Goal: Task Accomplishment & Management: Complete application form

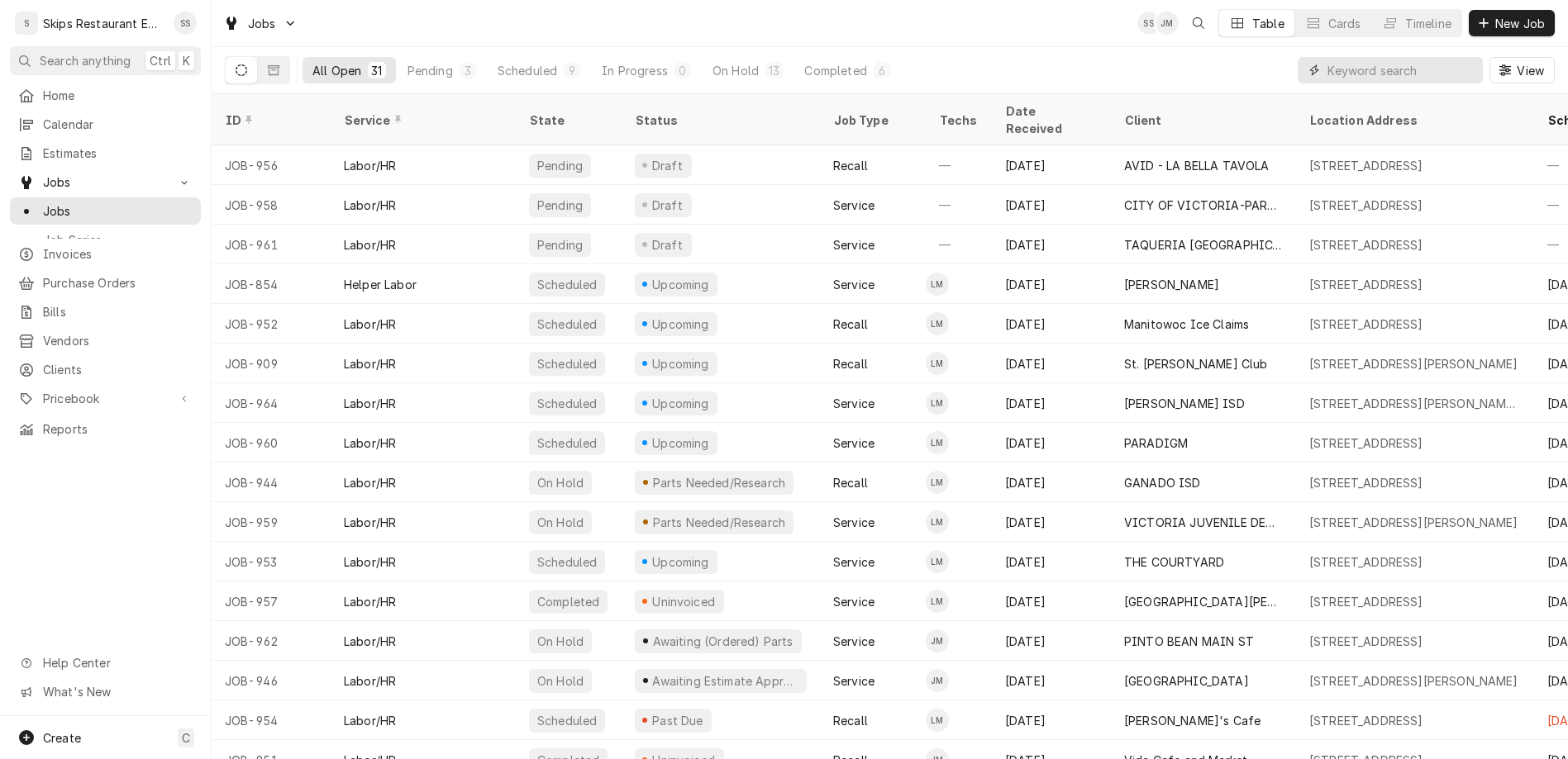
click at [1419, 57] on input "Dynamic Content Wrapper" at bounding box center [1401, 71] width 147 height 27
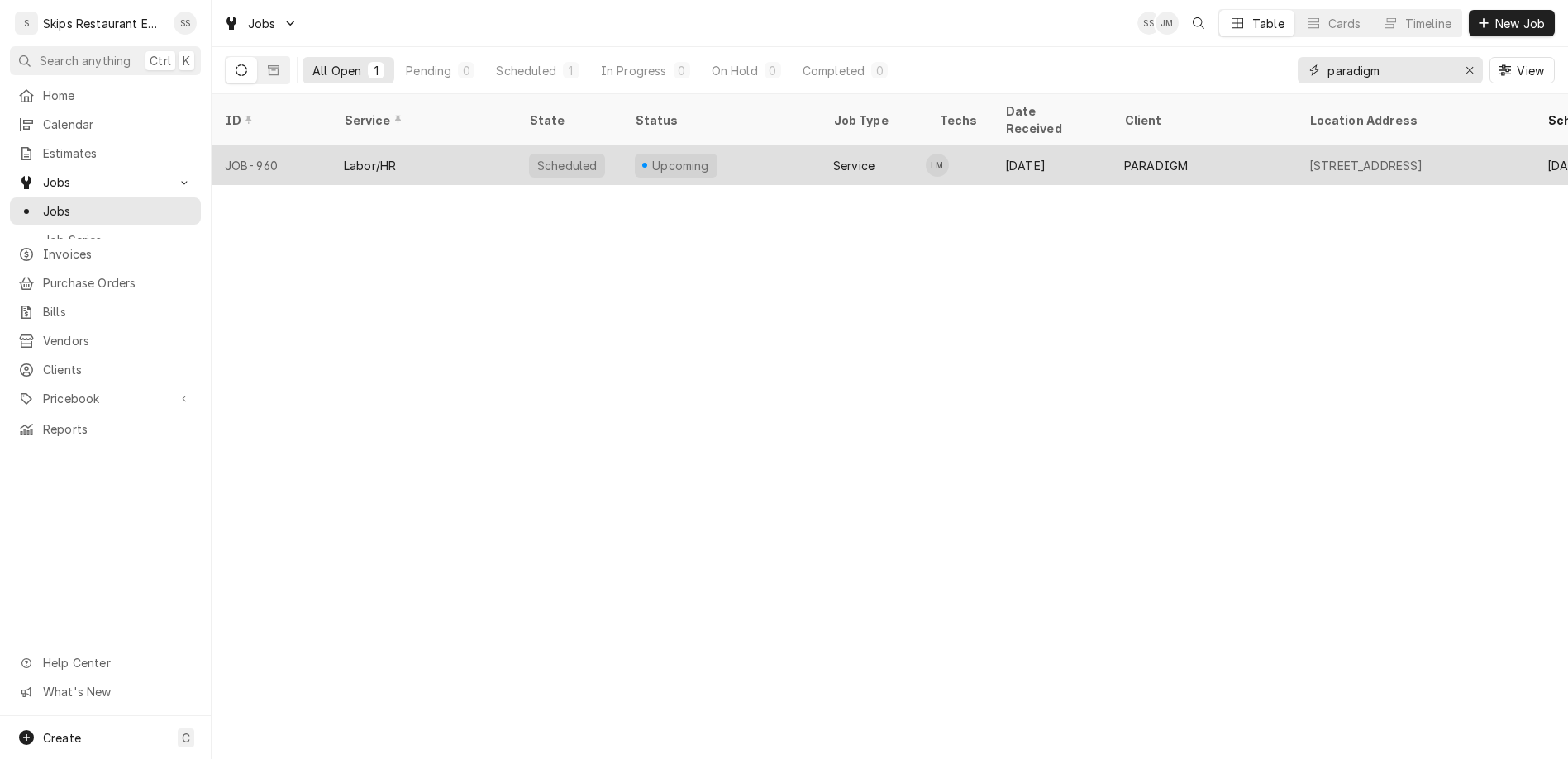
type input "paradigm"
click at [833, 157] on div "Service" at bounding box center [854, 165] width 42 height 17
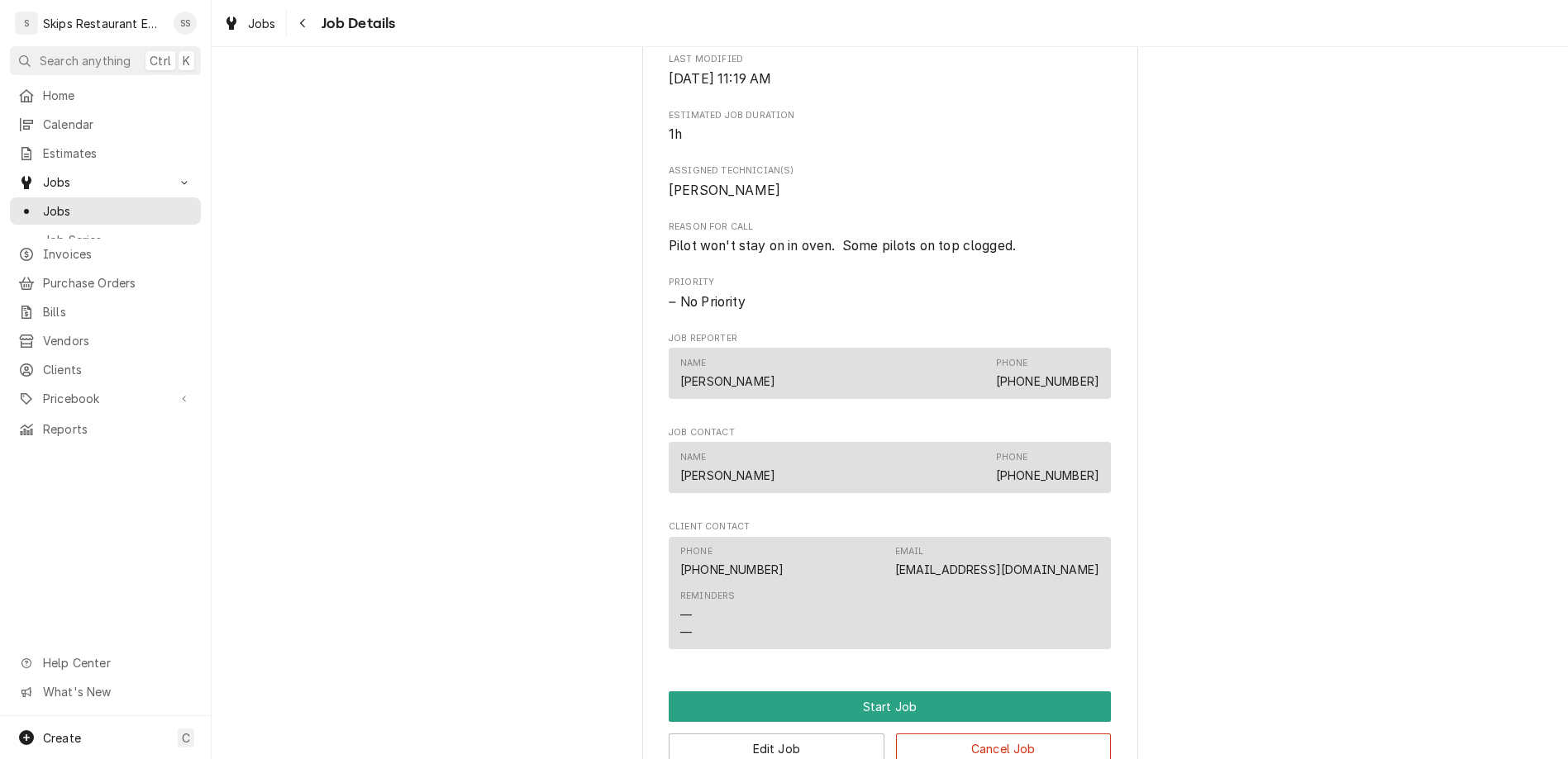
scroll to position [636, 0]
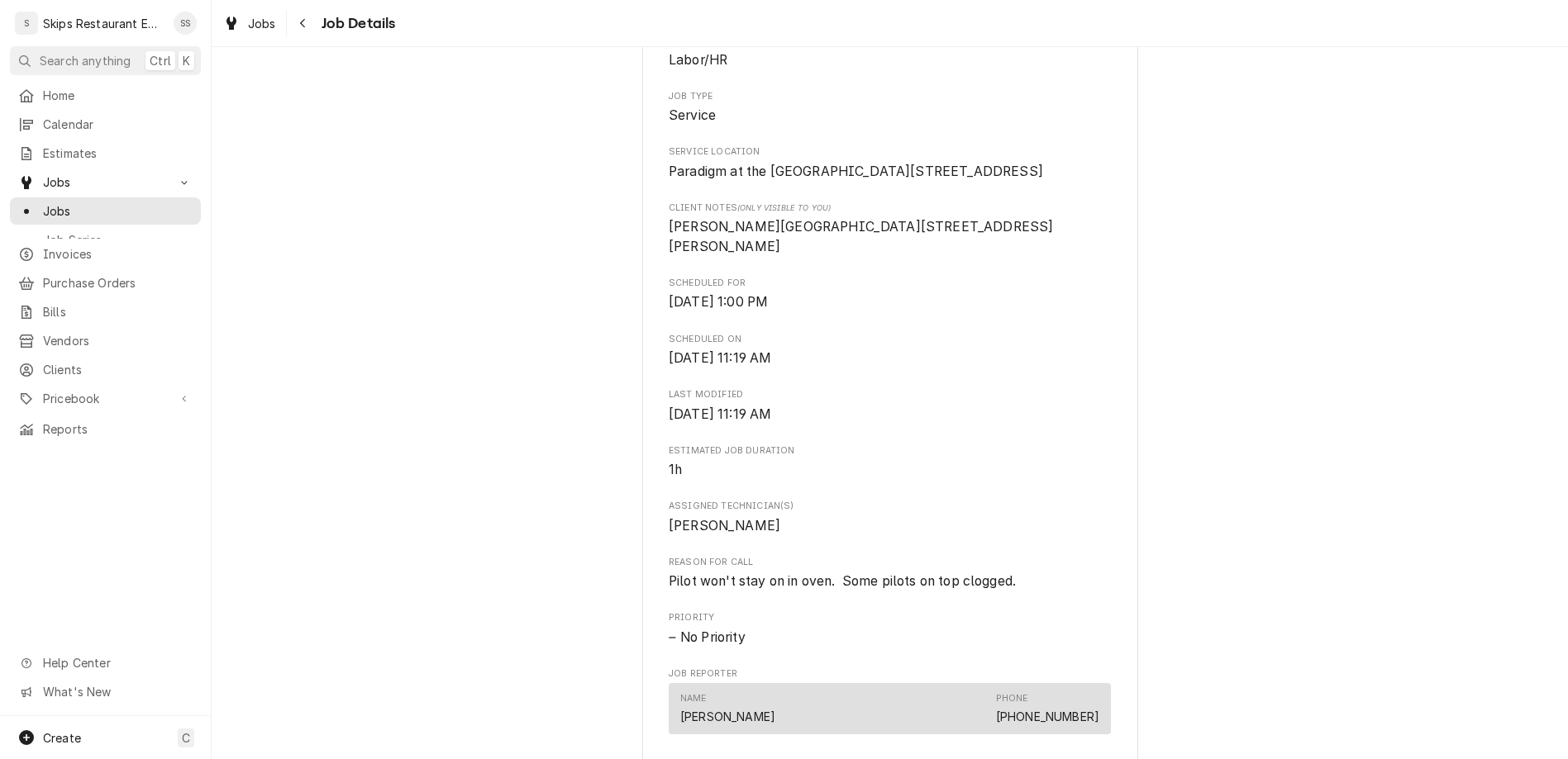
scroll to position [0, 0]
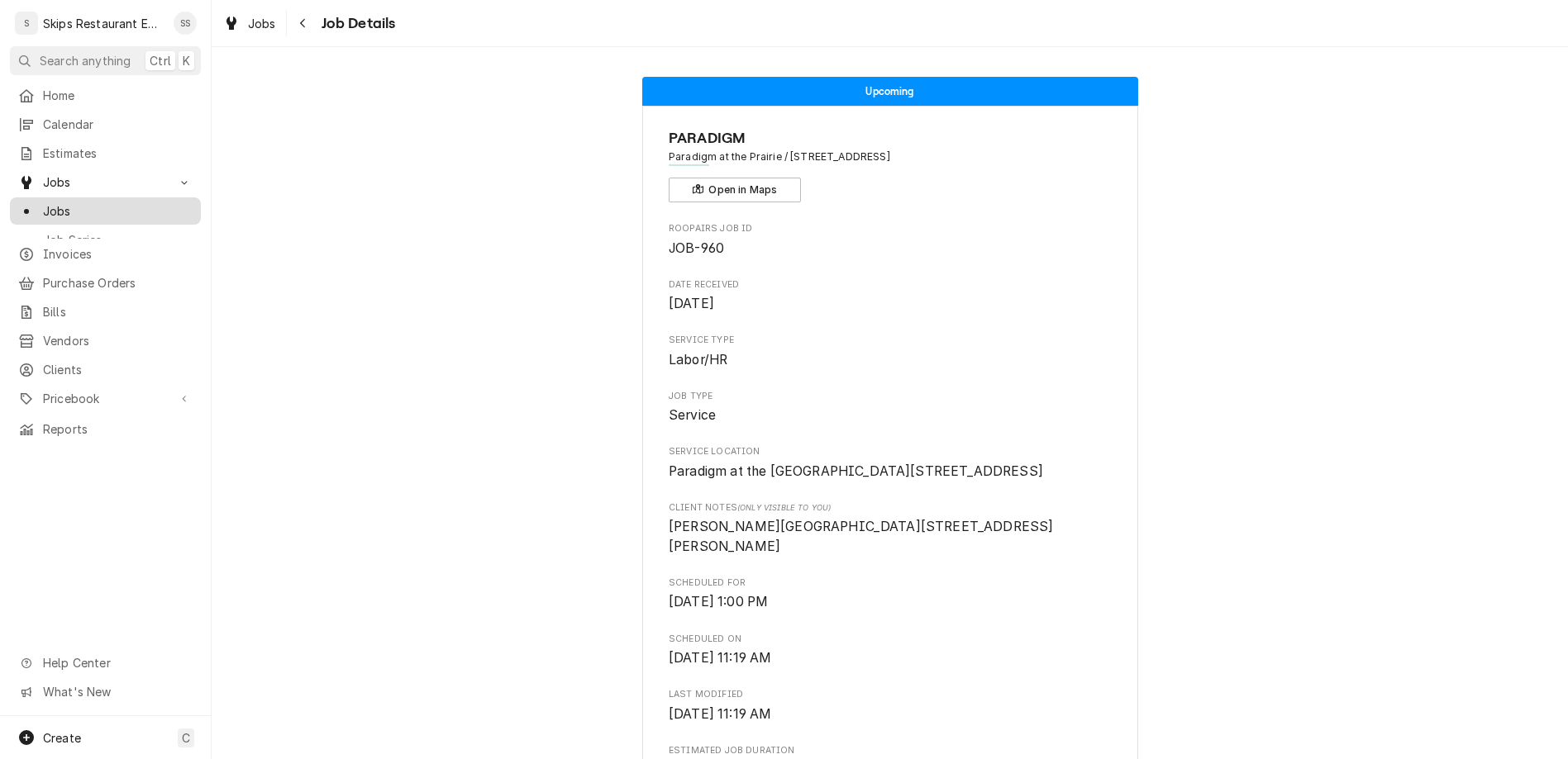
click at [43, 202] on span "Jobs" at bounding box center [118, 210] width 150 height 17
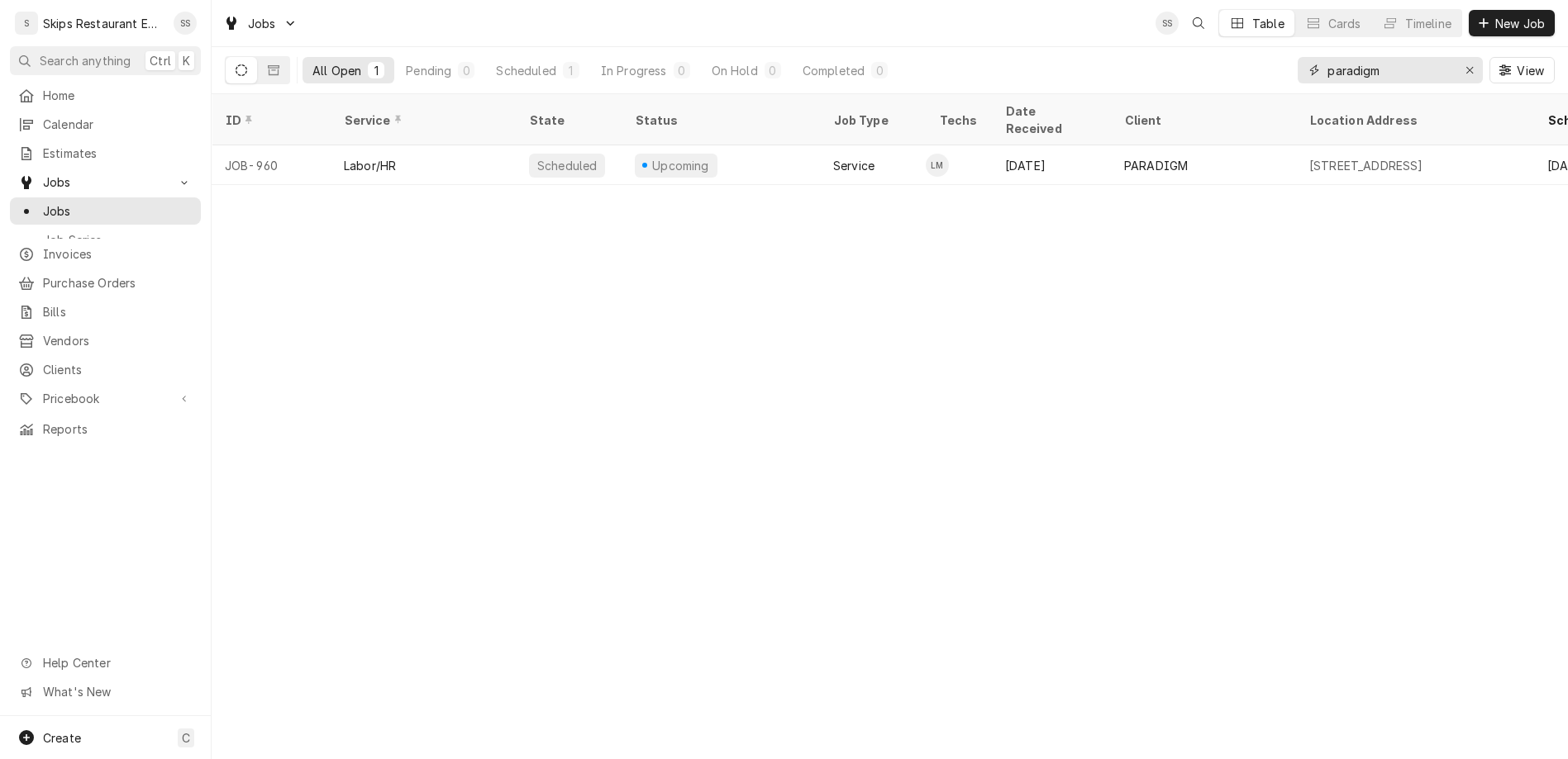
drag, startPoint x: 1447, startPoint y: 50, endPoint x: 1112, endPoint y: 106, distance: 339.6
click at [1328, 83] on input "paradigm" at bounding box center [1389, 71] width 124 height 27
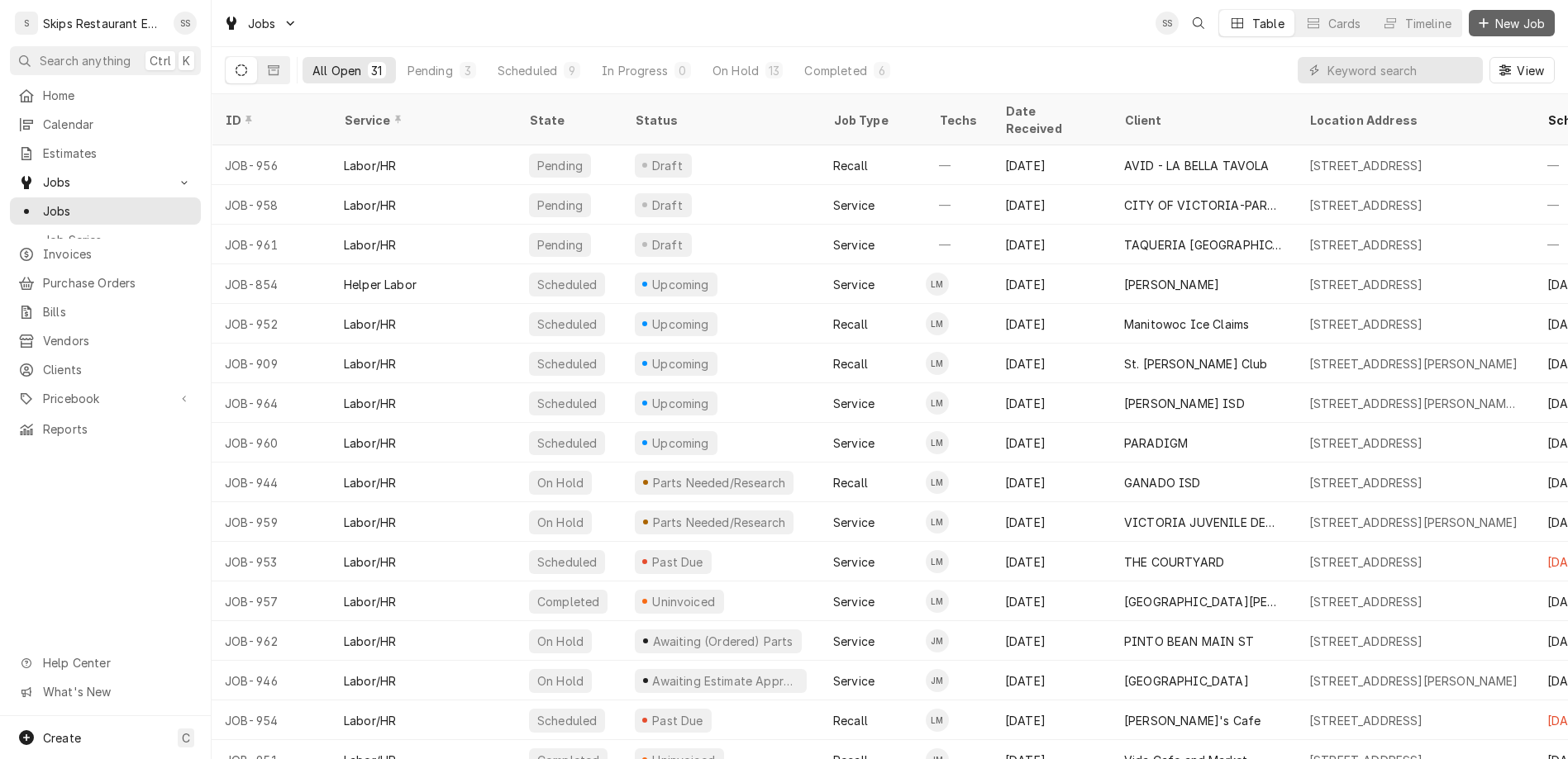
click at [1516, 19] on span "New Job" at bounding box center [1520, 23] width 57 height 17
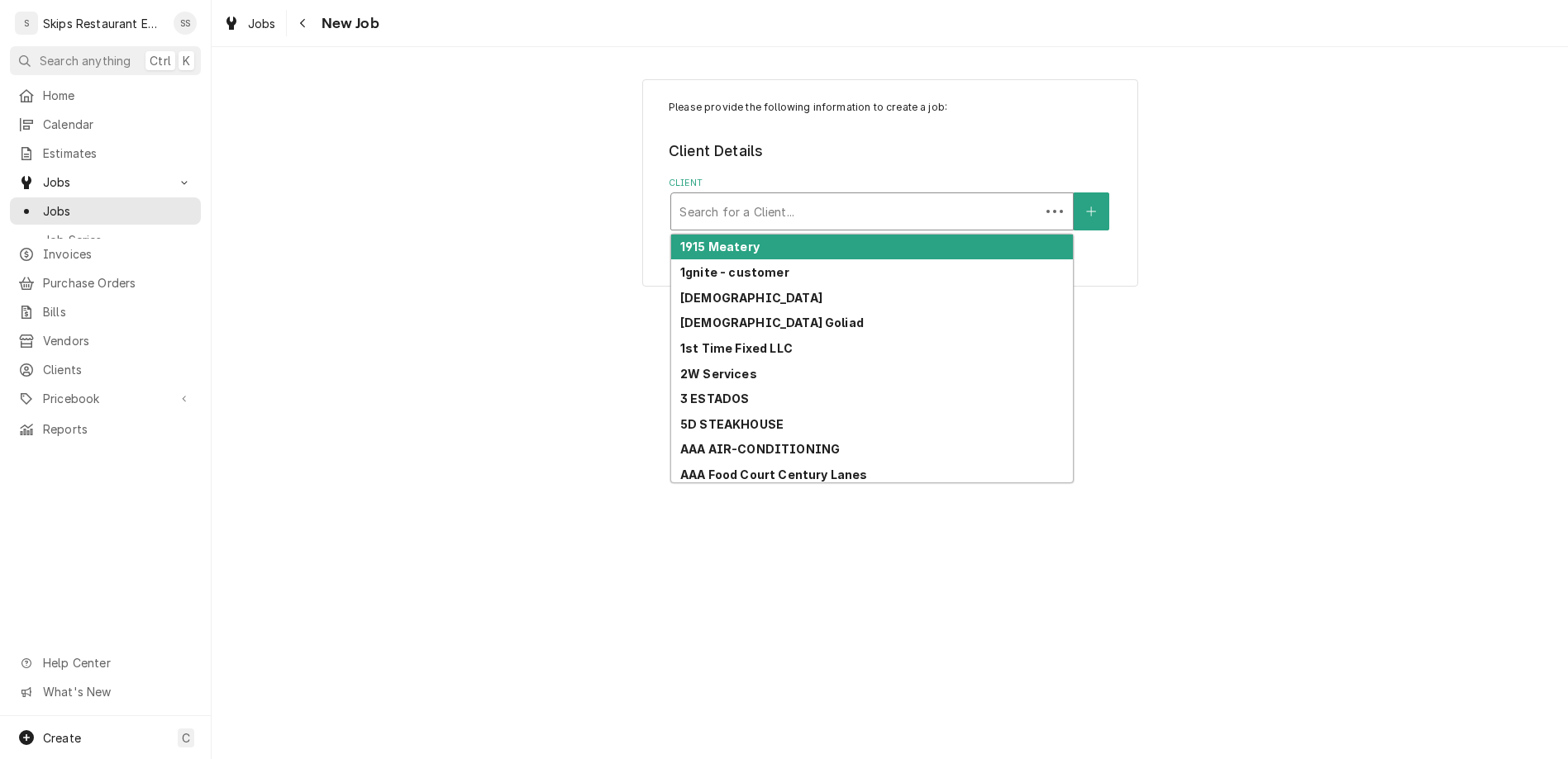
click at [863, 196] on div "Client" at bounding box center [855, 211] width 352 height 30
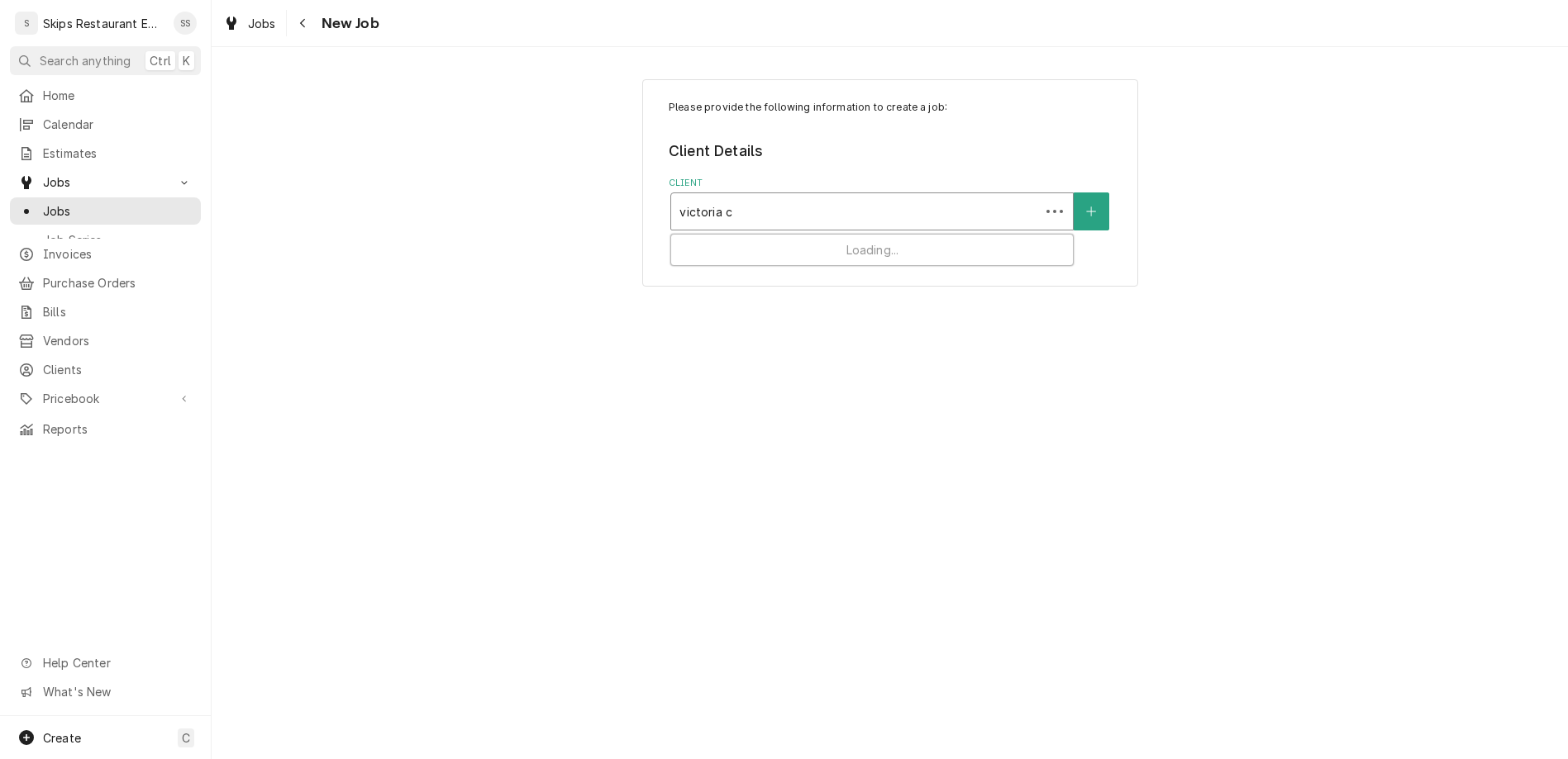
type input "victoria ca"
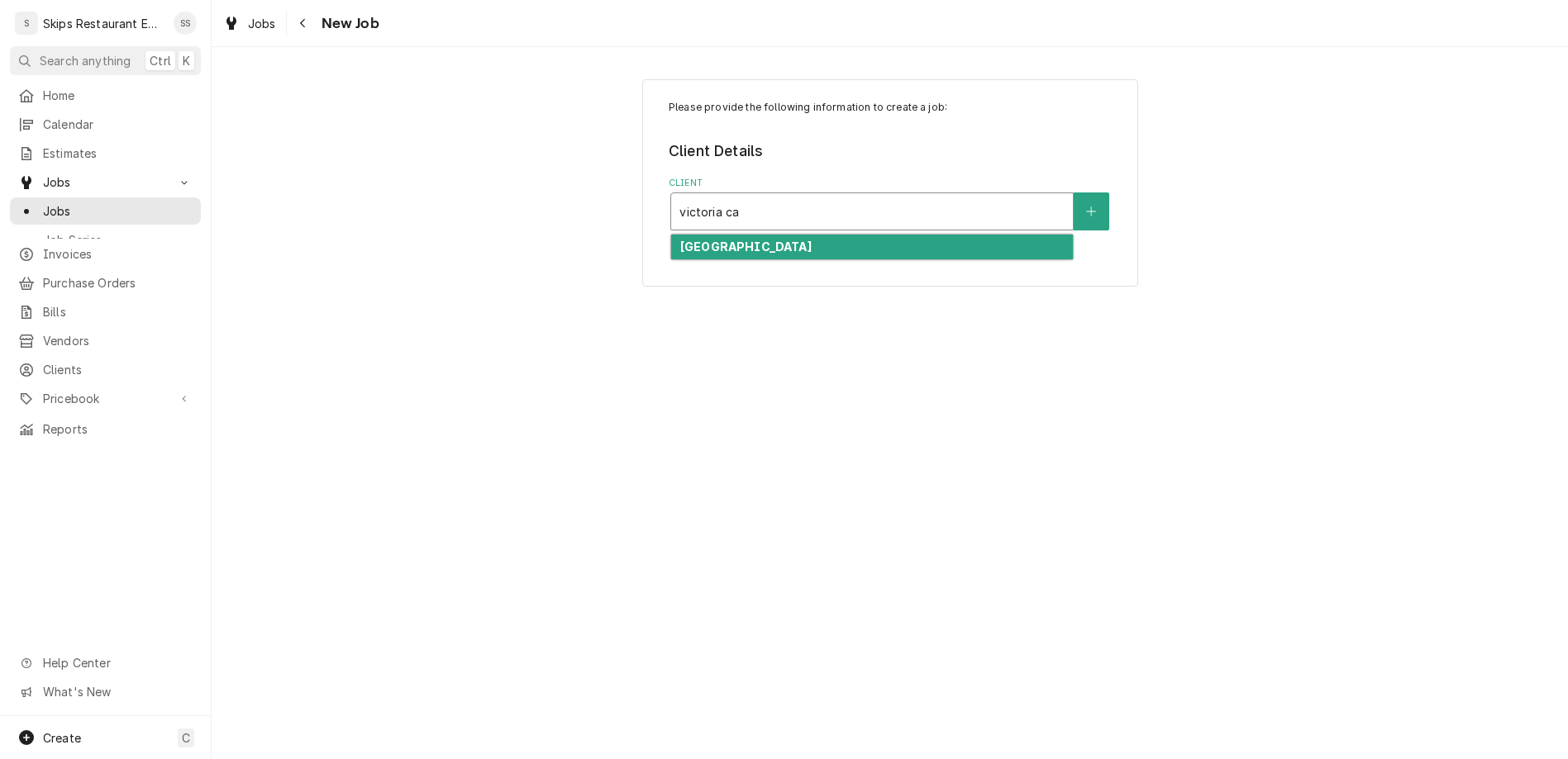
click at [741, 239] on strong "VICTORIA CAFE" at bounding box center [746, 246] width 131 height 14
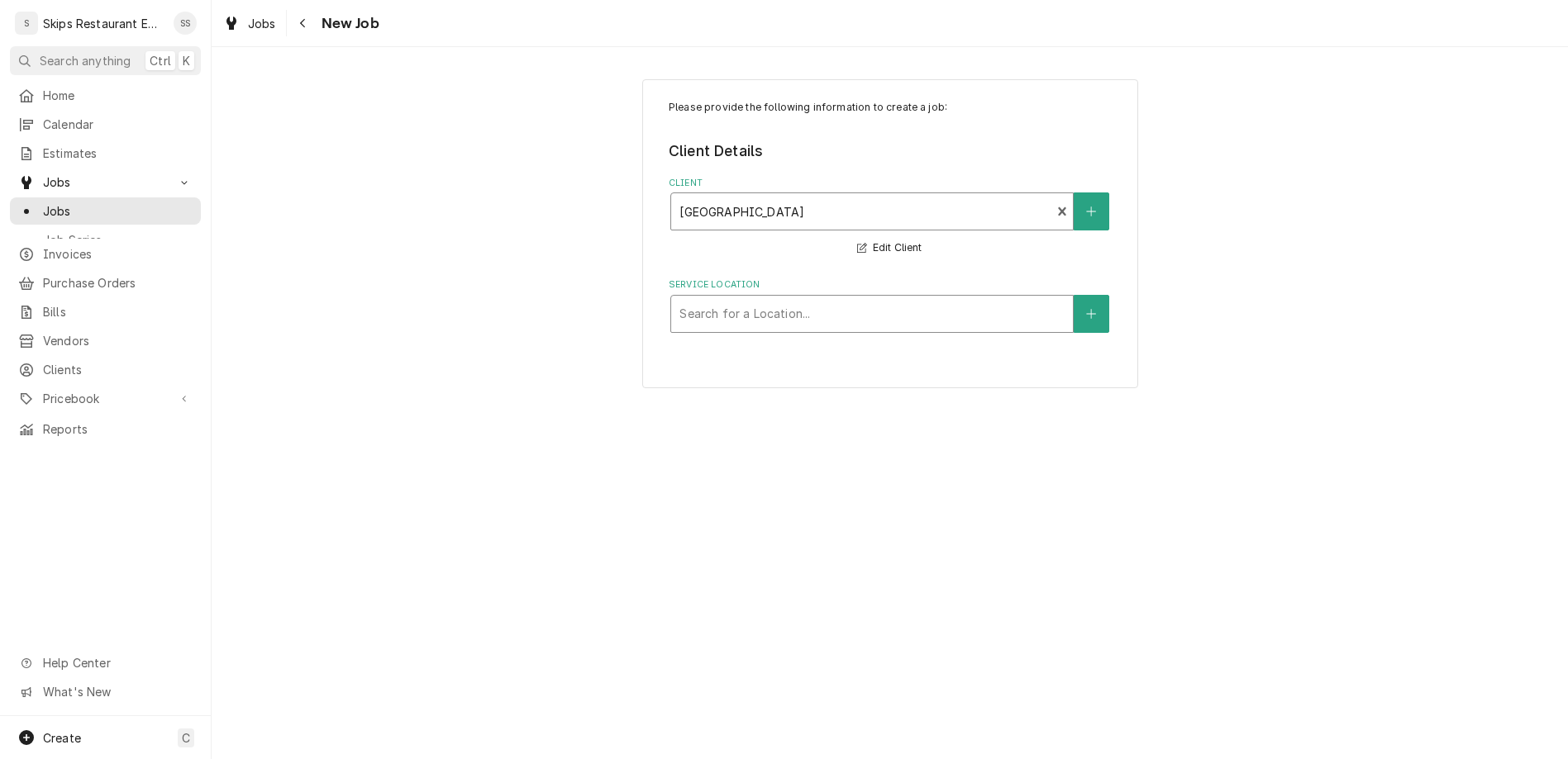
click at [746, 299] on div "Service Location" at bounding box center [872, 314] width 385 height 30
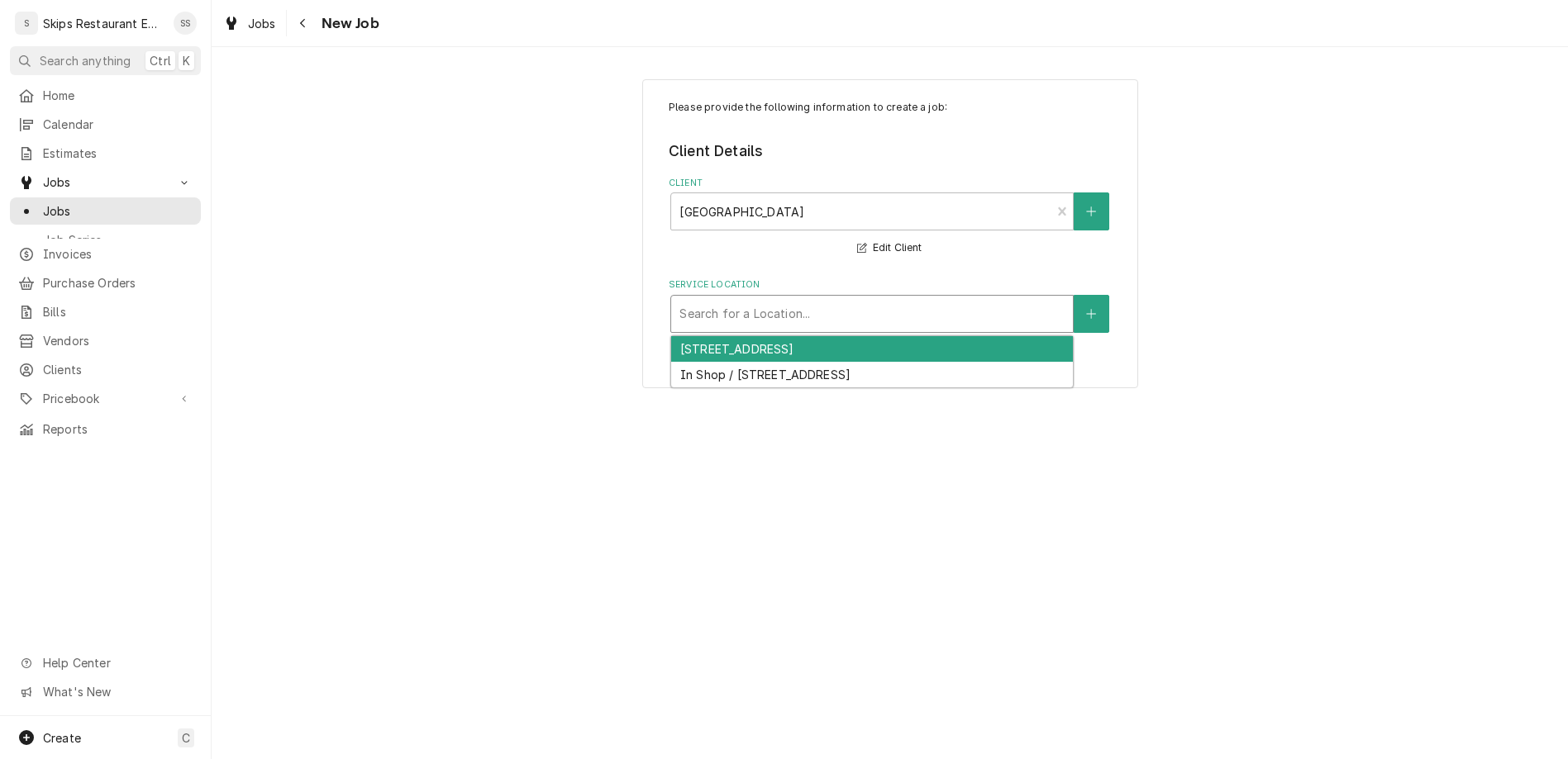
click at [754, 336] on div "3405 US HWY 59 N, VICTORIA, TX 77905" at bounding box center [872, 348] width 402 height 26
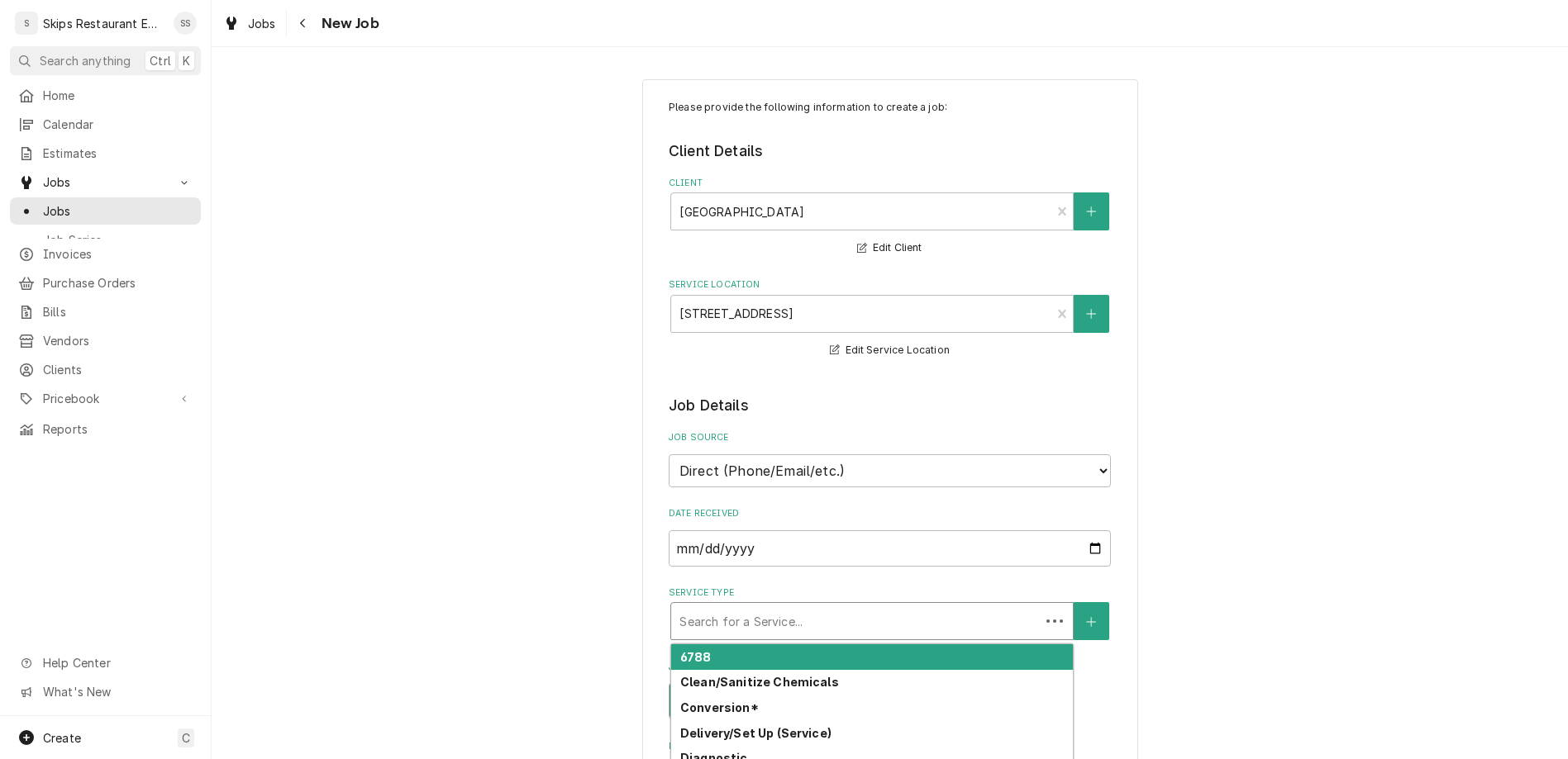
click at [769, 606] on div "Service Type" at bounding box center [855, 621] width 352 height 30
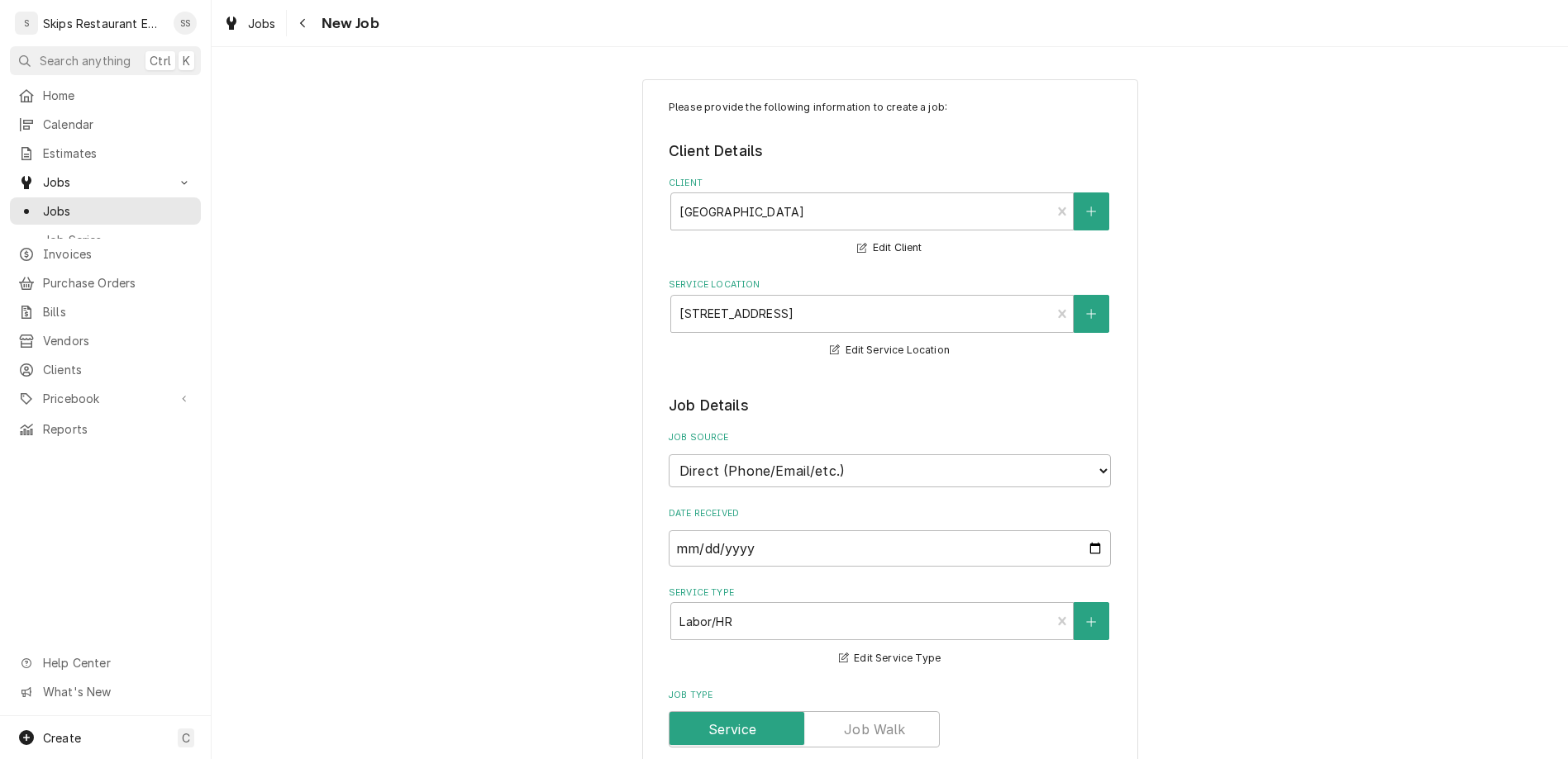
type textarea "x"
type textarea "D"
type textarea "x"
type textarea "Dp"
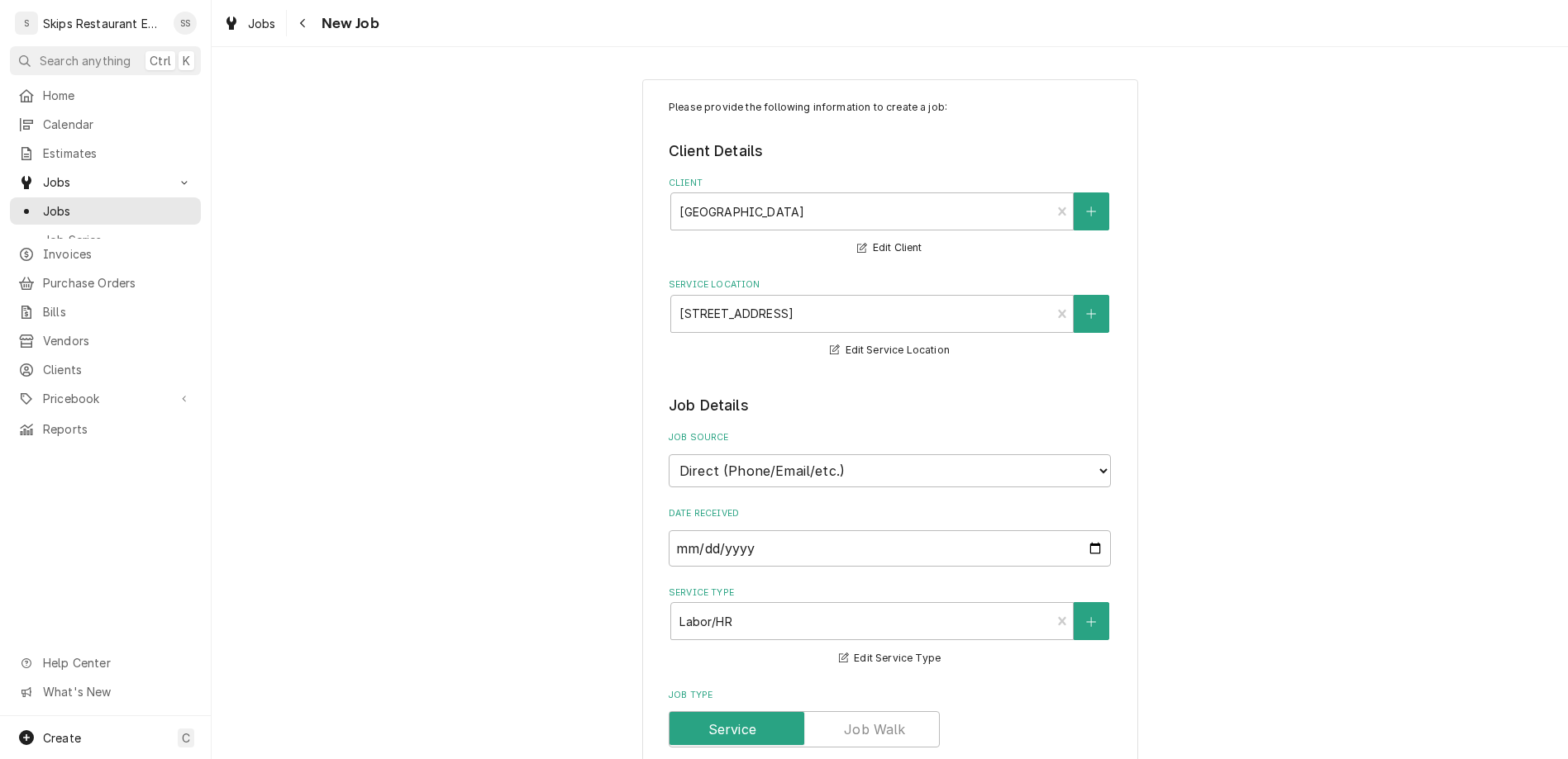
type textarea "x"
type textarea "D"
type textarea "x"
type textarea "Do"
type textarea "x"
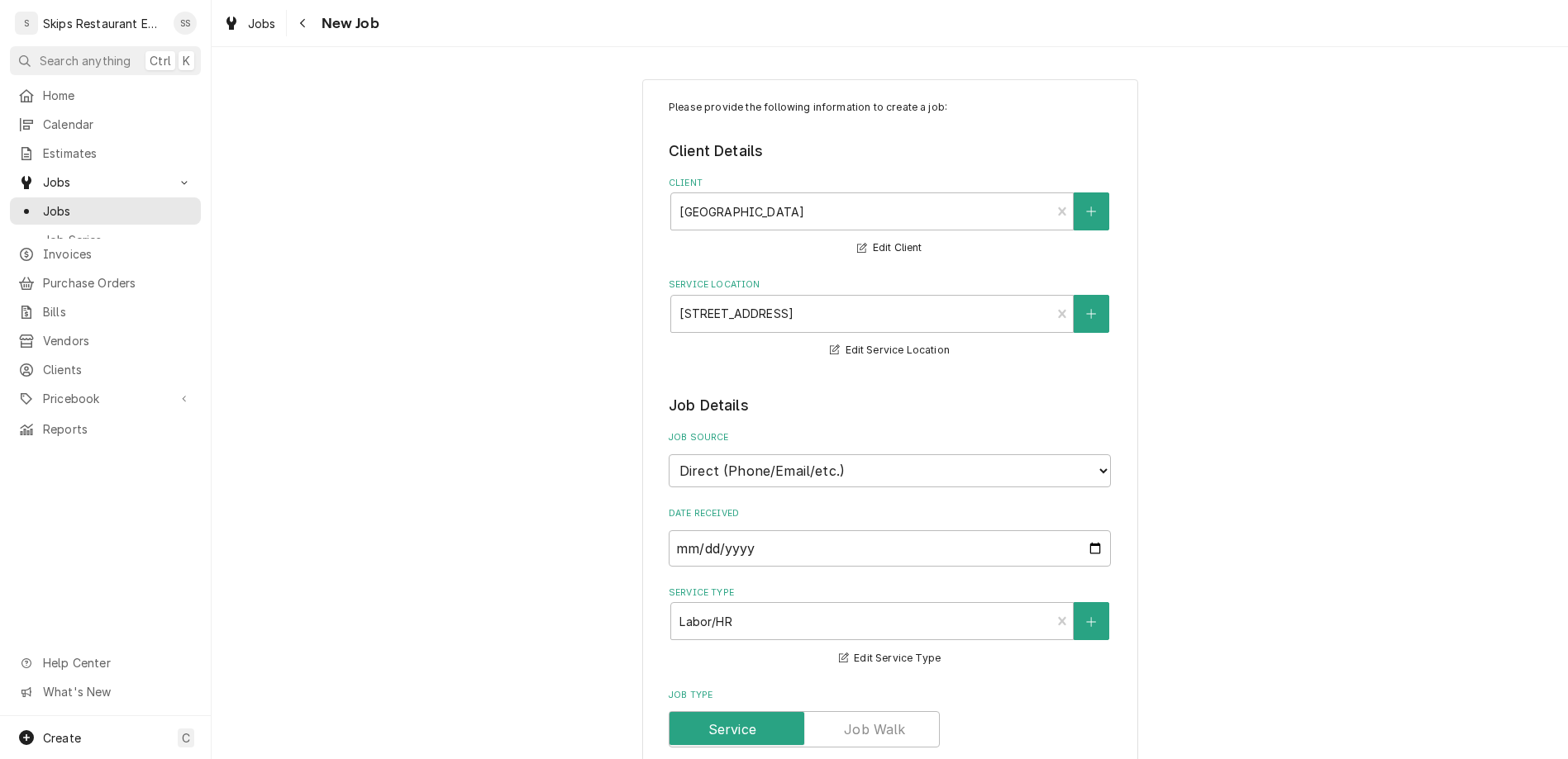
type textarea "Don"
type textarea "x"
type textarea "Donp"
type textarea "x"
type textarea "Donpe"
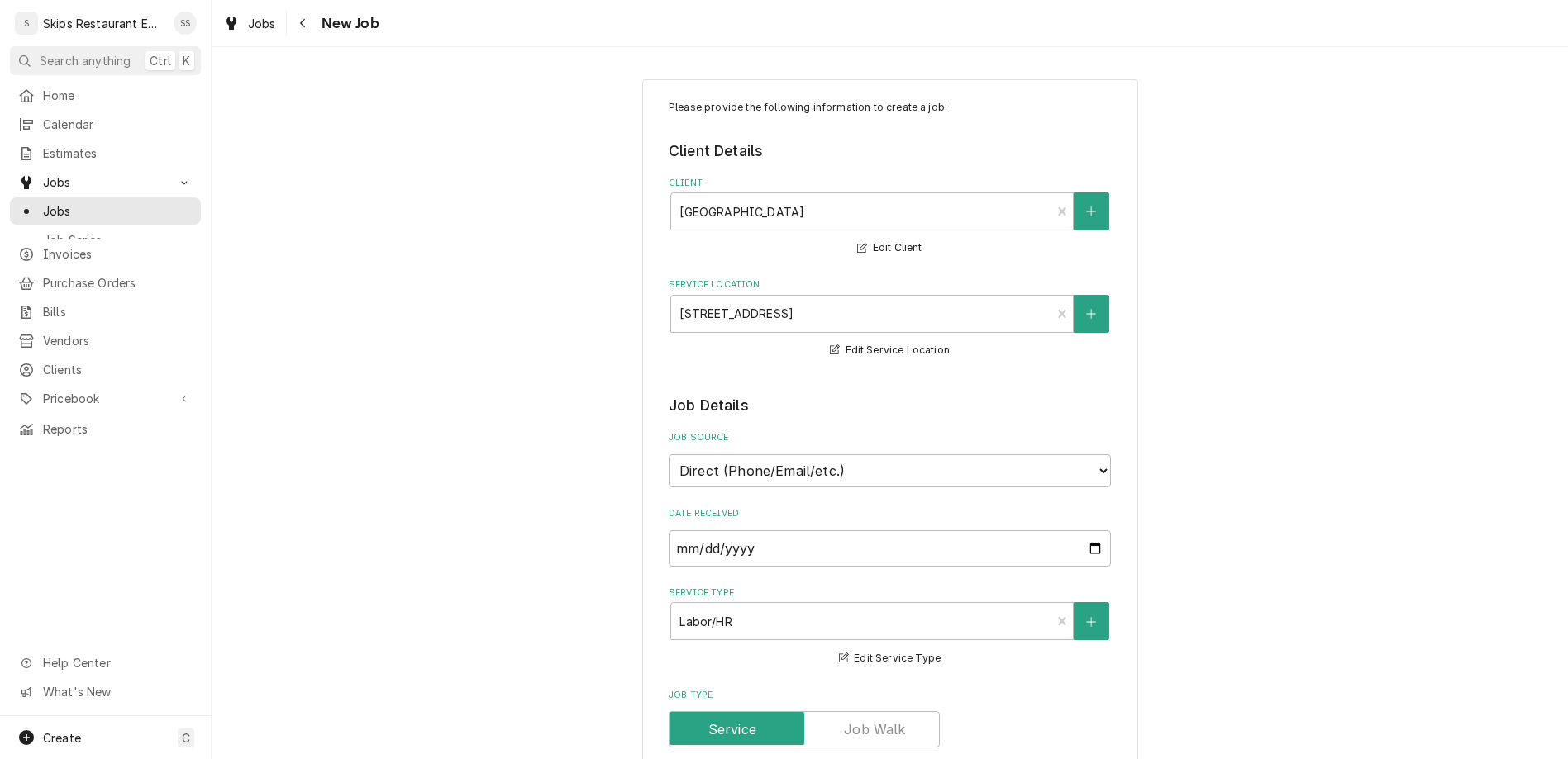
type textarea "x"
type textarea "Donper"
type textarea "x"
type textarea "Donper"
type textarea "x"
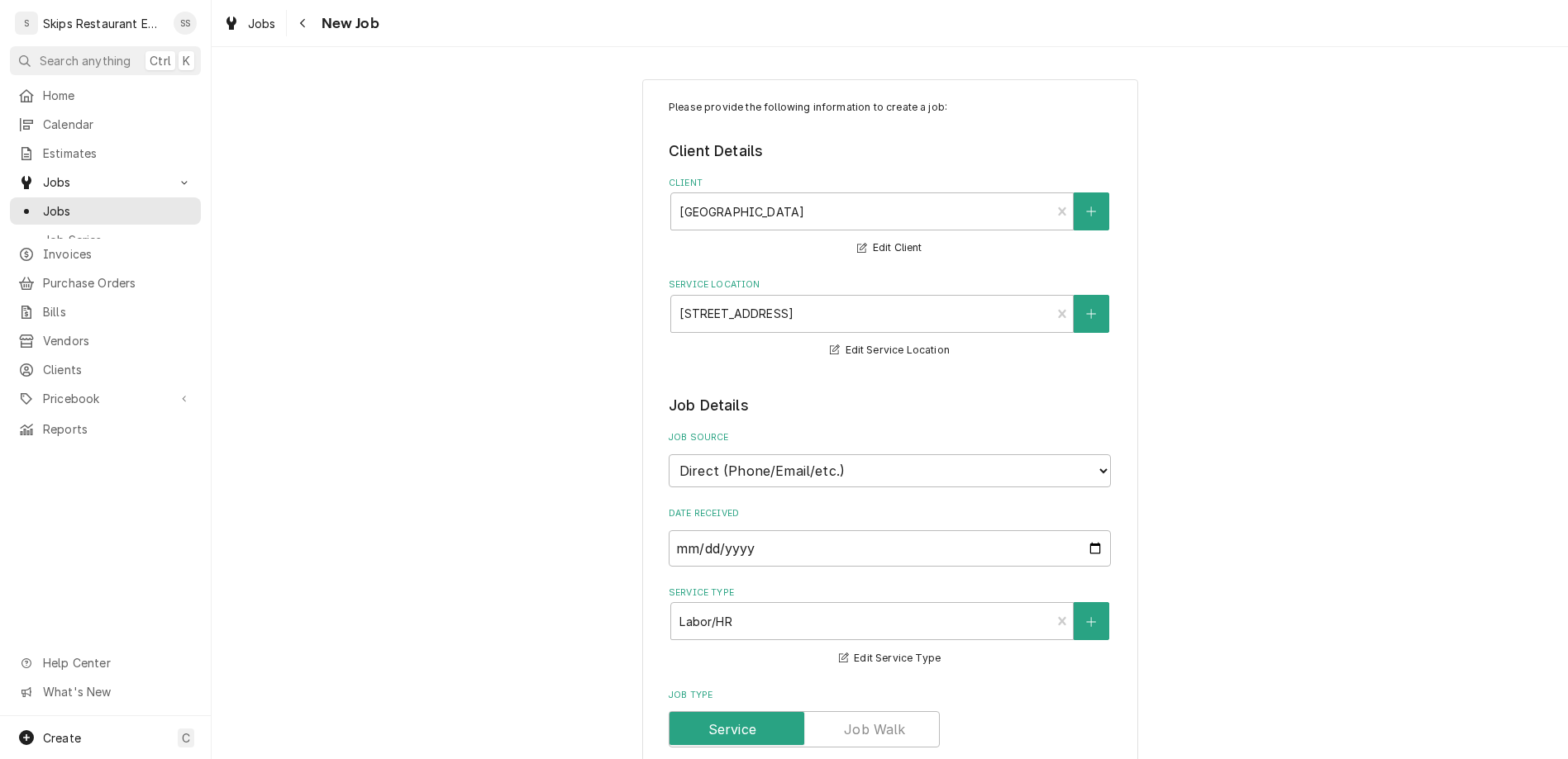
type textarea "Donper b"
type textarea "x"
type textarea "Donper be"
type textarea "x"
type textarea "Donper bee"
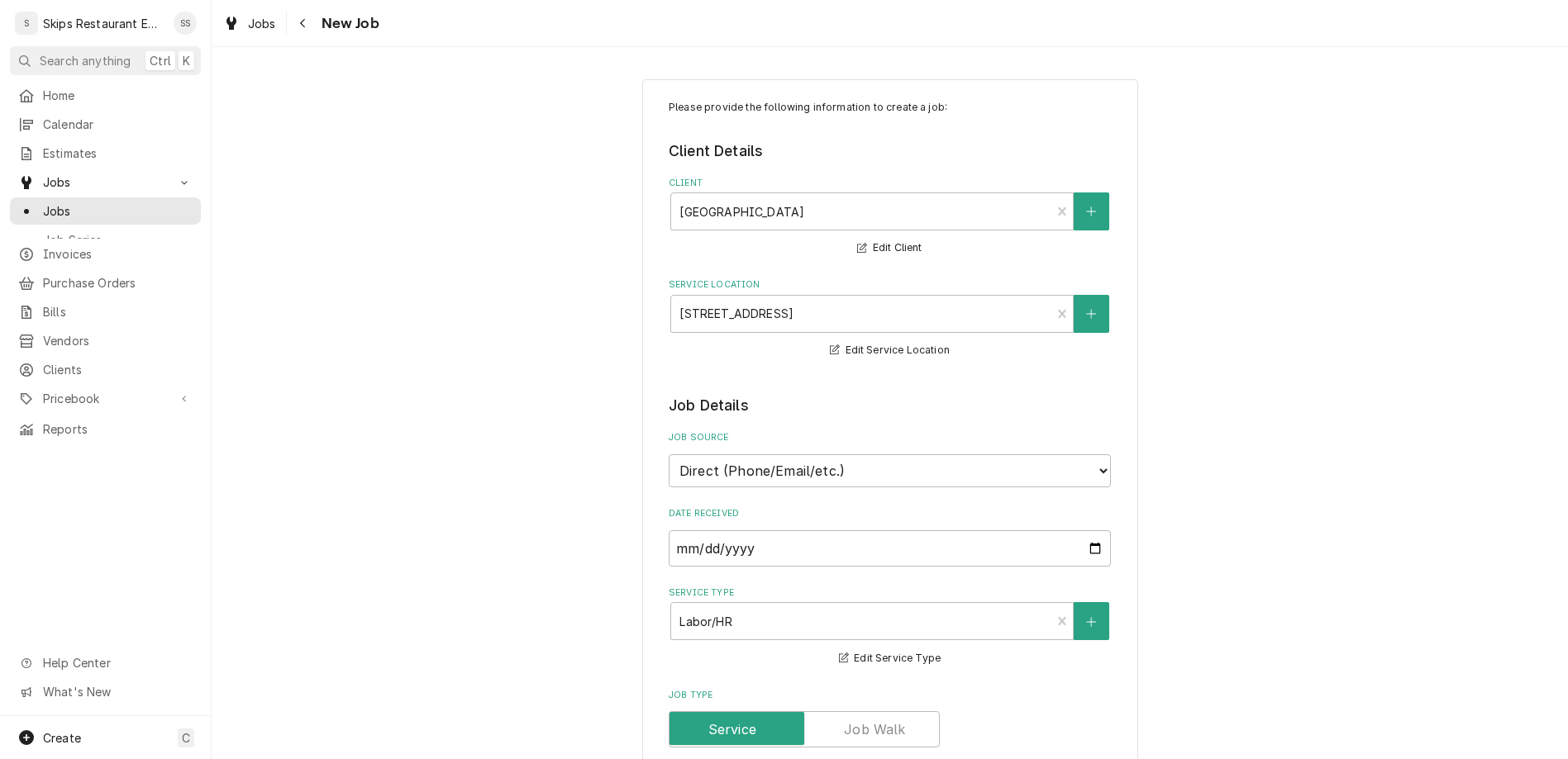
type textarea "x"
type textarea "Donper beep"
type textarea "x"
type textarea "Donper beepi"
type textarea "x"
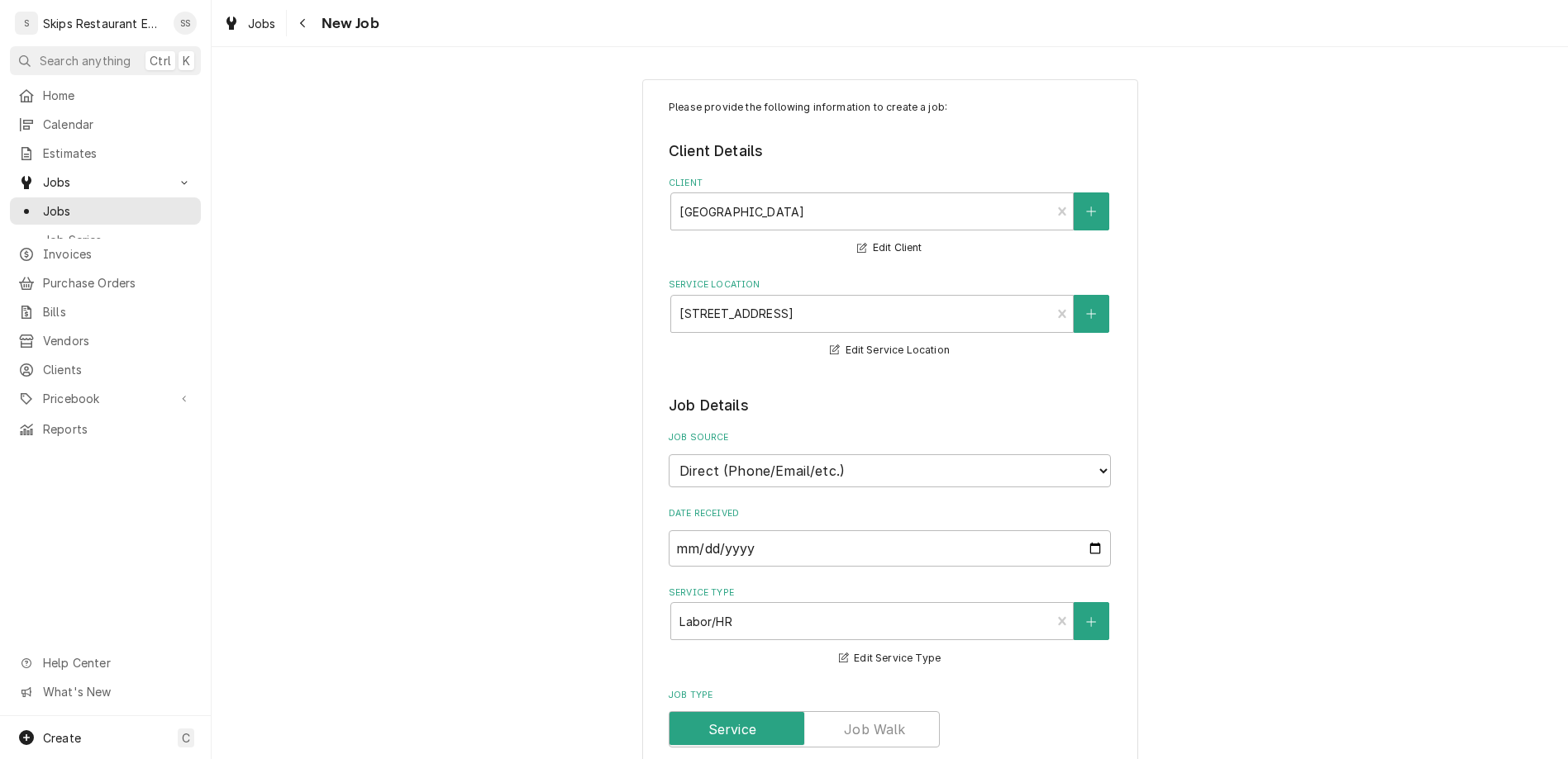
type textarea "Donper beepin"
type textarea "x"
type textarea "Donper beeping"
type textarea "x"
type textarea "Donper beeping."
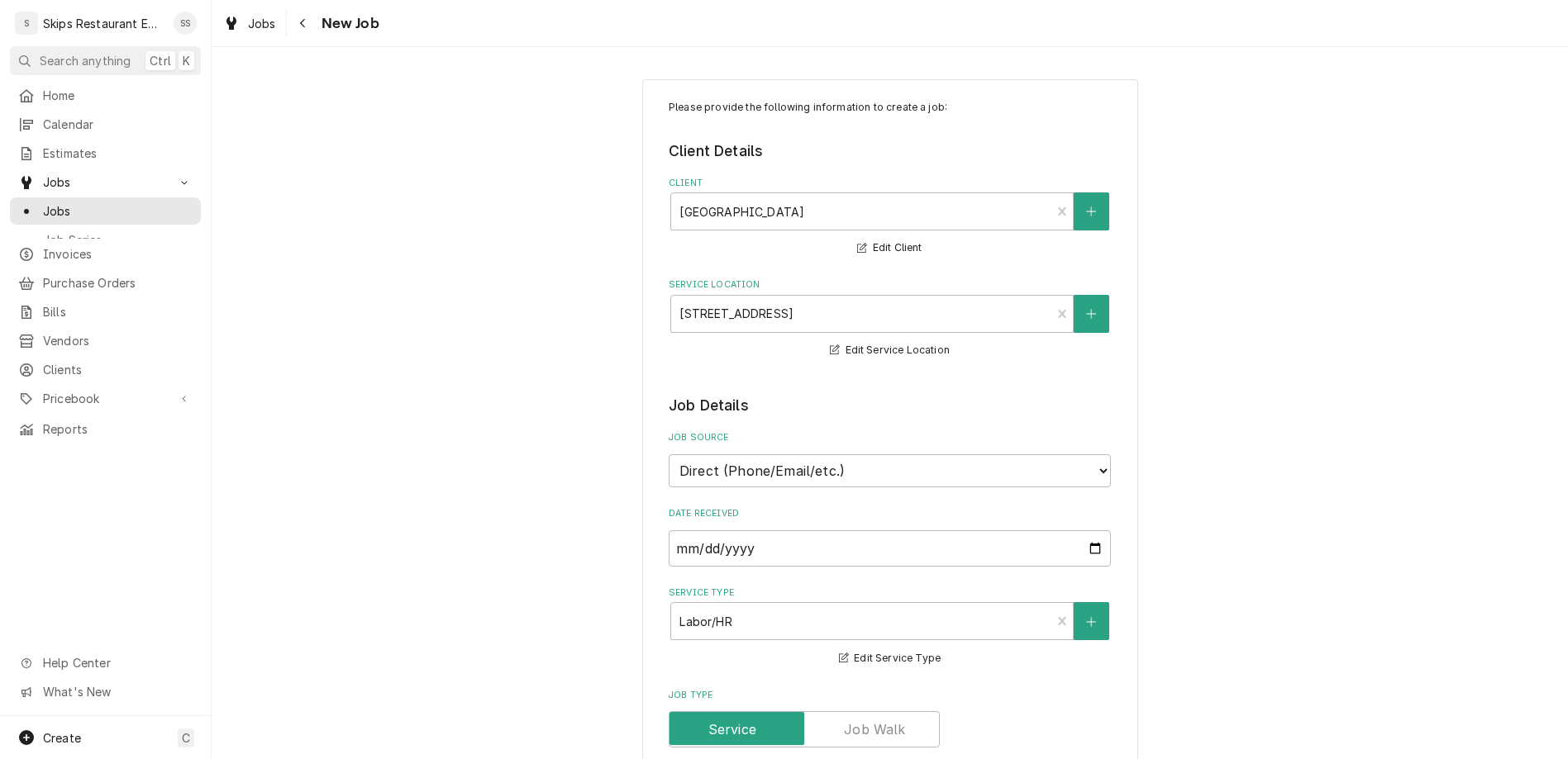
type textarea "x"
type textarea "Donper beeping."
type textarea "x"
type textarea "Donper beeping."
type textarea "x"
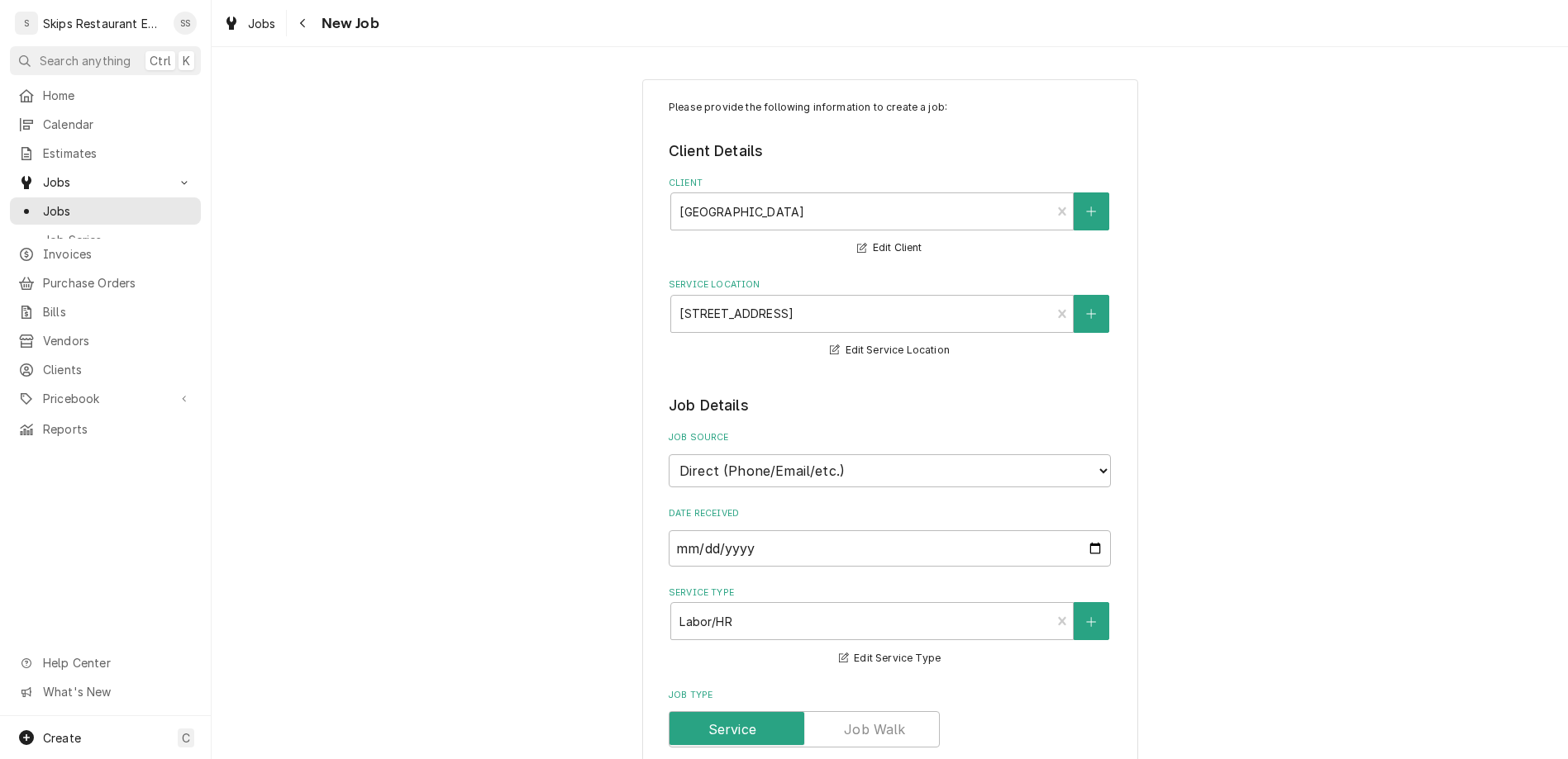
type textarea "Donper beeping. S"
type textarea "x"
type textarea "Donper beeping. Sh"
type textarea "x"
type textarea "Donper beeping. Shu"
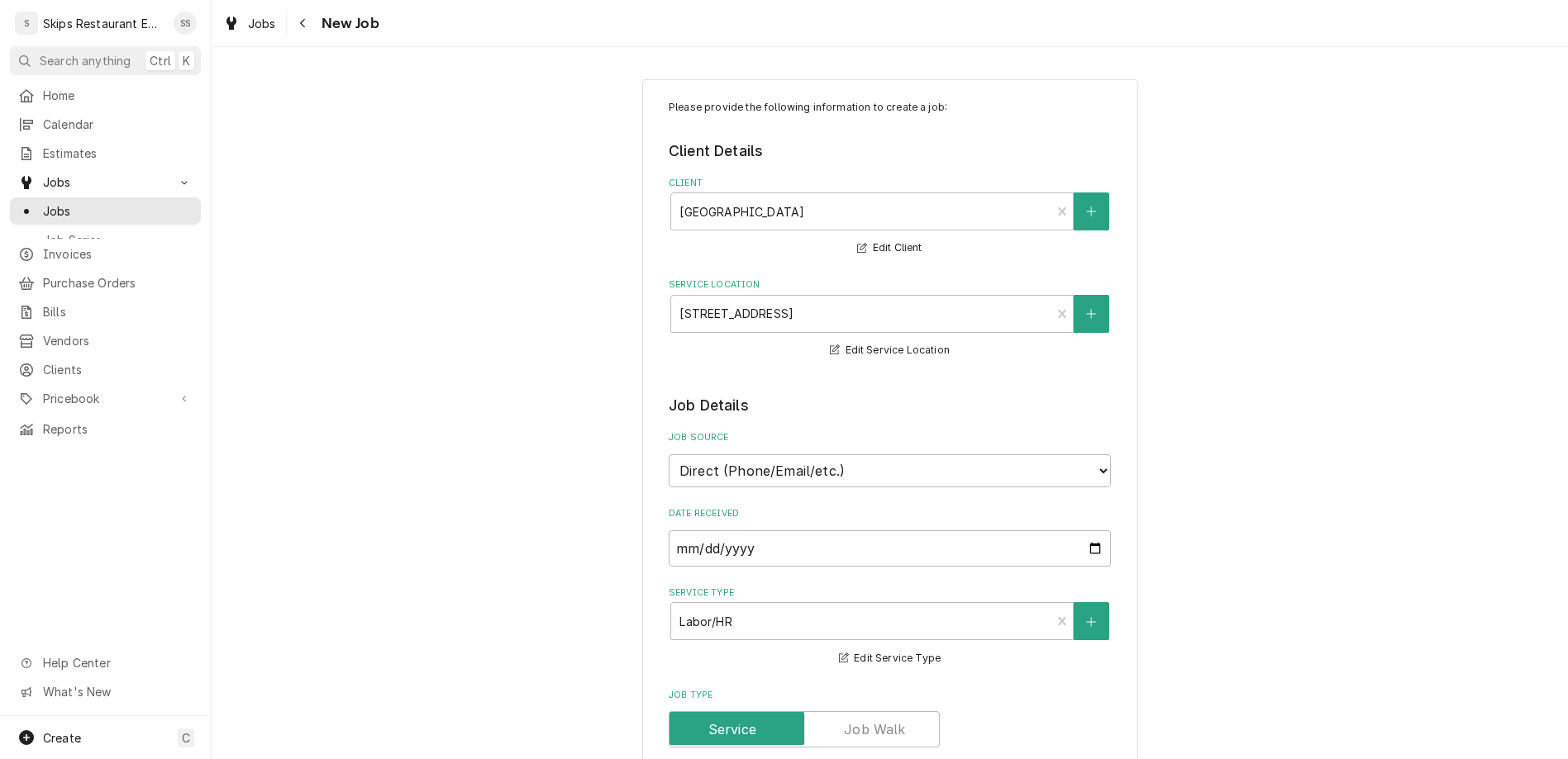
type textarea "x"
type textarea "Donper beeping. Shut"
type textarea "x"
type textarea "Donper beeping. Shut"
type textarea "x"
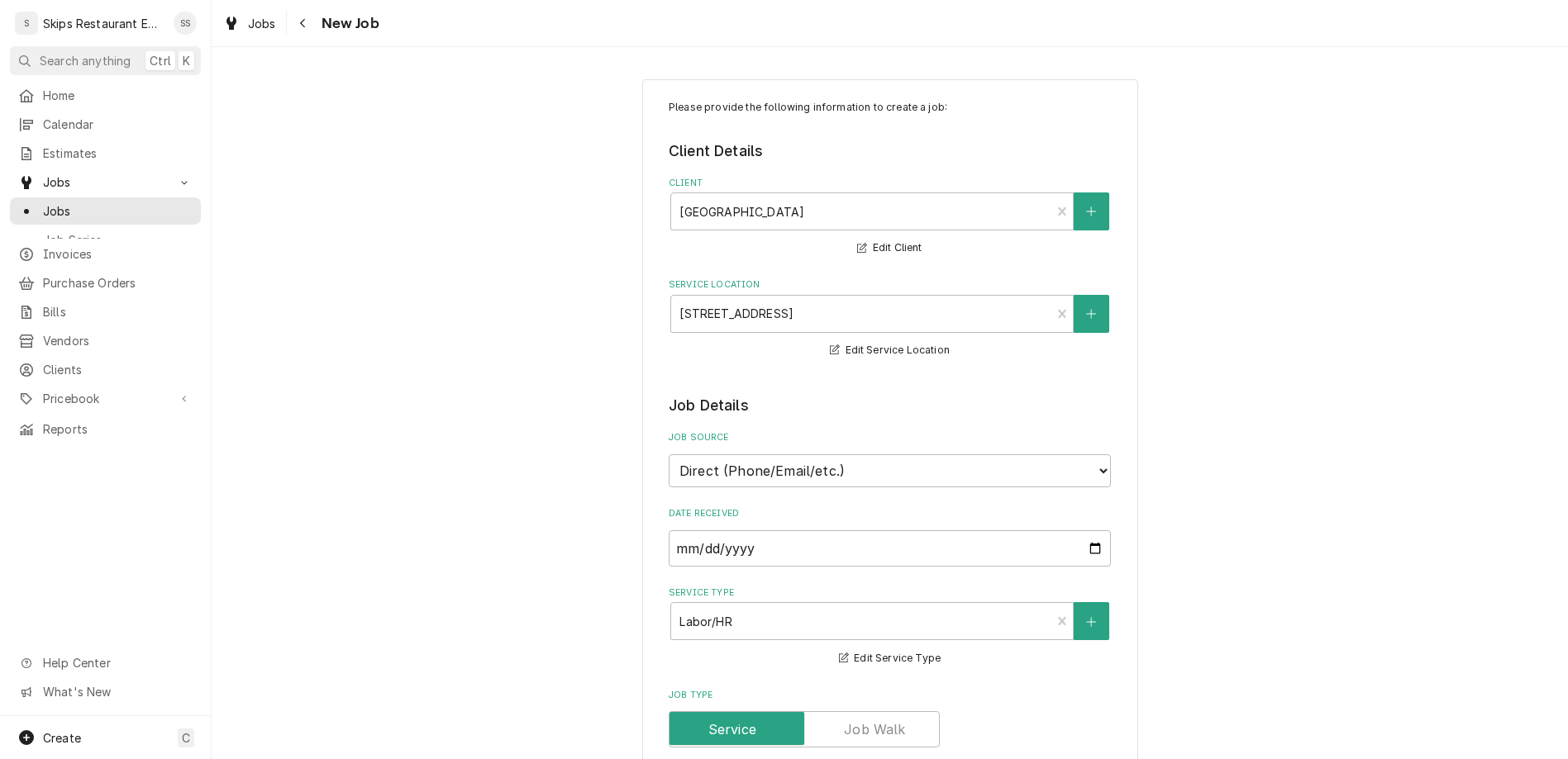
type textarea "Donper beeping. Shut d"
type textarea "x"
type textarea "Donper beeping. Shut do"
type textarea "x"
type textarea "Donper beeping. Shut dow"
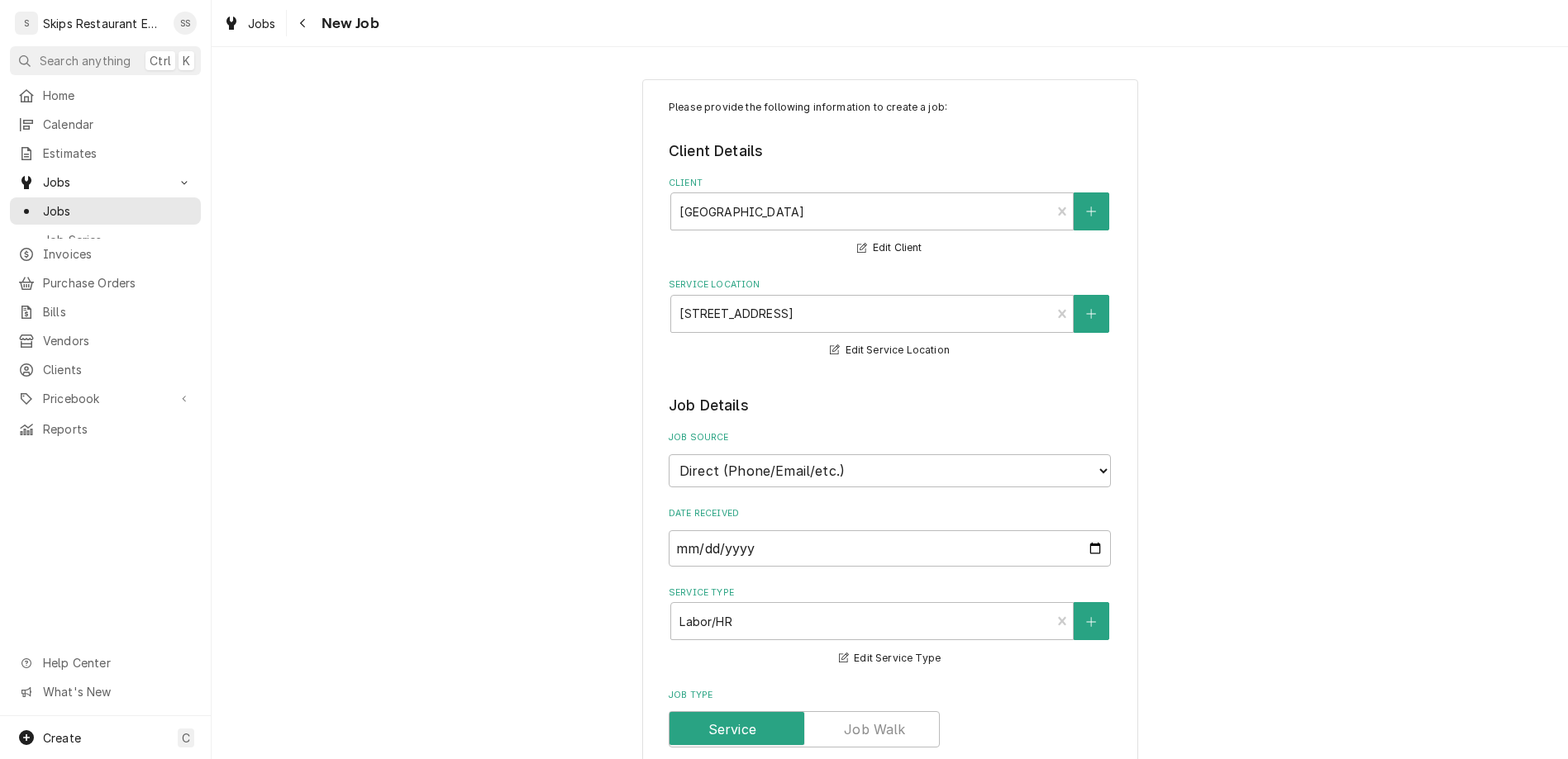
type textarea "x"
type textarea "Donper beeping. Shut down"
type textarea "x"
type textarea "Donper beeping. Shut down"
type textarea "x"
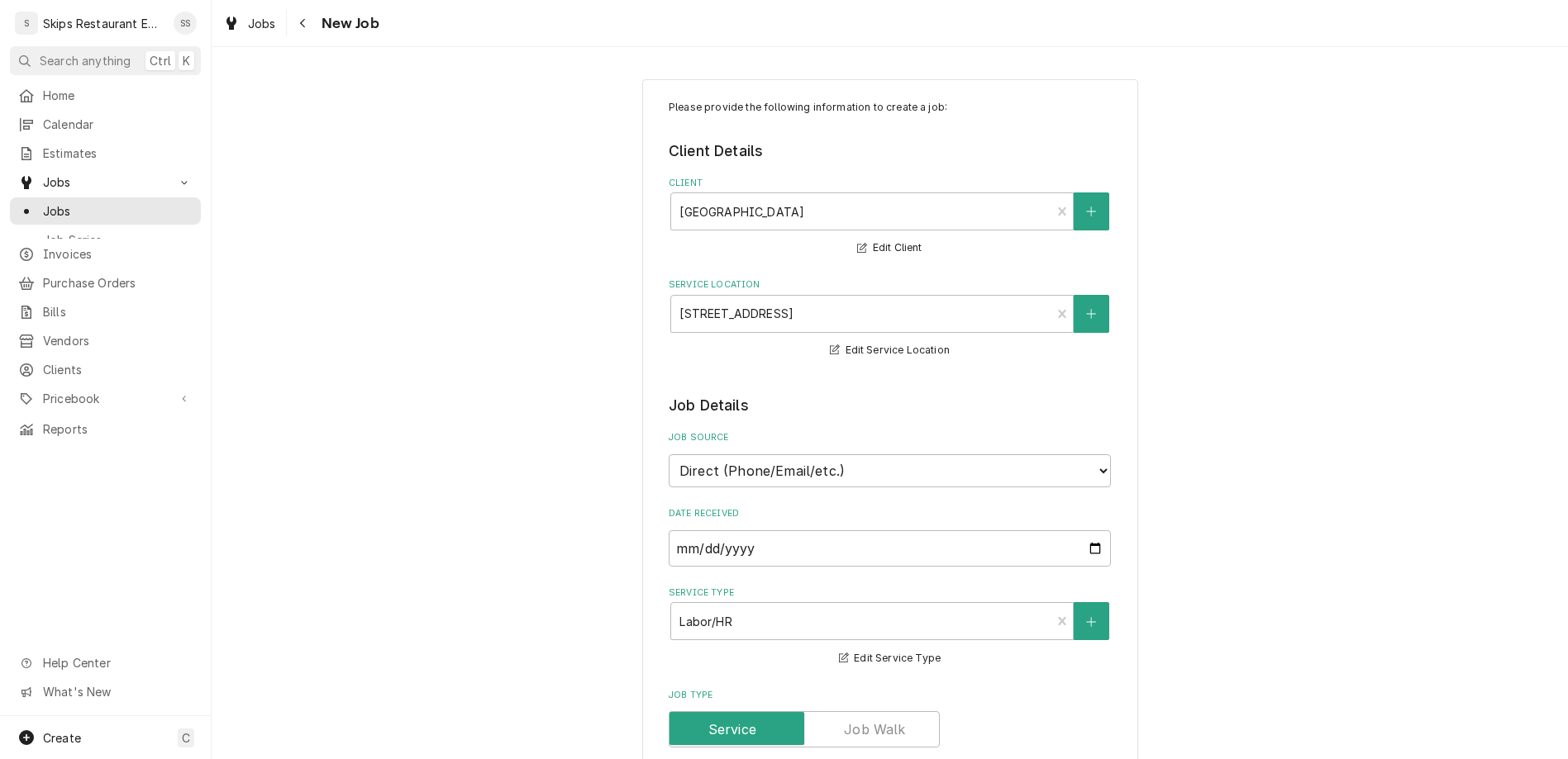
type textarea "Donper beeping. Shut down a"
type textarea "x"
type textarea "Donper beeping. Shut down an"
type textarea "x"
type textarea "Donper beeping. Shut down and"
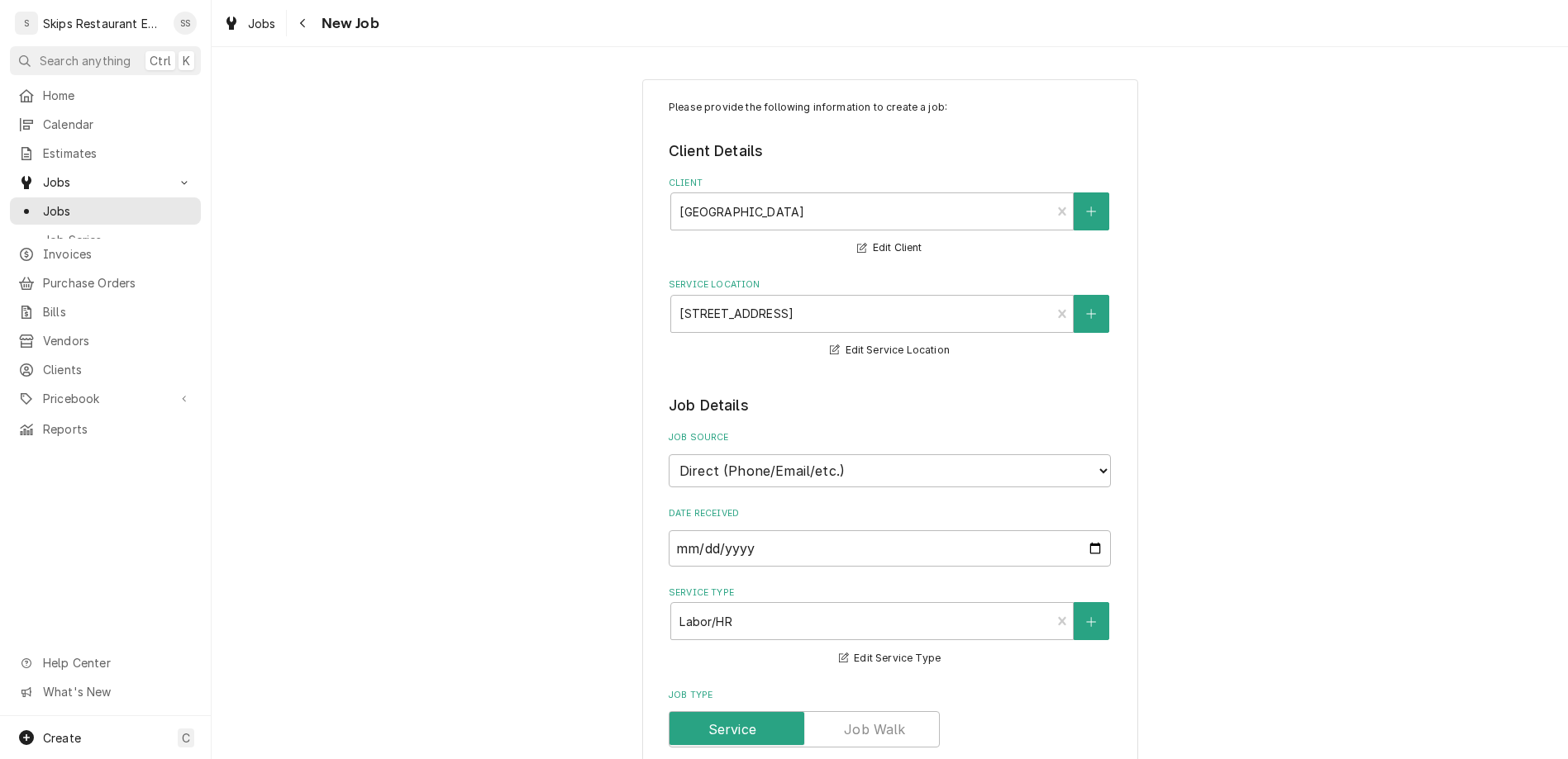
type textarea "x"
type textarea "Donper beeping. Shut down and"
type textarea "x"
type textarea "Donper beeping. Shut down and re"
type textarea "x"
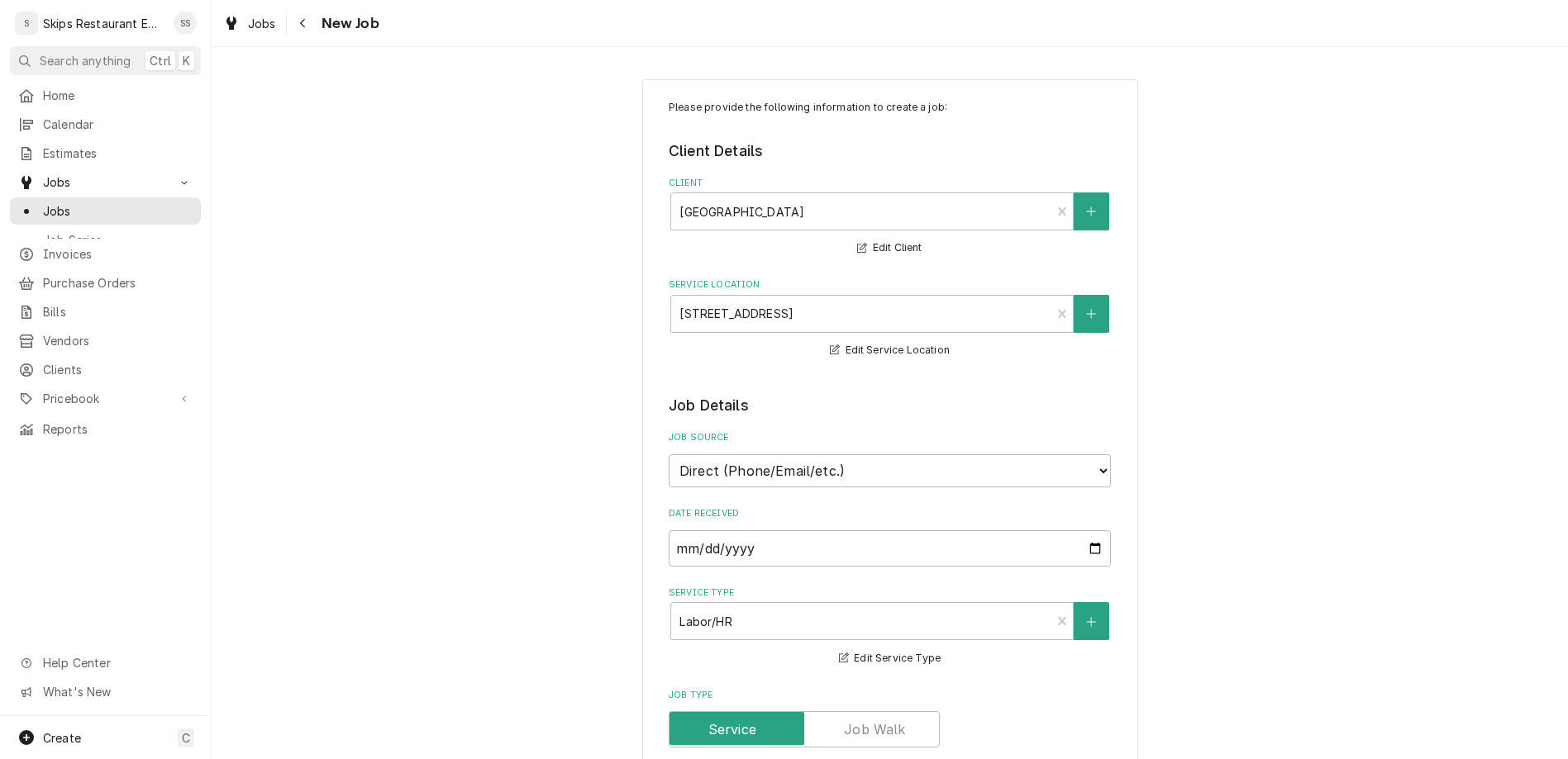
type textarea "Donper beeping. Shut down and res"
type textarea "x"
type textarea "Donper beeping. Shut down and resa"
type textarea "x"
type textarea "Donper beeping. Shut down and res"
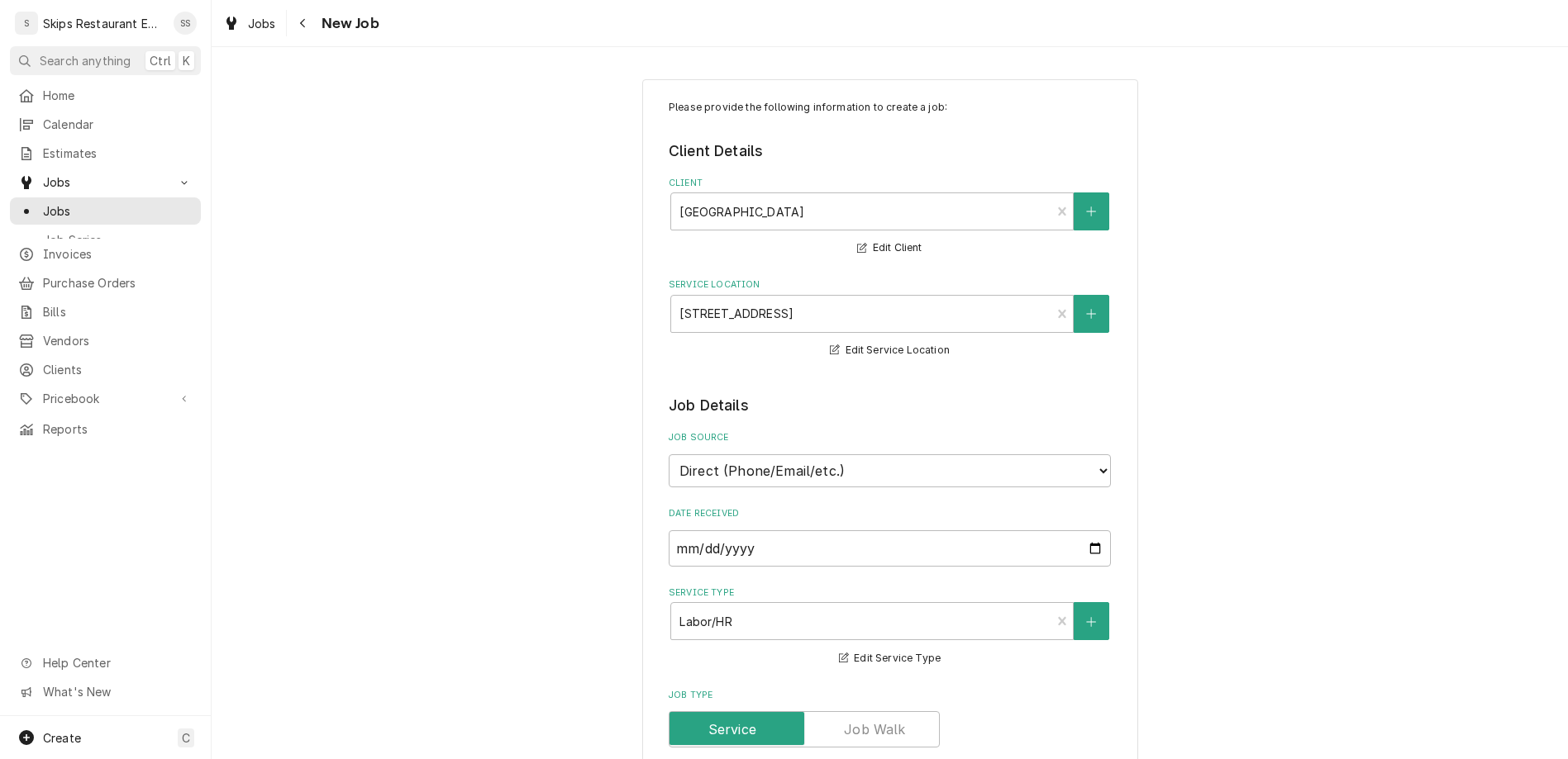
type textarea "x"
type textarea "Donper beeping. Shut down and rest"
type textarea "x"
type textarea "Donper beeping. Shut down and resta"
type textarea "x"
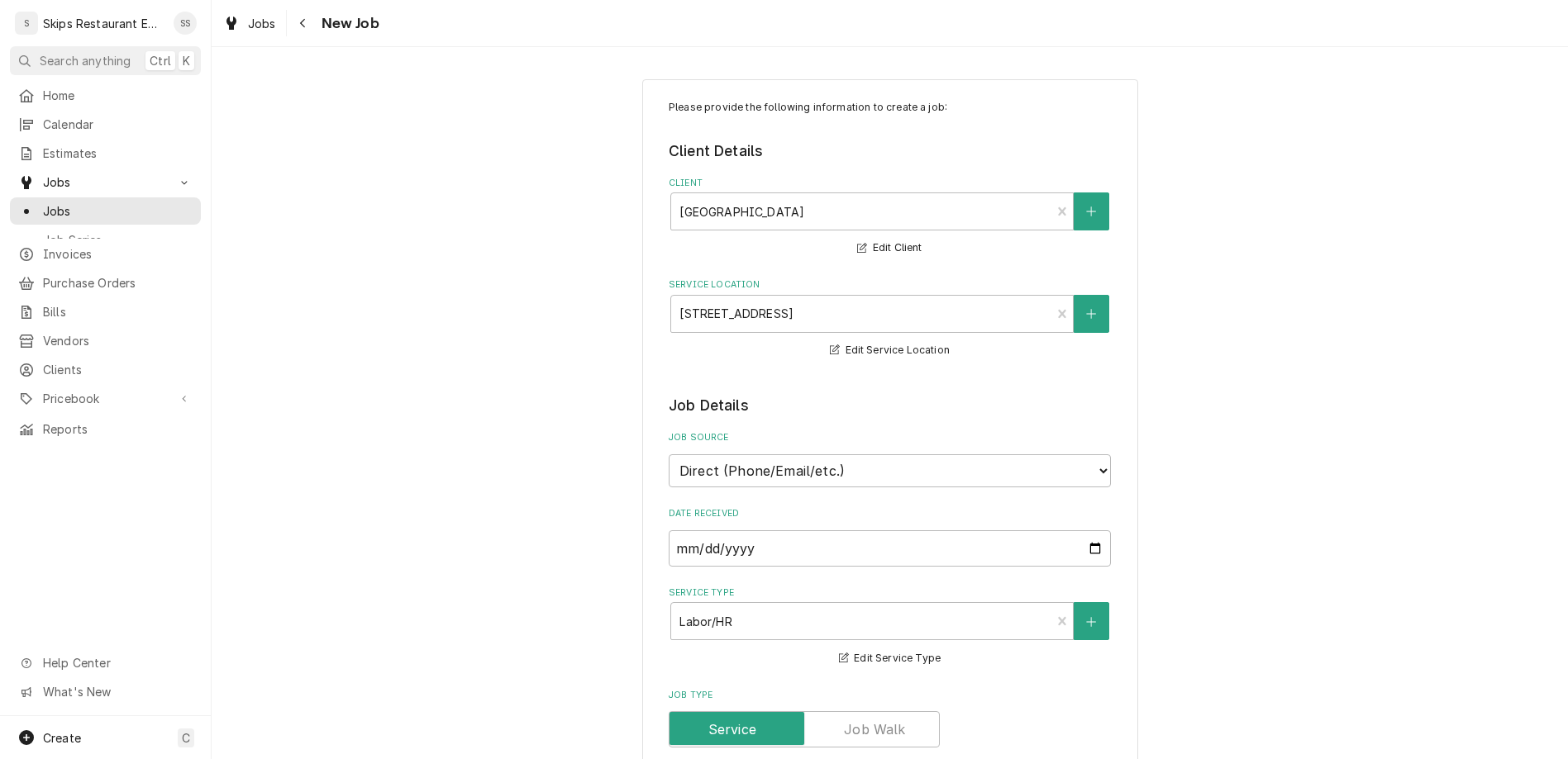
type textarea "Donper beeping. Shut down and restar"
type textarea "x"
type textarea "Donper beeping. Shut down and restart"
type textarea "x"
type textarea "Donper beeping. Shut down and restarte"
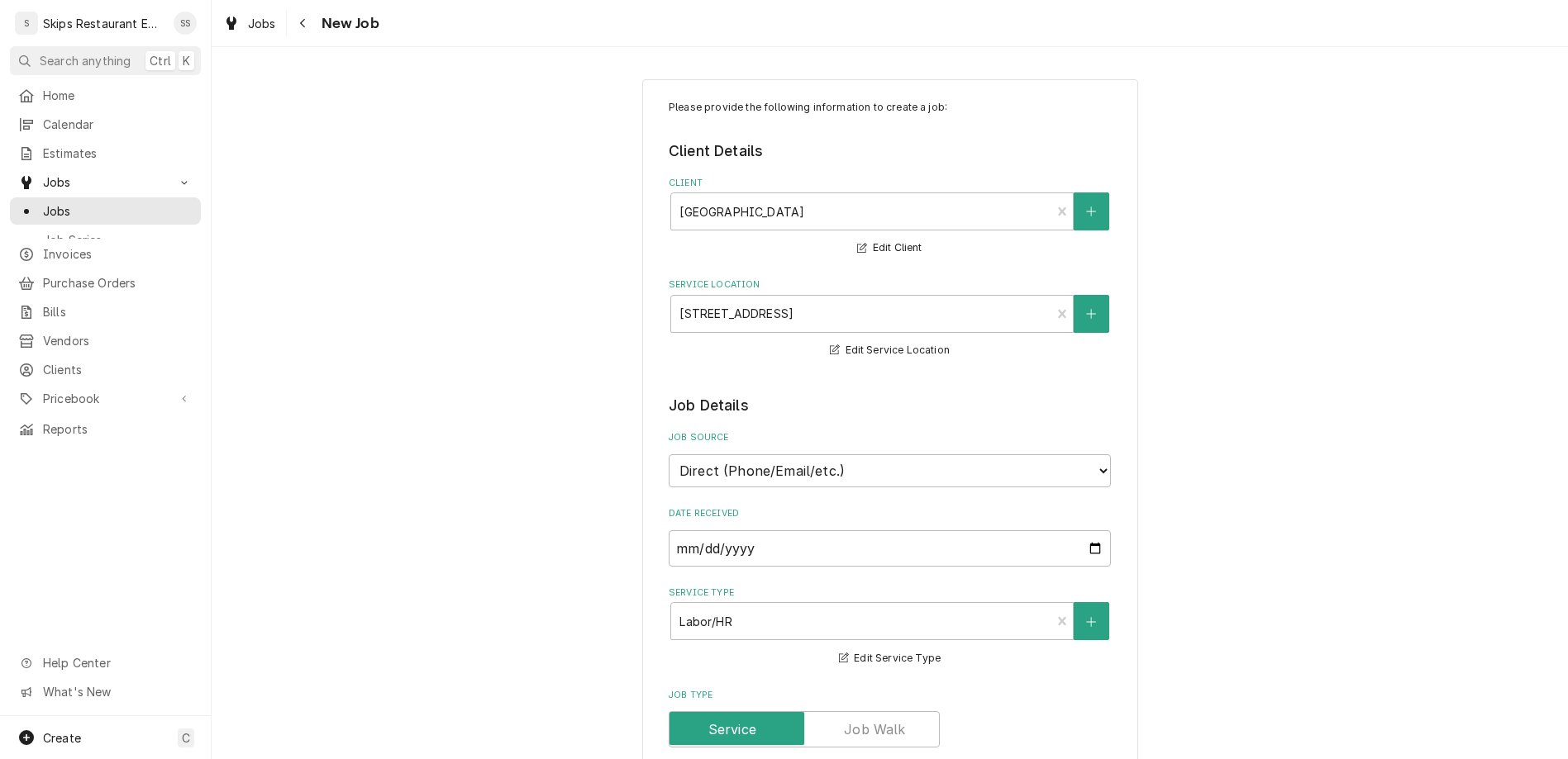
type textarea "x"
type textarea "Donper beeping. Shut down and restarted"
type textarea "x"
type textarea "Donper beeping. Shut down and restarted"
type textarea "x"
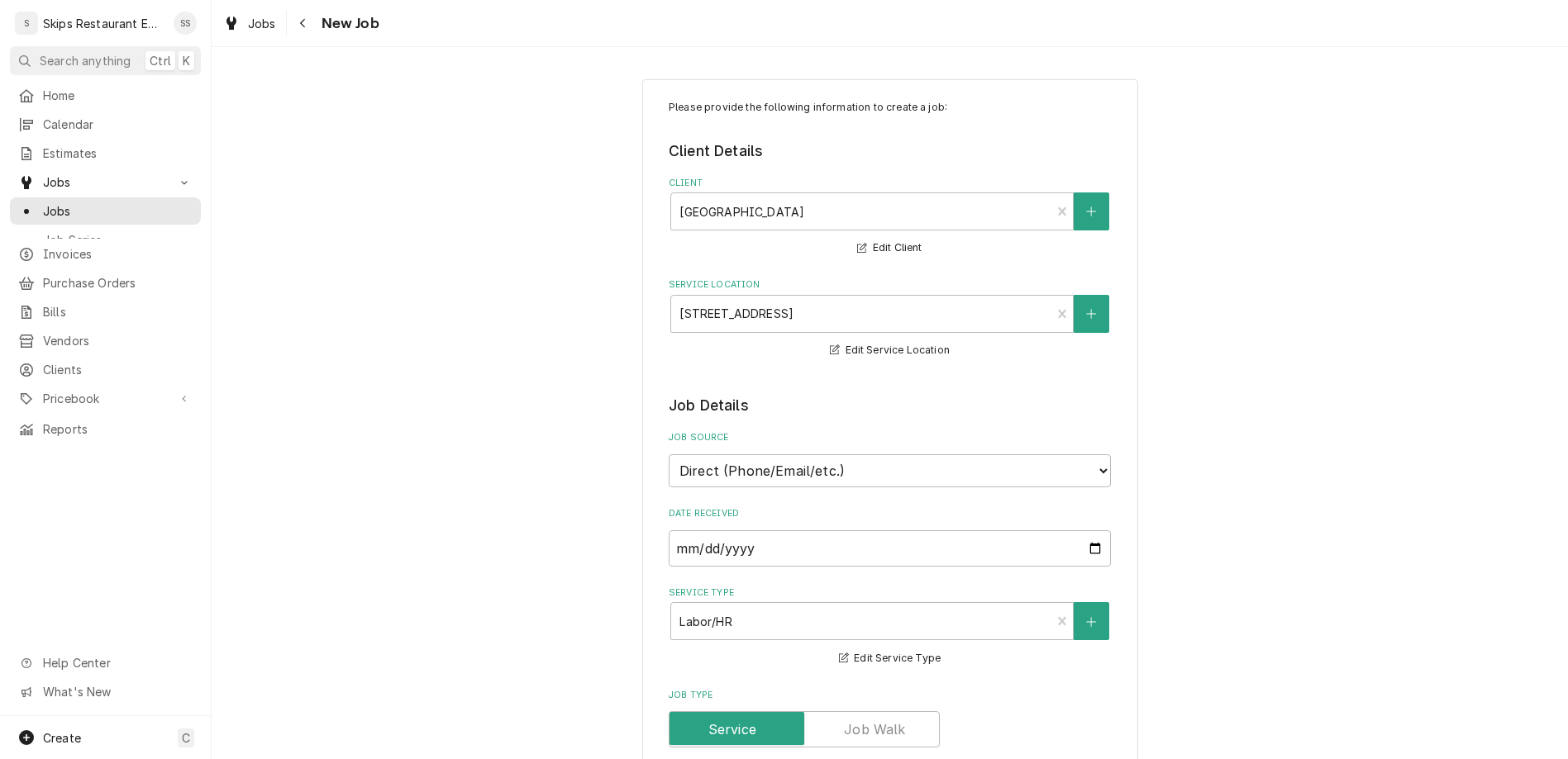
type textarea "Donper beeping. Shut down and restarted b"
type textarea "x"
type textarea "Donper beeping. Shut down and restarted bu"
type textarea "x"
type textarea "Donper beeping. Shut down and restarted but"
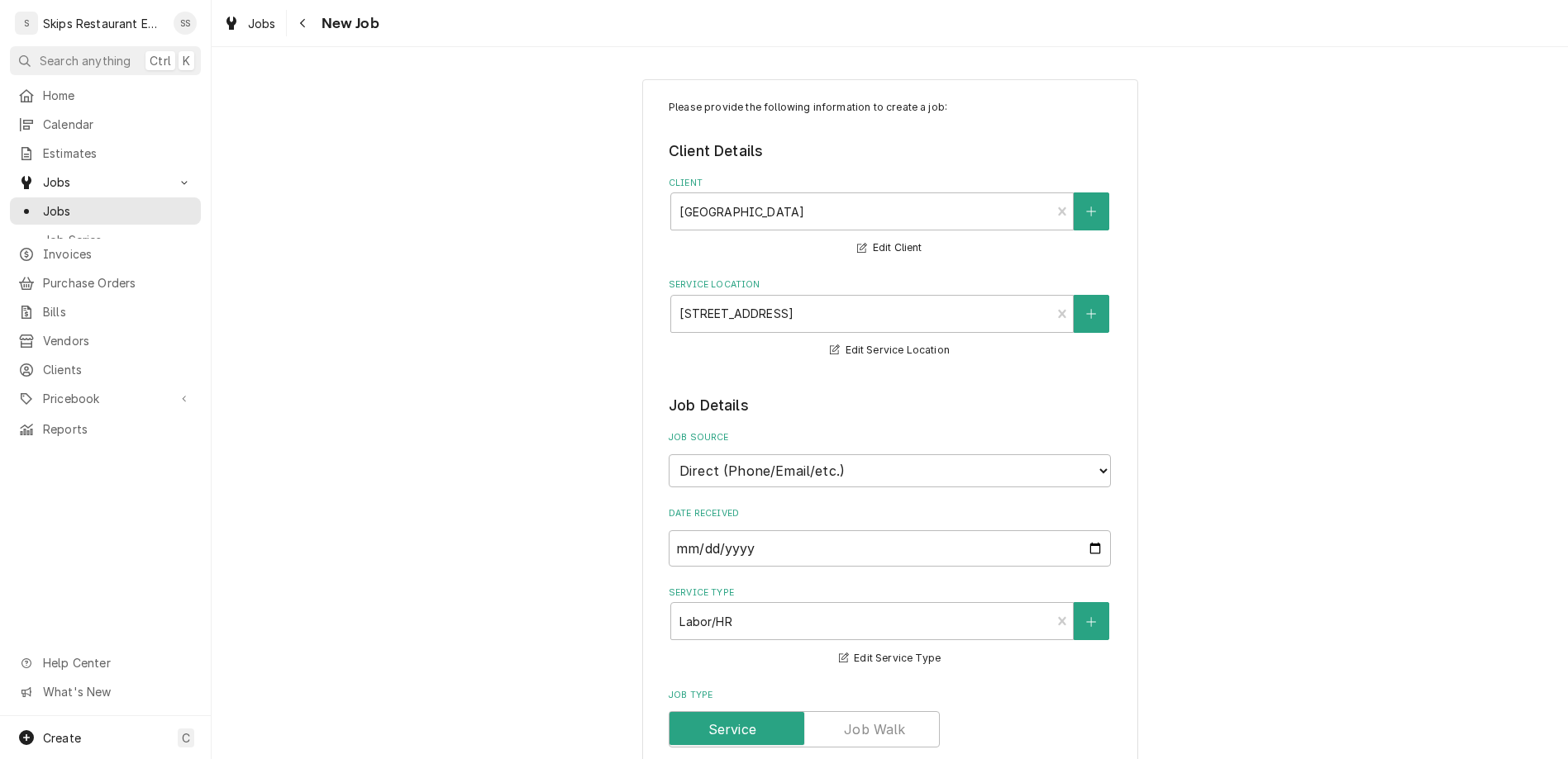
type textarea "x"
type textarea "Donper beeping. Shut down and restarted but"
type textarea "x"
type textarea "Donper beeping. Shut down and restarted but c"
type textarea "x"
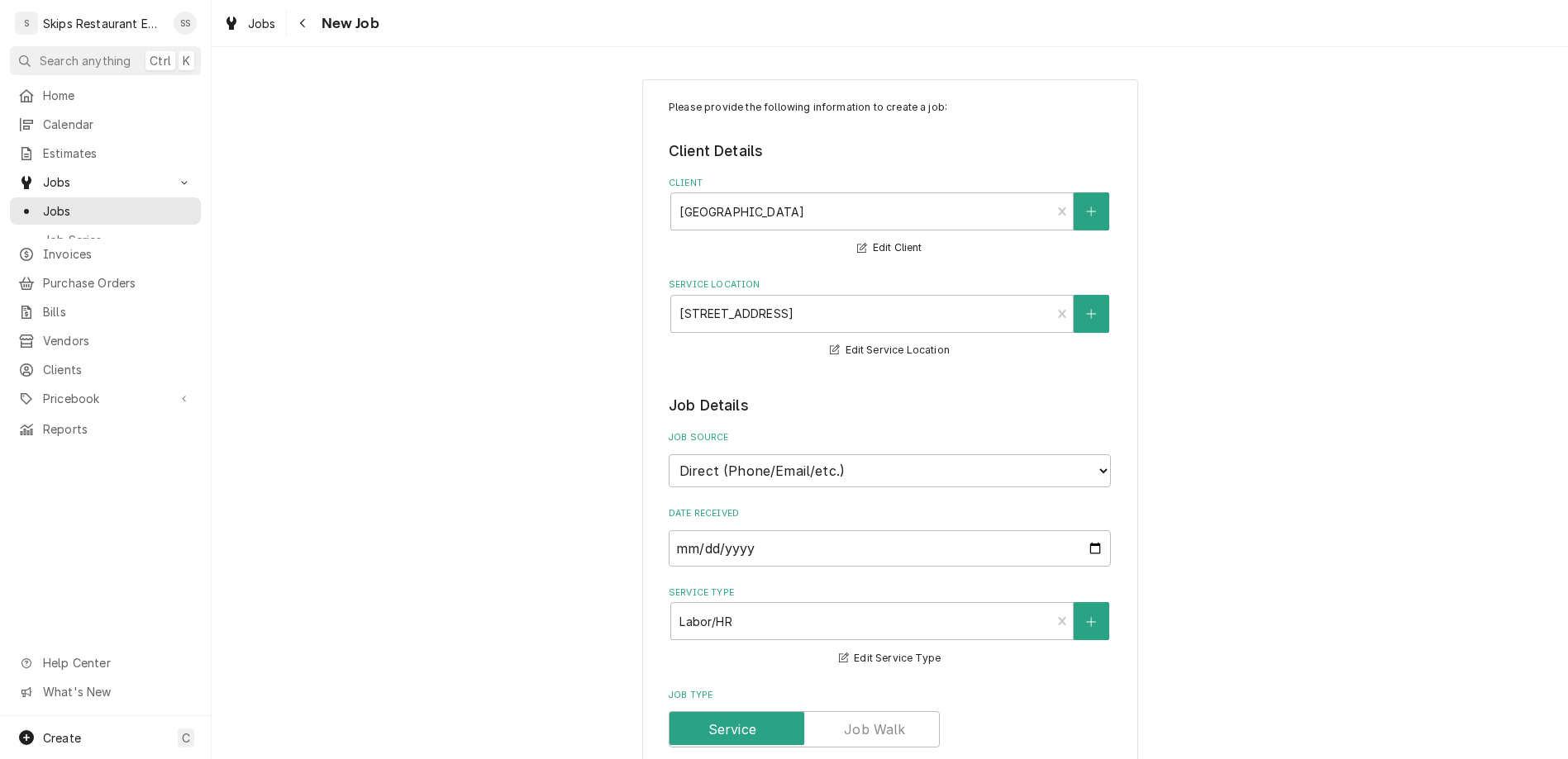
type textarea "Donper beeping. Shut down and restarted but co"
type textarea "x"
type textarea "Donper beeping. Shut down and restarted but con"
type textarea "x"
type textarea "Donper beeping. Shut down and restarted but cont"
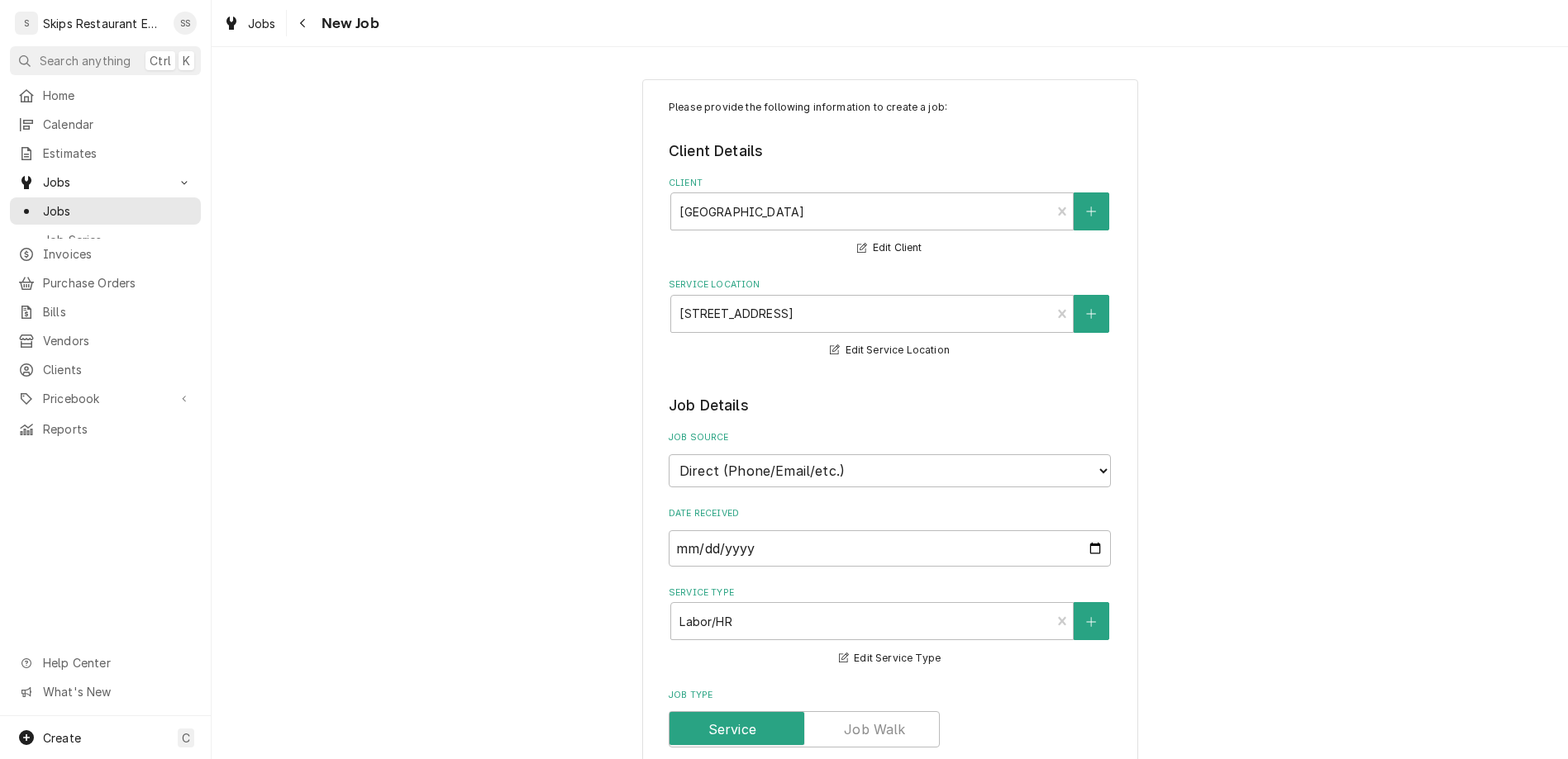
type textarea "x"
type textarea "Donper beeping. Shut down and restarted but conti"
type textarea "x"
type textarea "Donper beeping. Shut down and restarted but contin"
type textarea "x"
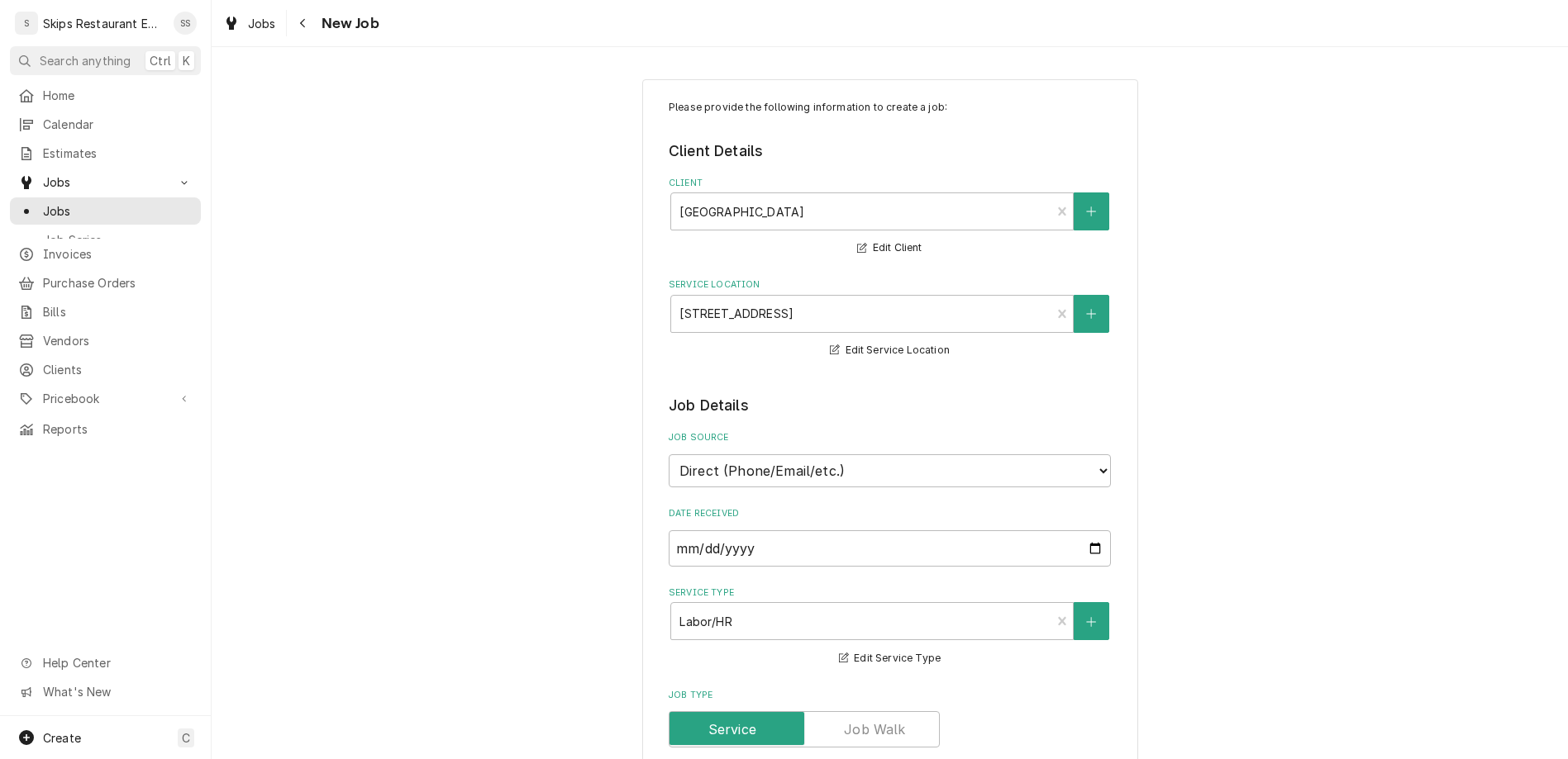
type textarea "Donper beeping. Shut down and restarted but continu"
type textarea "x"
type textarea "Donper beeping. Shut down and restarted but continue"
type textarea "x"
type textarea "Donper beeping. Shut down and restarted but continues"
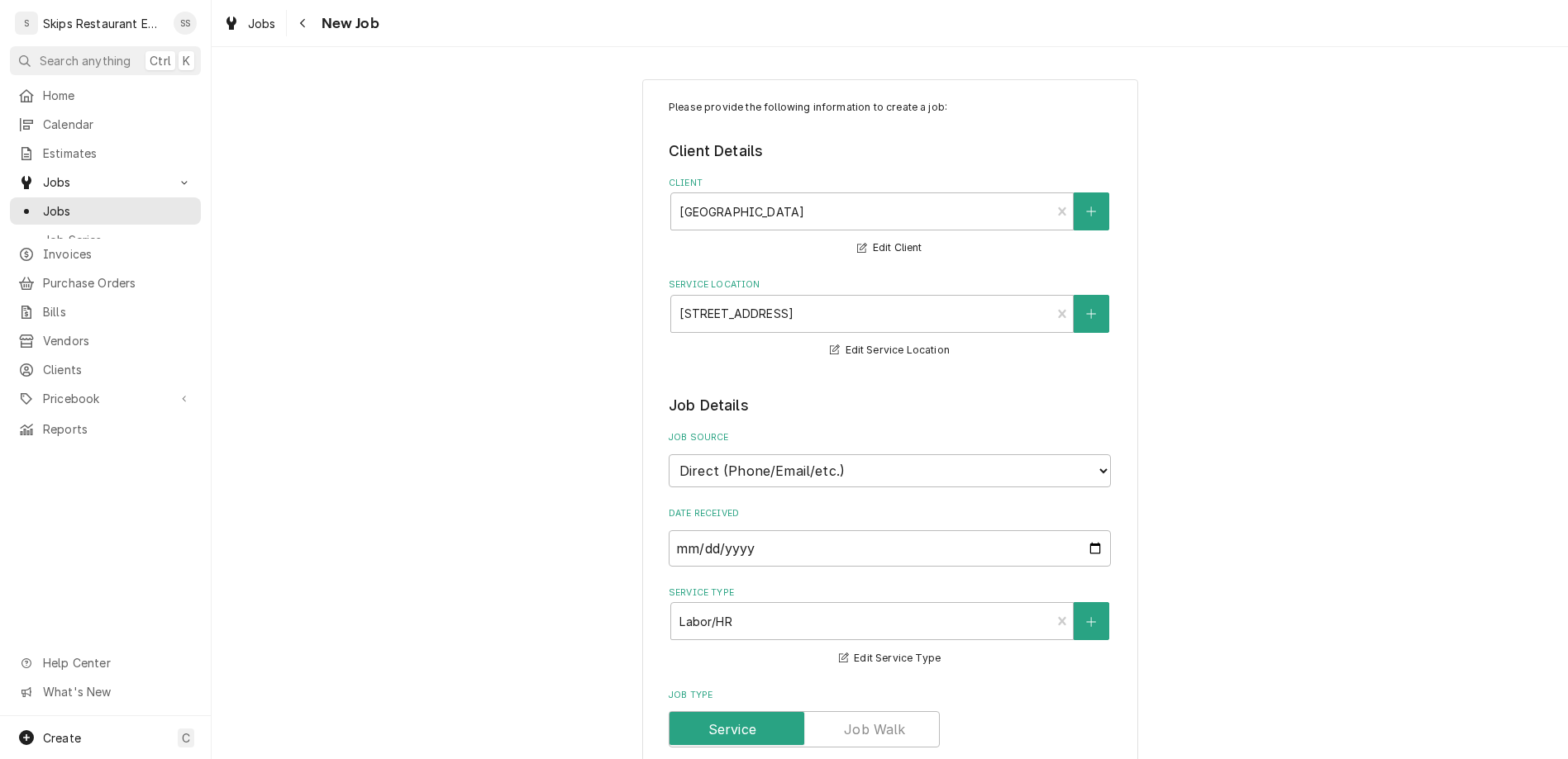
type textarea "x"
type textarea "Donper beeping. Shut down and restarted but continues"
type textarea "x"
type textarea "Donper beeping. Shut down and restarted but continues t"
type textarea "x"
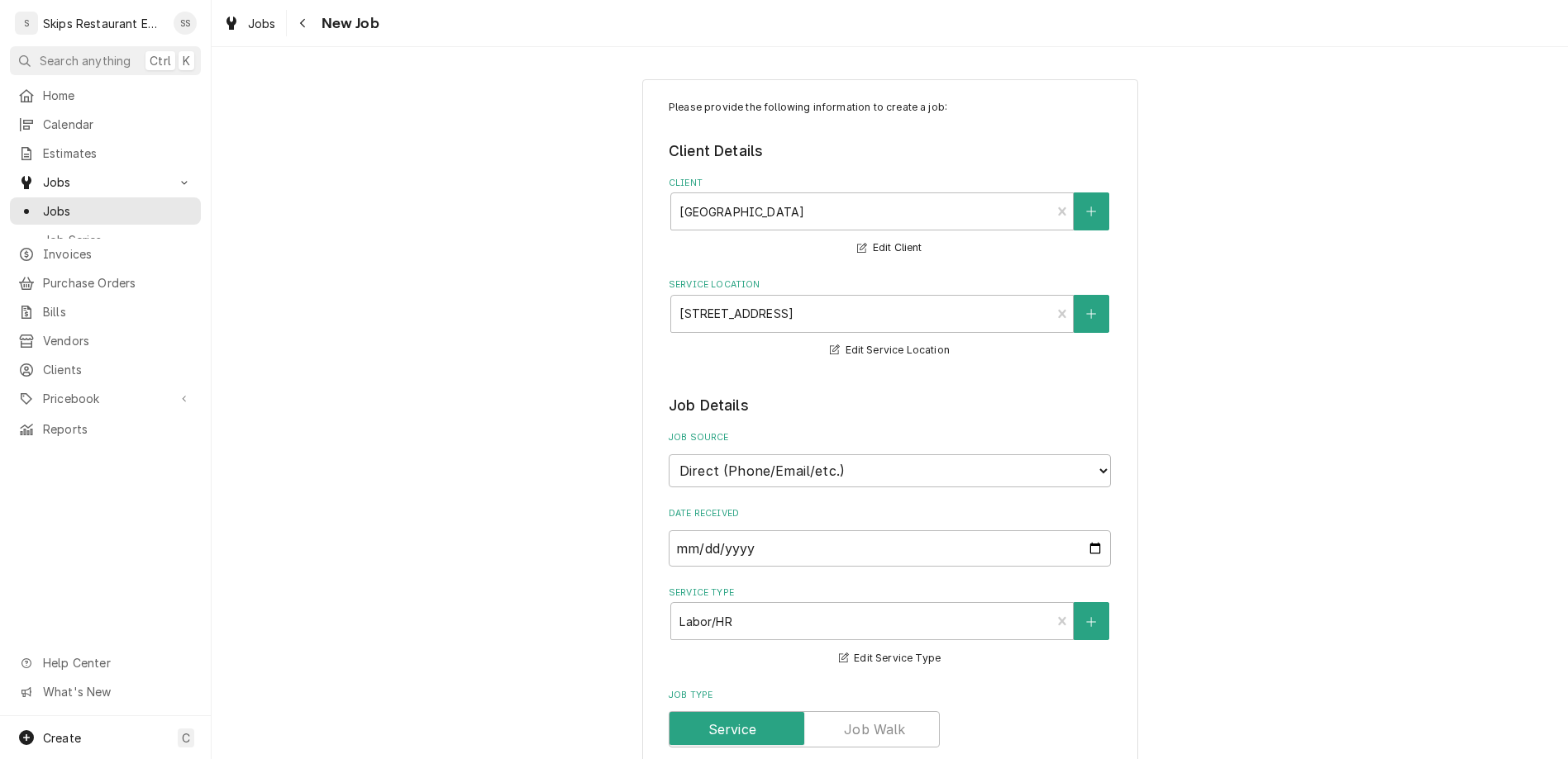
type textarea "Donper beeping. Shut down and restarted but continues to"
type textarea "x"
type textarea "Donper beeping. Shut down and restarted but continues to"
type textarea "x"
type textarea "Donper beeping. Shut down and restarted but continues to b"
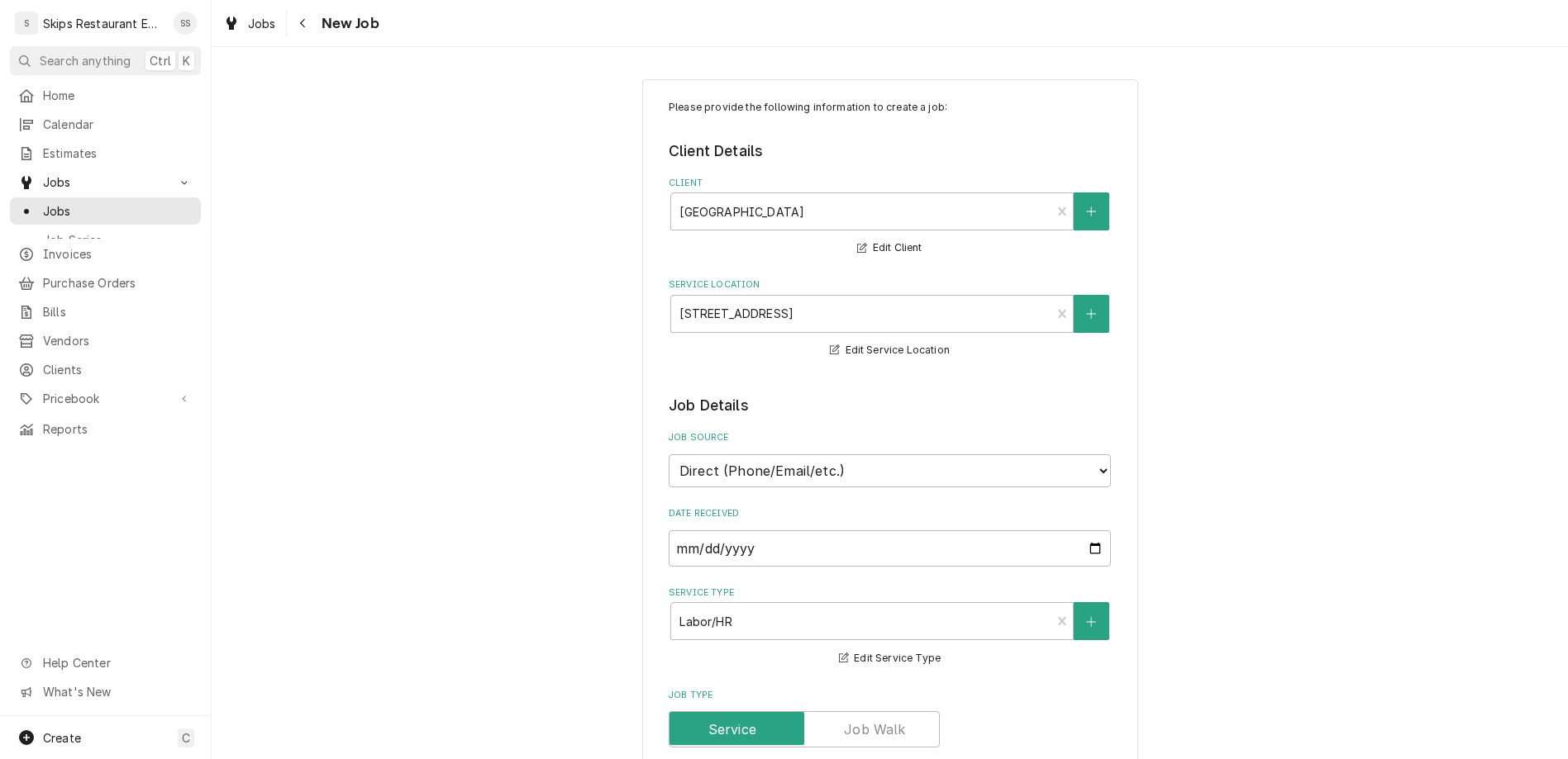
type textarea "x"
type textarea "Donper beeping. Shut down and restarted but continues to be"
type textarea "x"
type textarea "Donper beeping. Shut down and restarted but continues to bee"
type textarea "x"
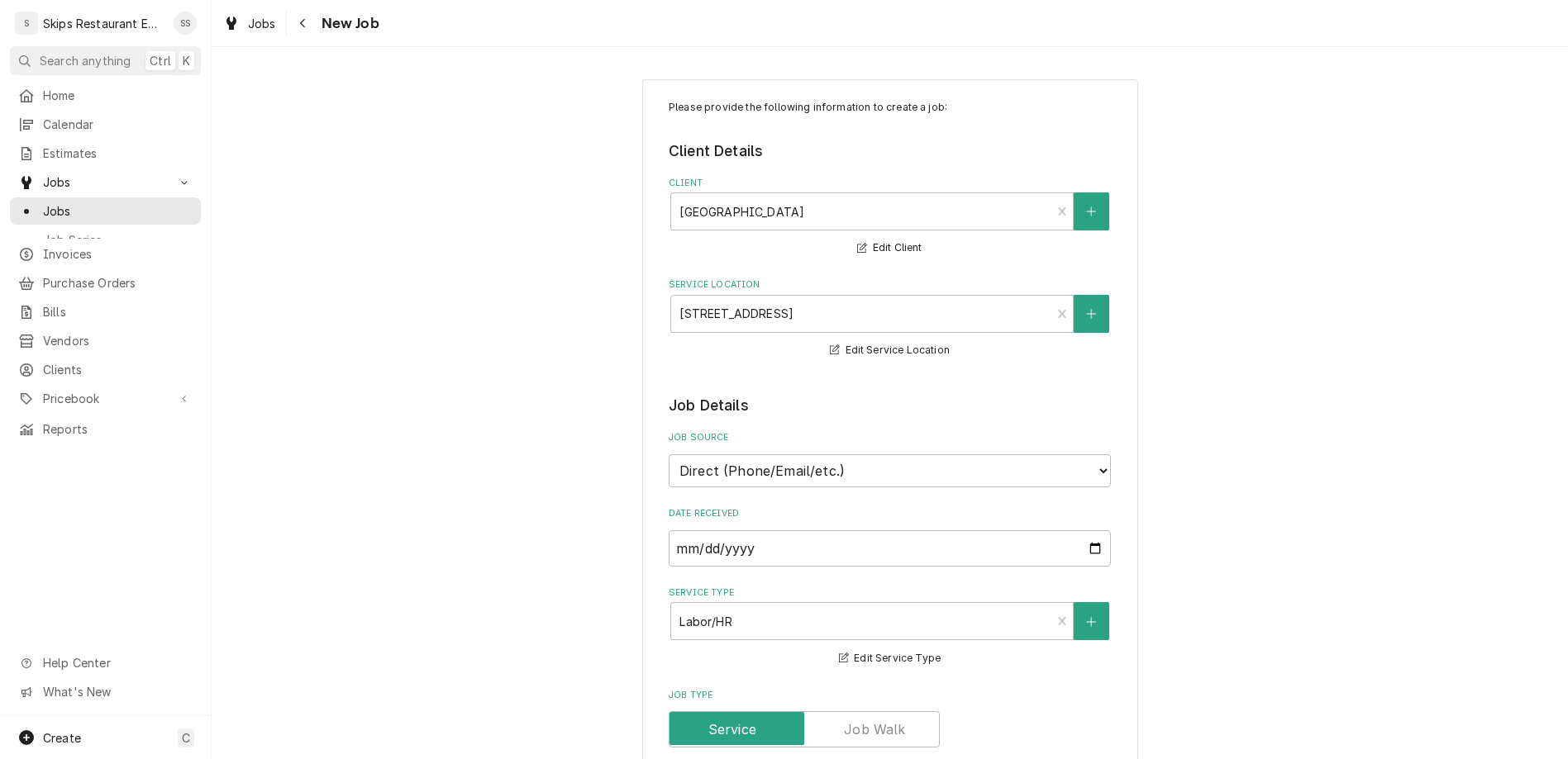
type textarea "Donper beeping. Shut down and restarted but continues to beep"
type textarea "x"
type textarea "Donper beeping. Shut down and restarted but continues to beep."
type textarea "x"
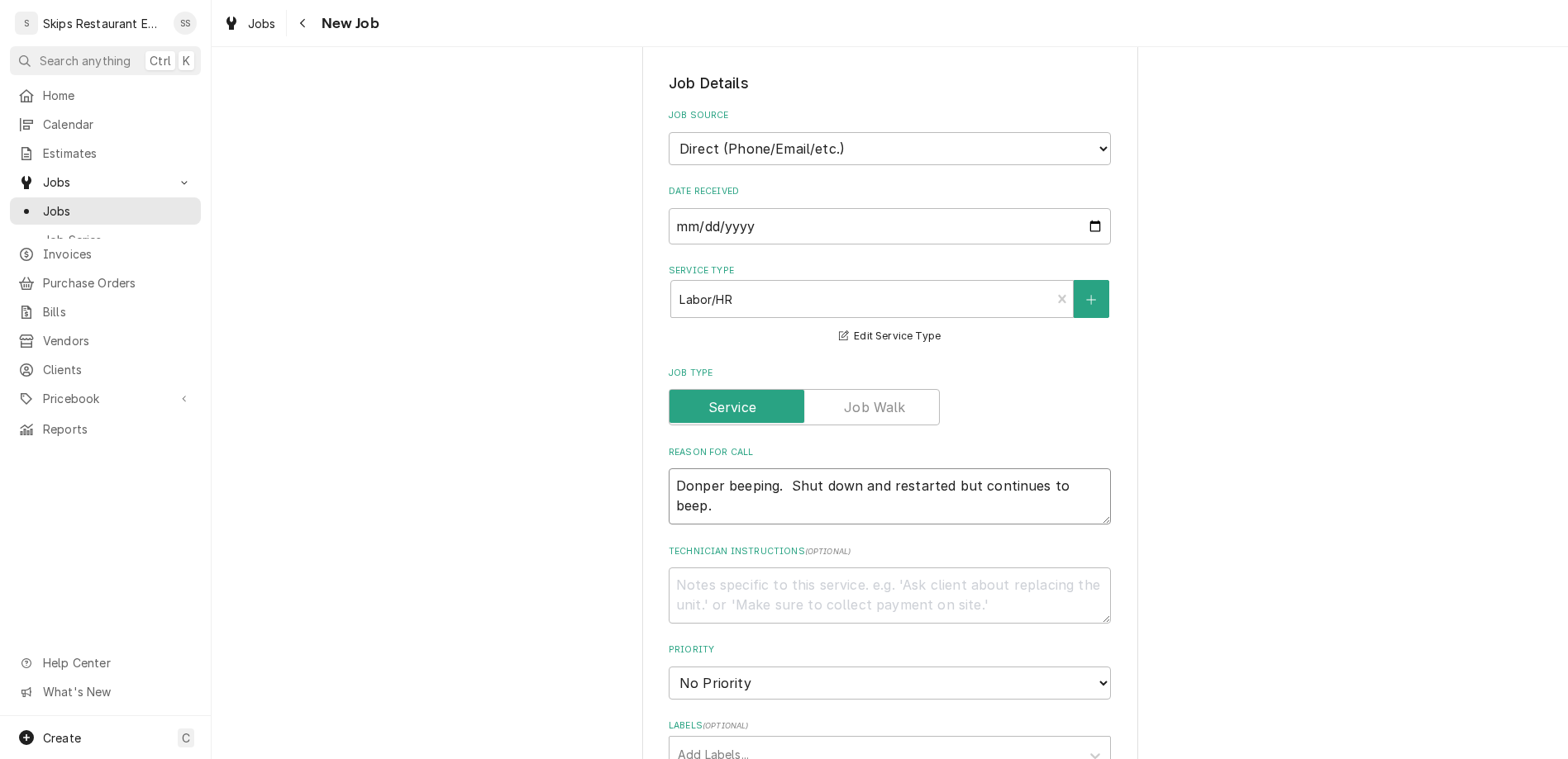
scroll to position [515, 0]
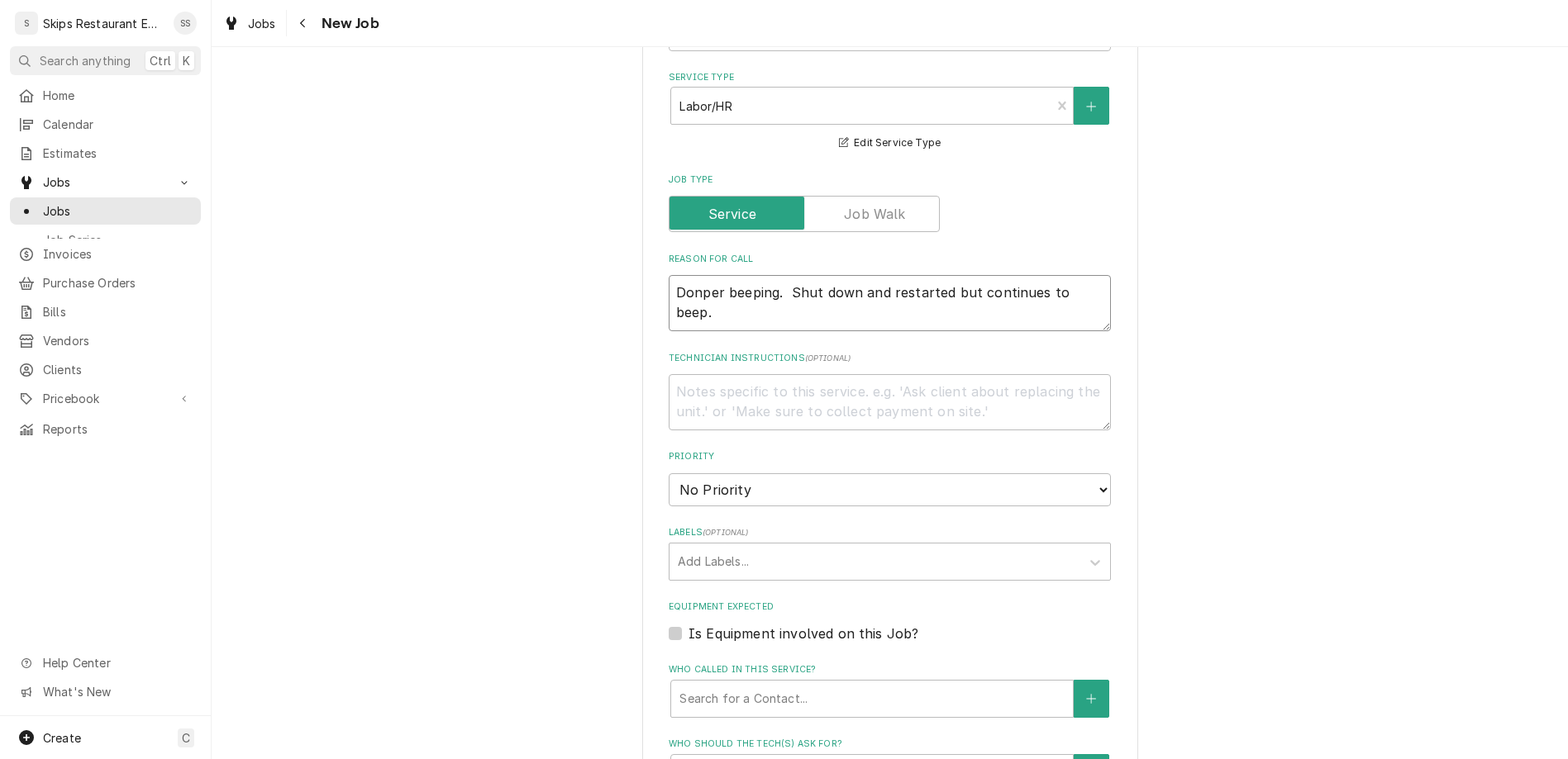
type textarea "Donper beeping. Shut down and restarted but continues to beep."
click at [696, 623] on label "Is Equipment involved on this Job?" at bounding box center [804, 633] width 230 height 20
click at [696, 623] on input "Equipment Expected" at bounding box center [910, 642] width 443 height 37
checkbox input "true"
click at [733, 684] on div "Equipment" at bounding box center [872, 699] width 385 height 30
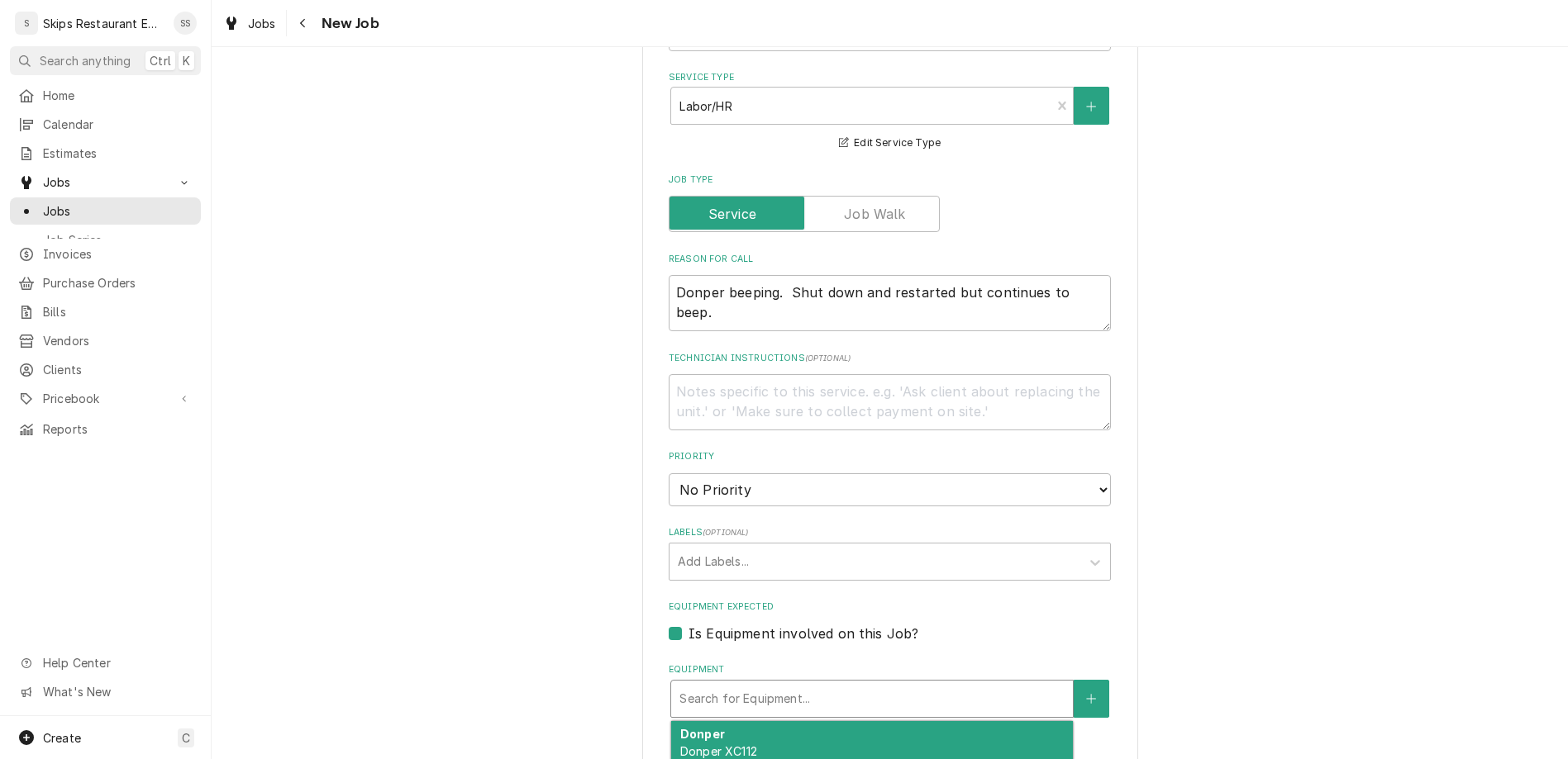
click at [735, 744] on span "Donper XC112 Warranty: Untracked" at bounding box center [738, 760] width 116 height 32
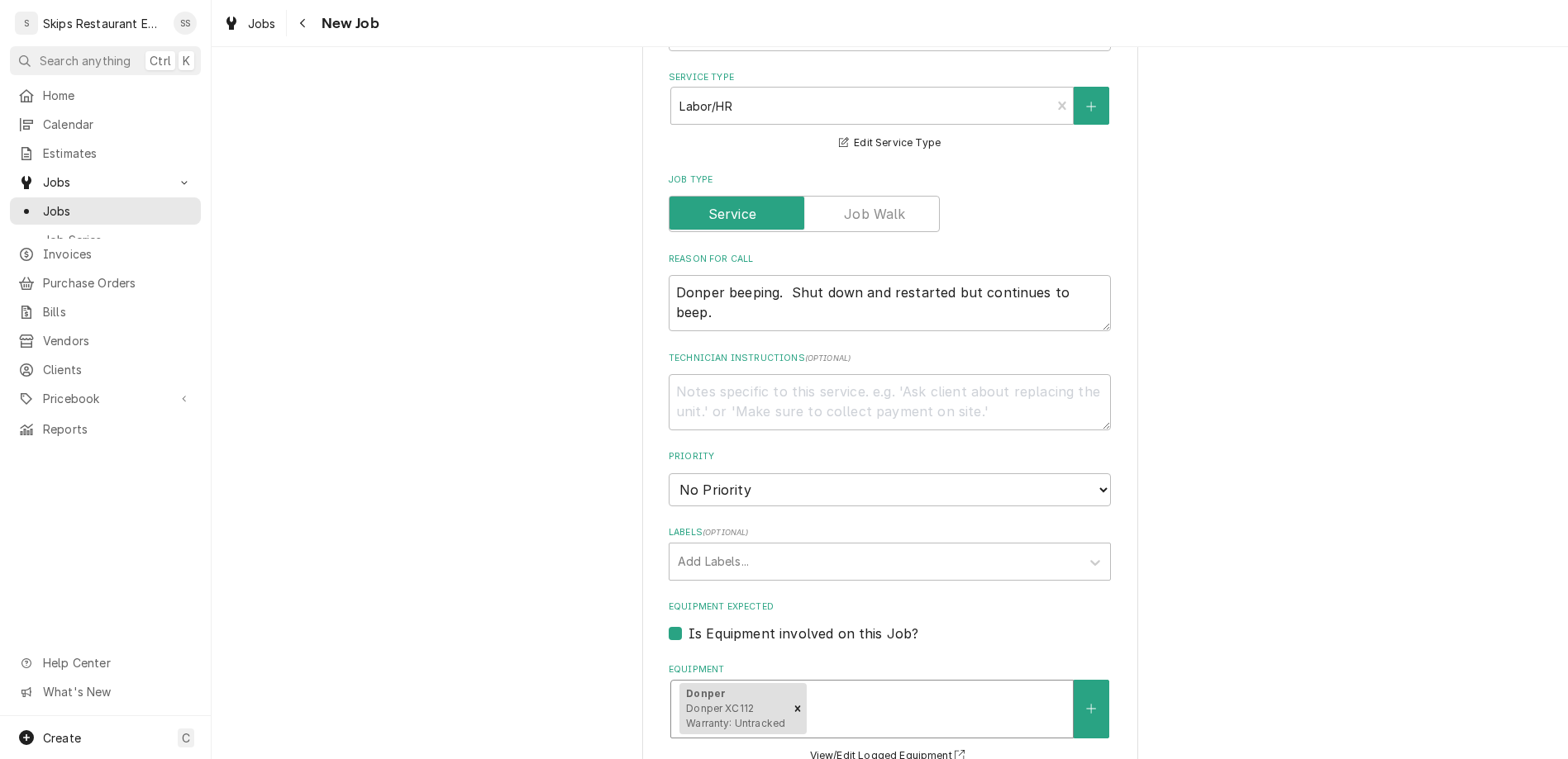
type textarea "x"
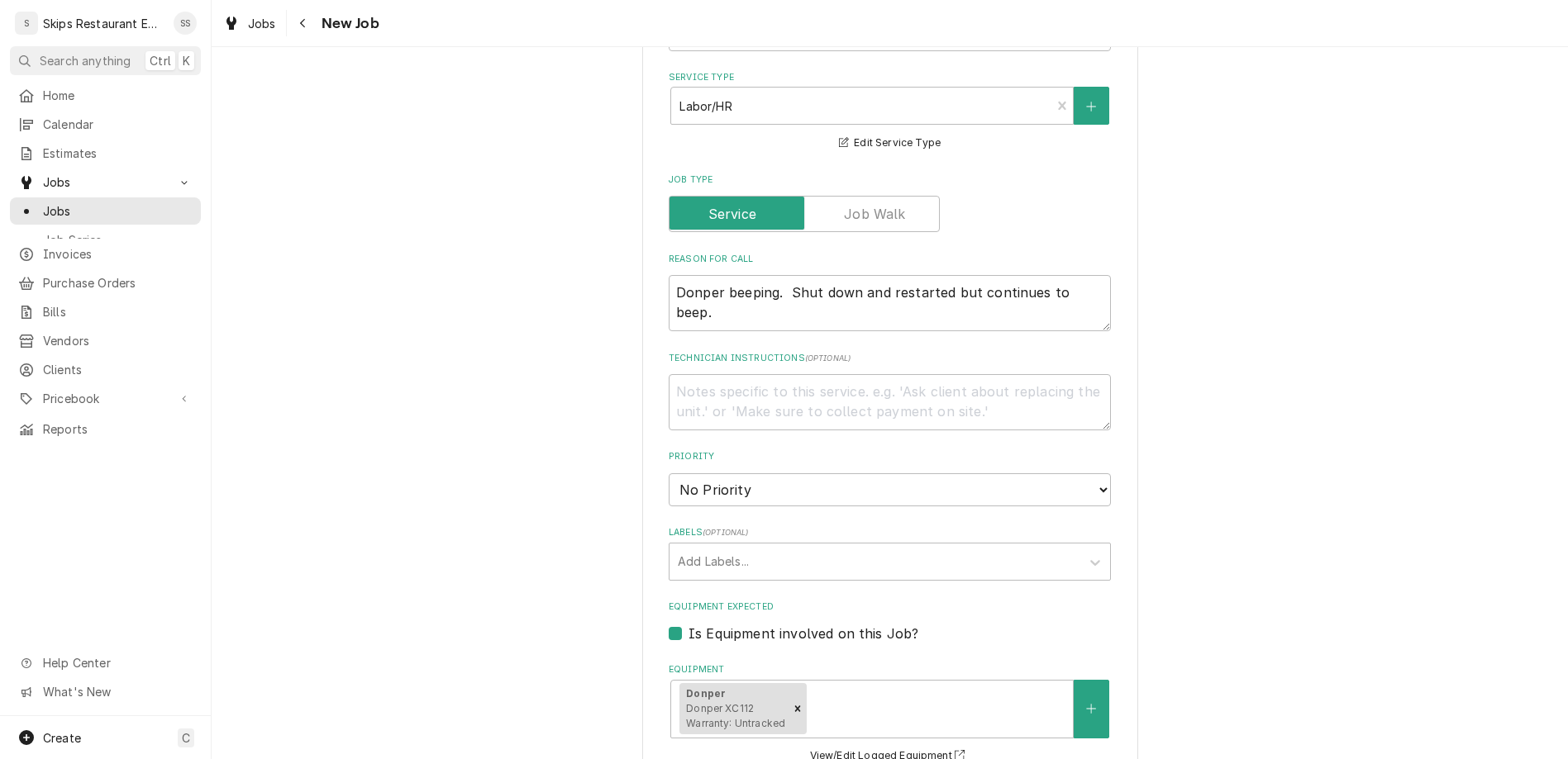
scroll to position [742, 0]
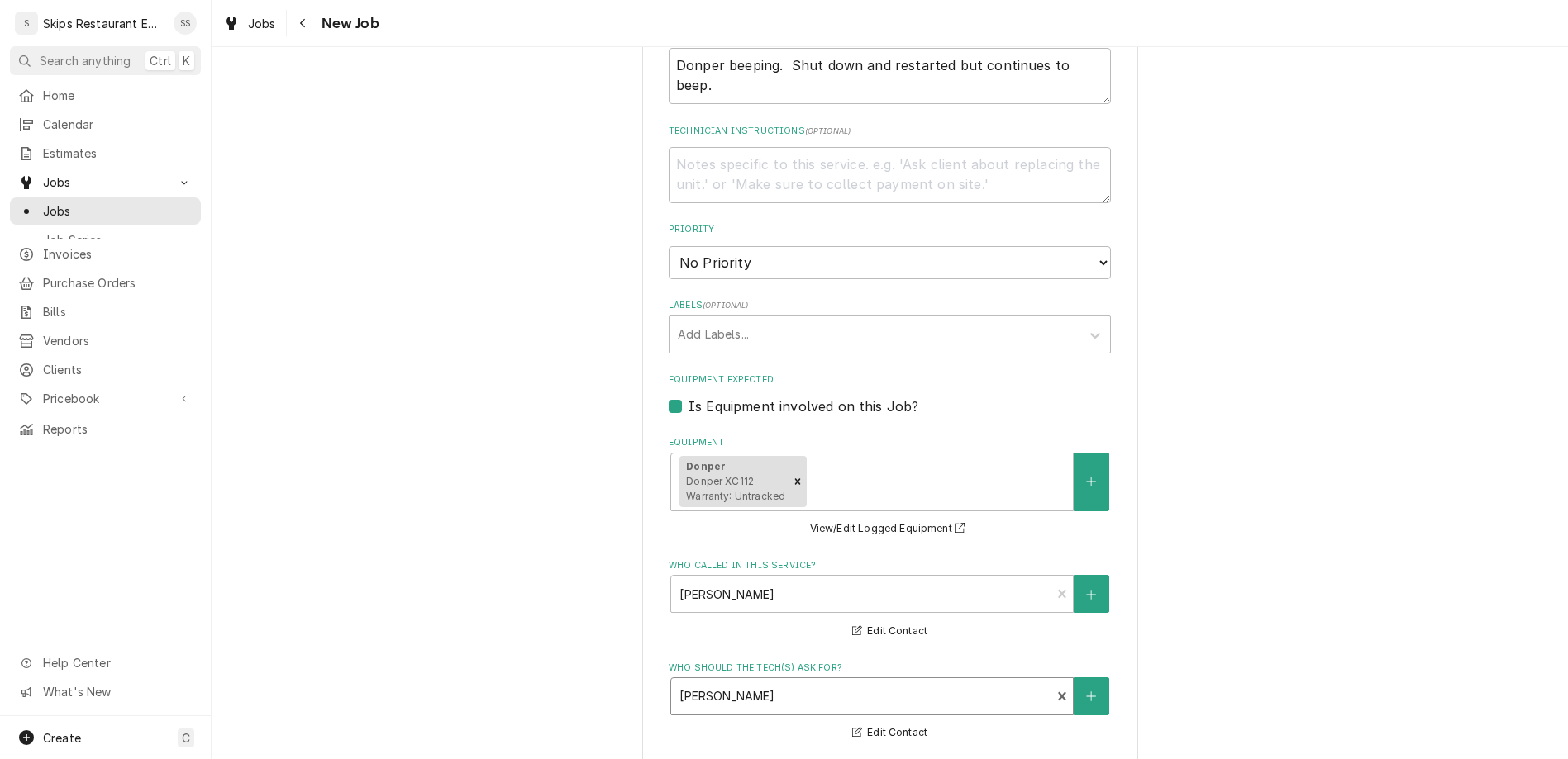
type input "2025-10-10"
type textarea "x"
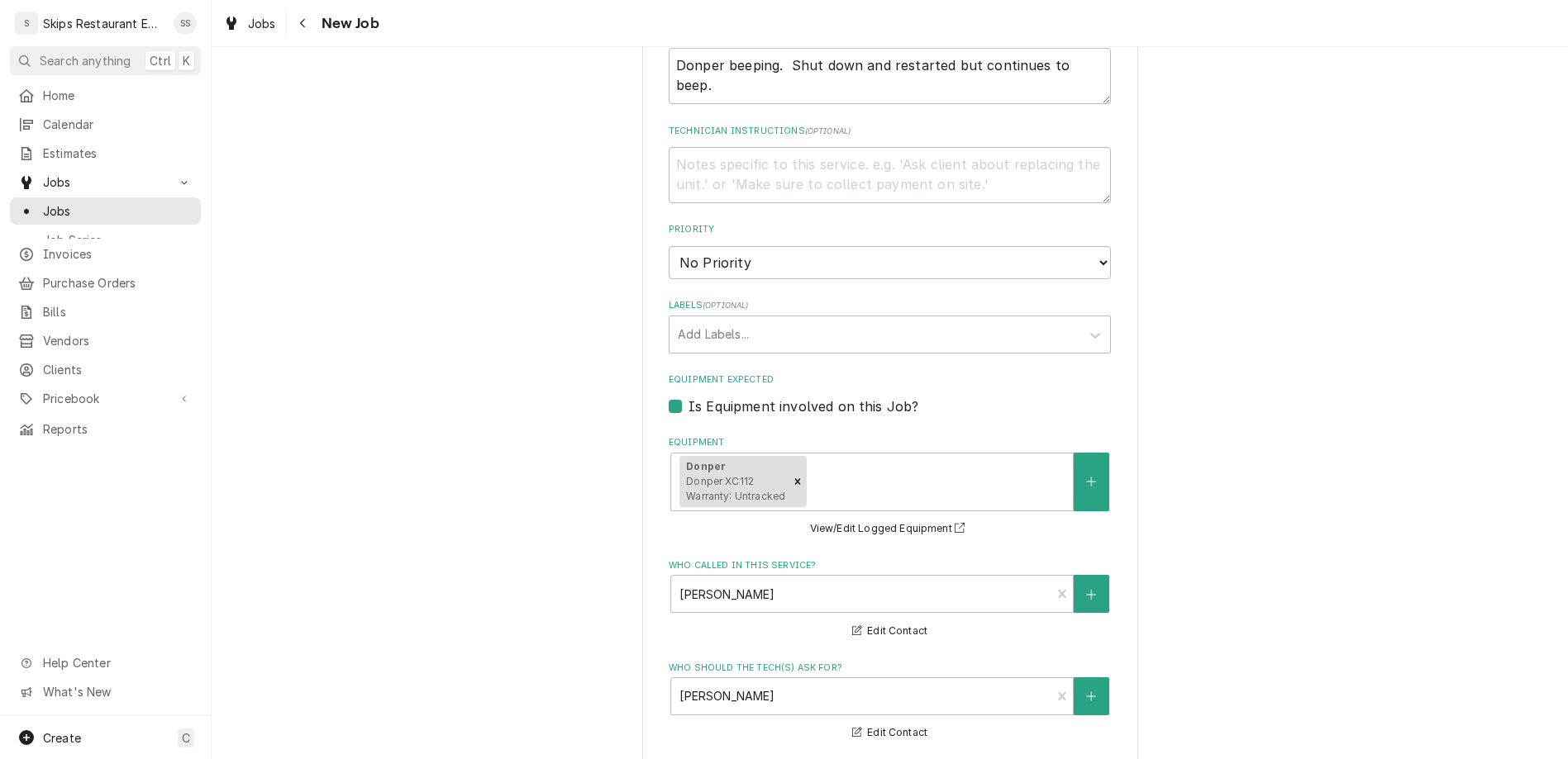
select select "10:00:00"
click option "10:00 AM" at bounding box center [0, 0] width 0 height 0
type textarea "x"
type input "1"
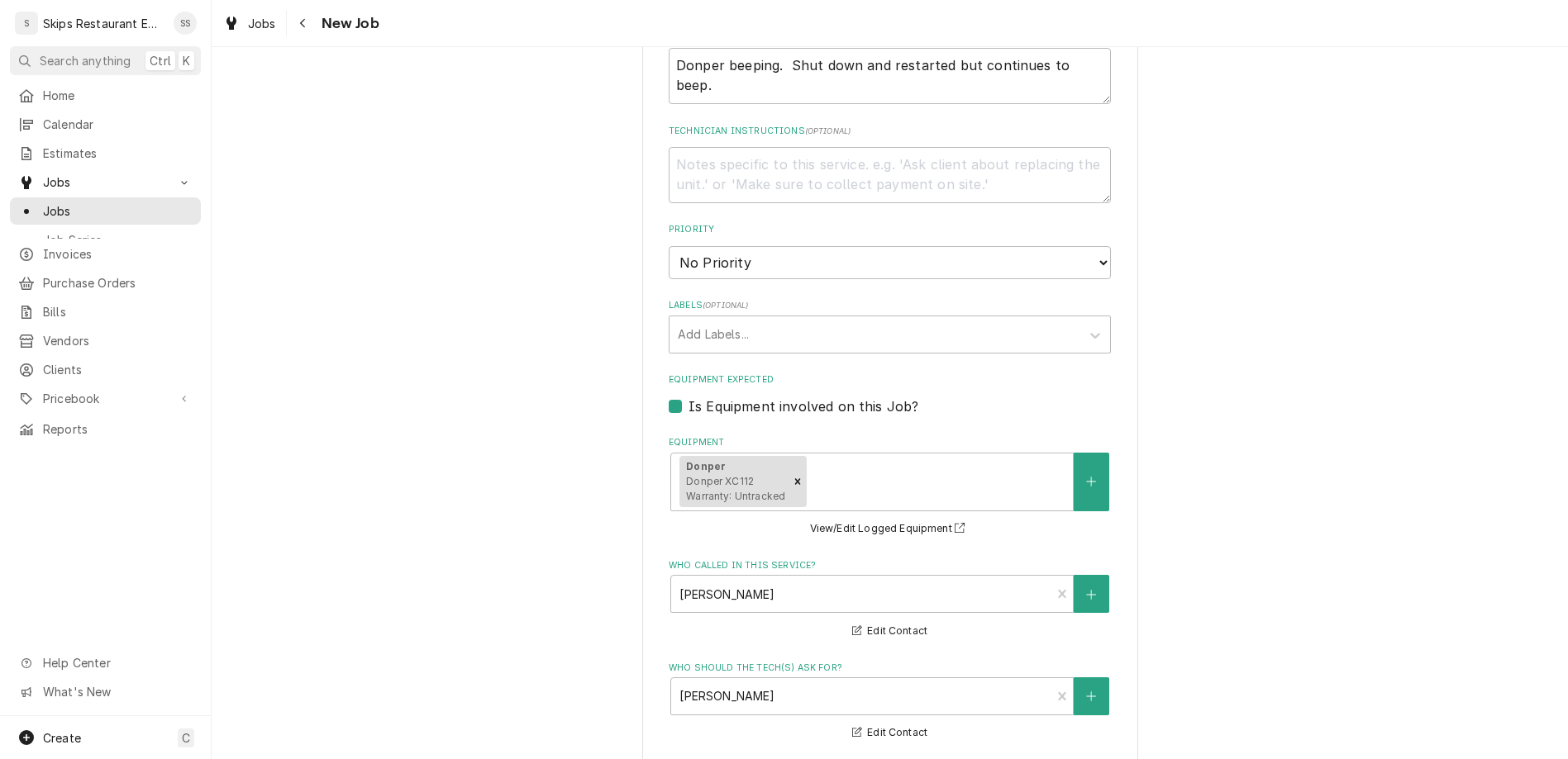
type textarea "x"
type input "1"
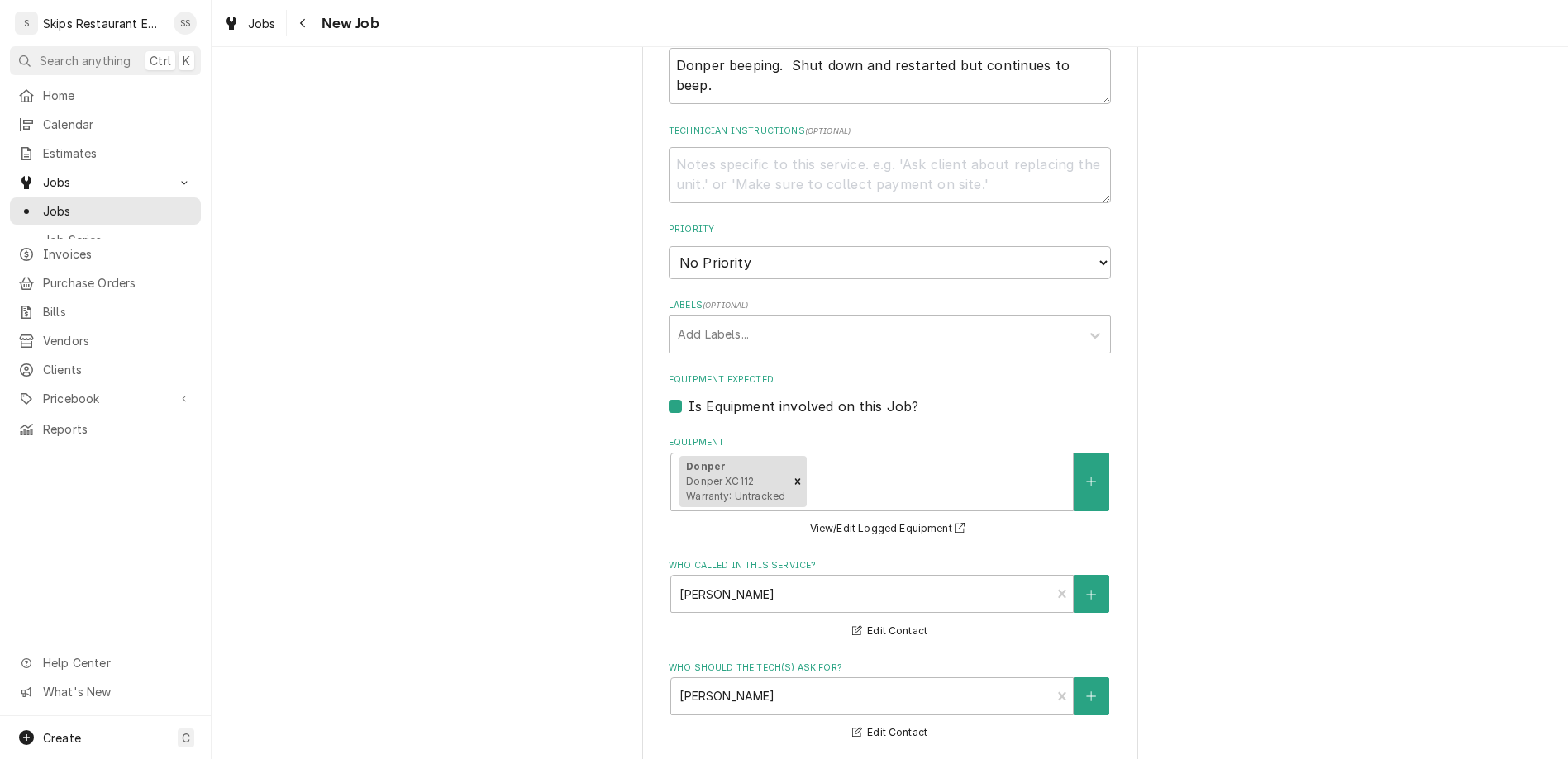
type textarea "x"
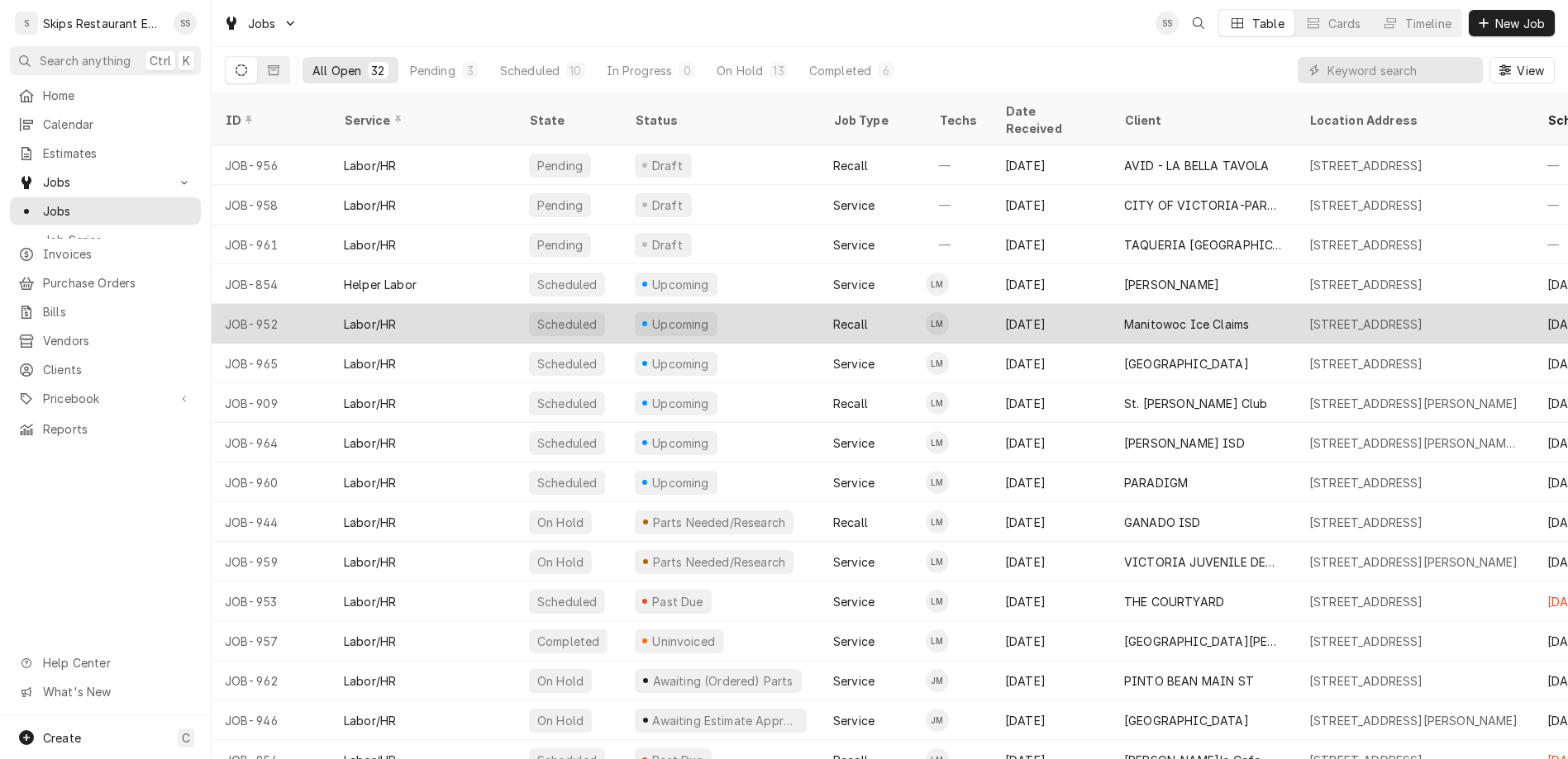
click at [1124, 316] on div "Manitowoc Ice Claims" at bounding box center [1186, 324] width 125 height 17
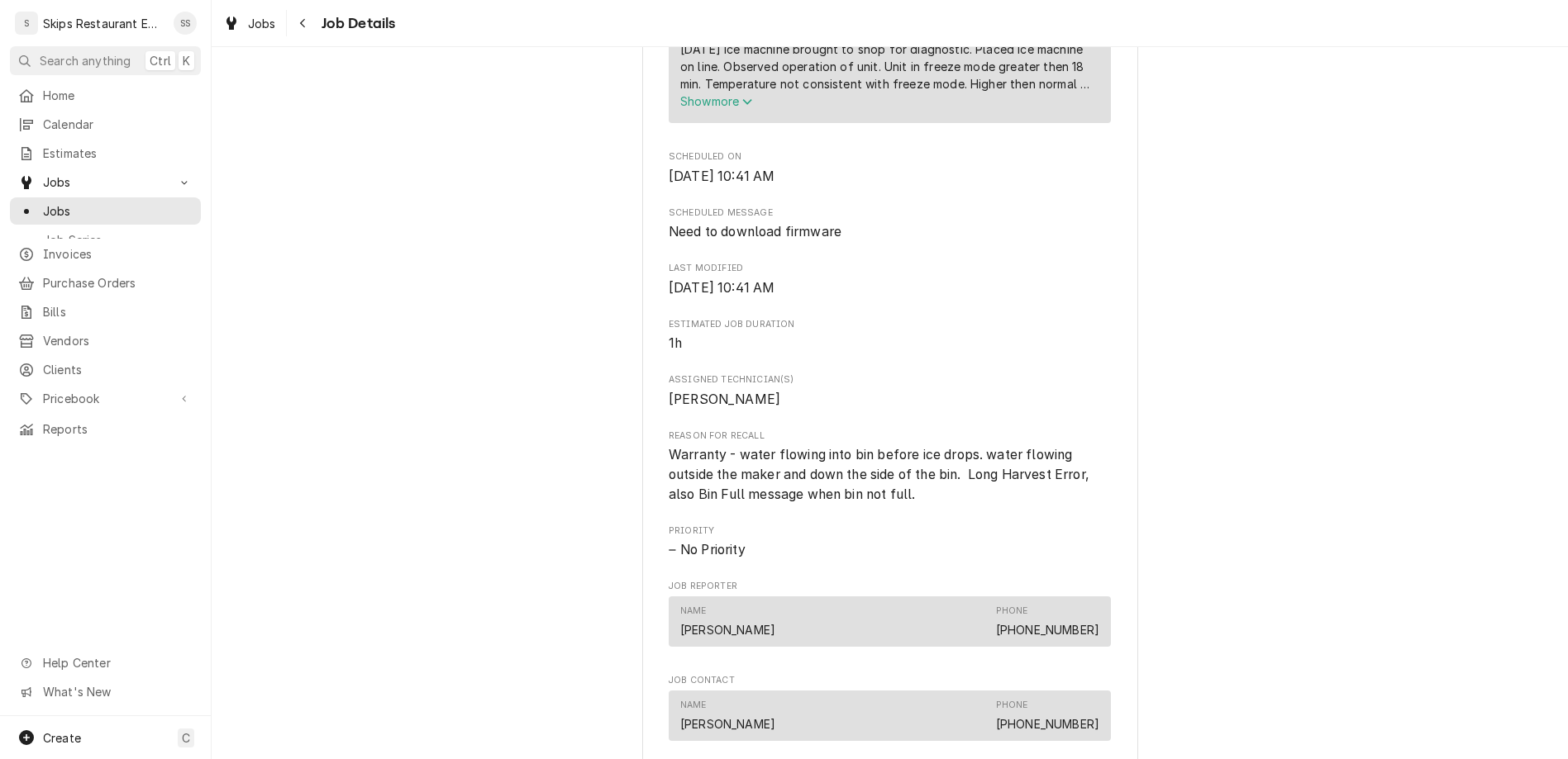
scroll to position [1031, 0]
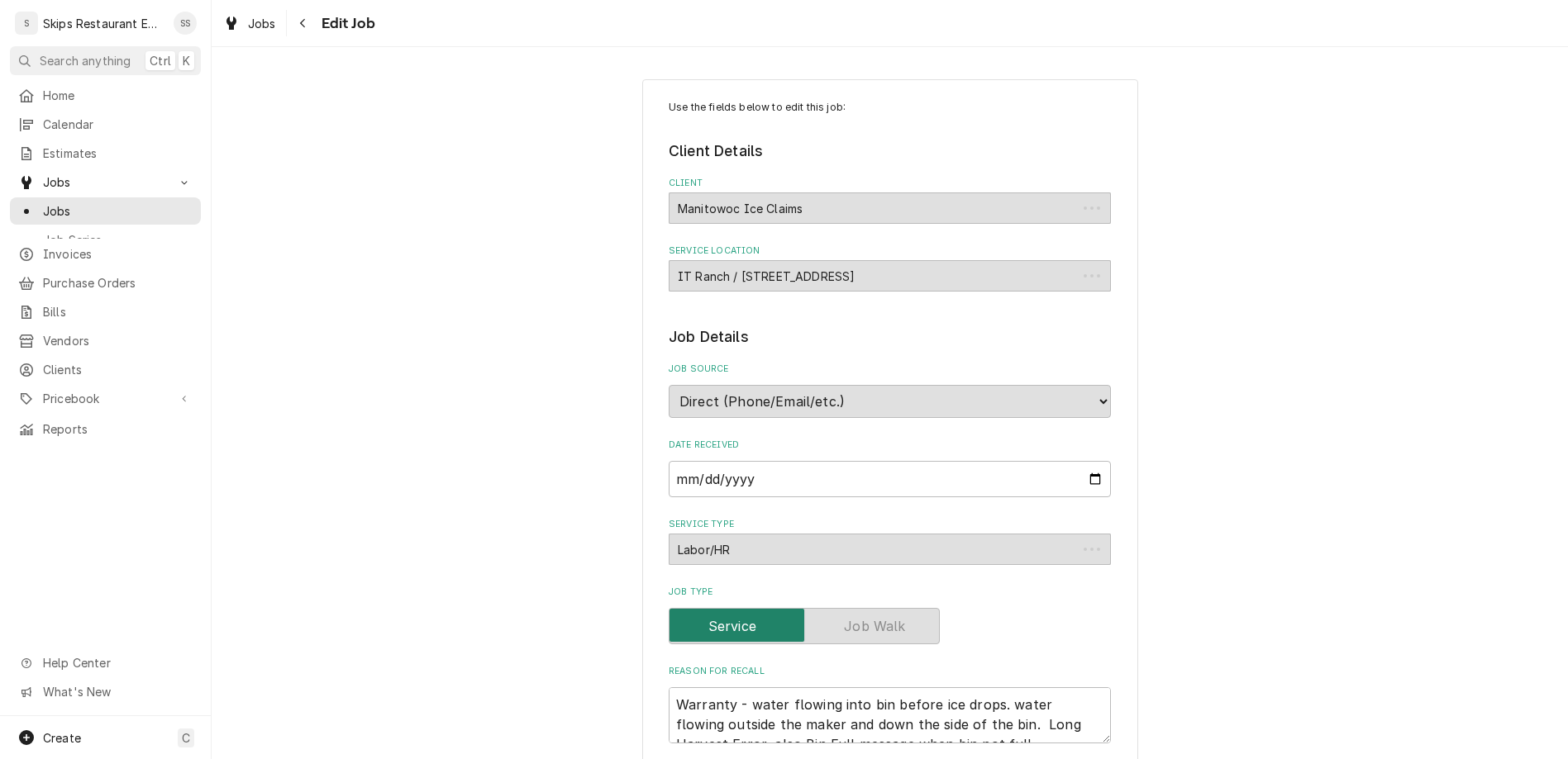
type textarea "x"
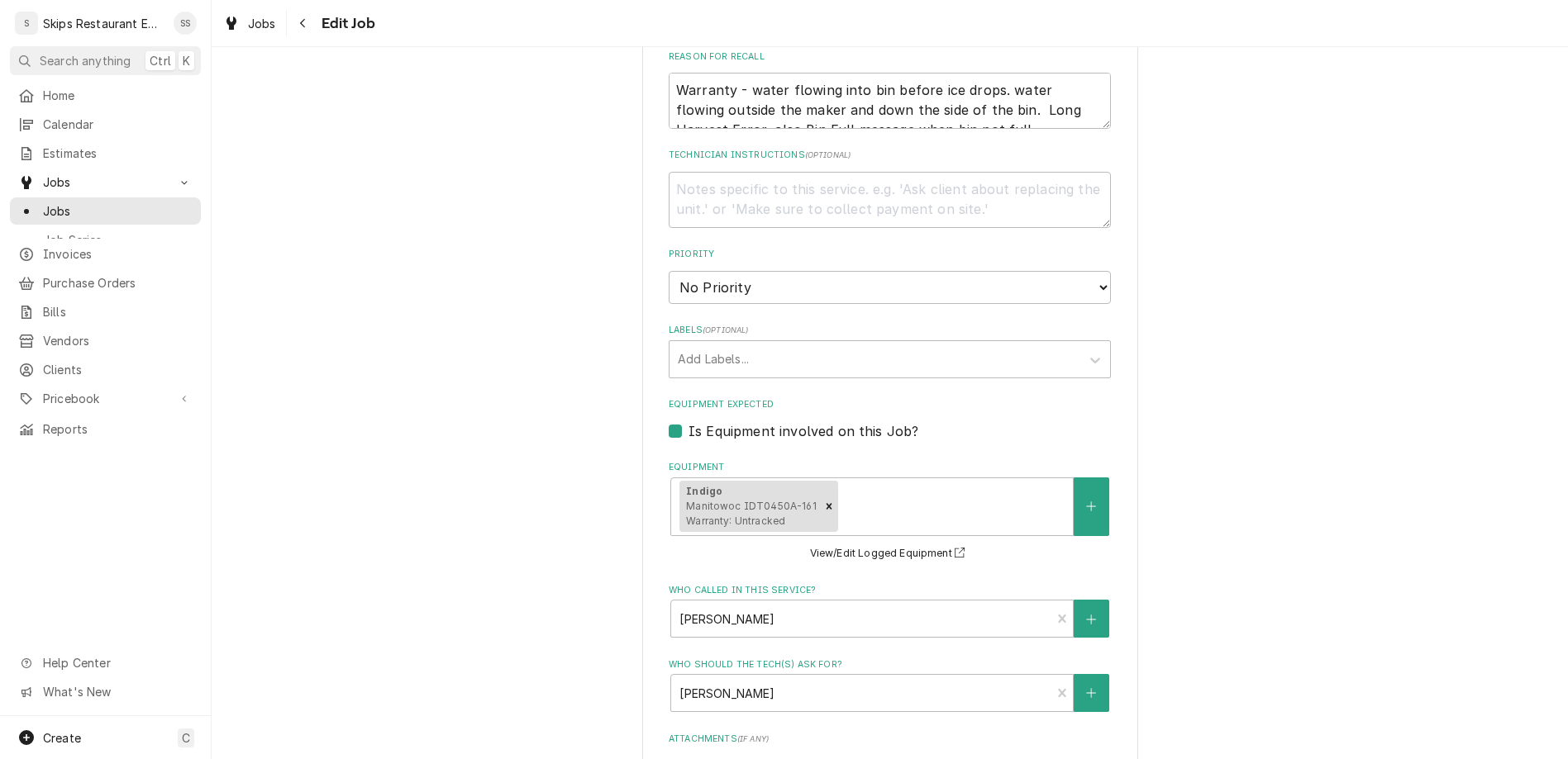
scroll to position [644, 0]
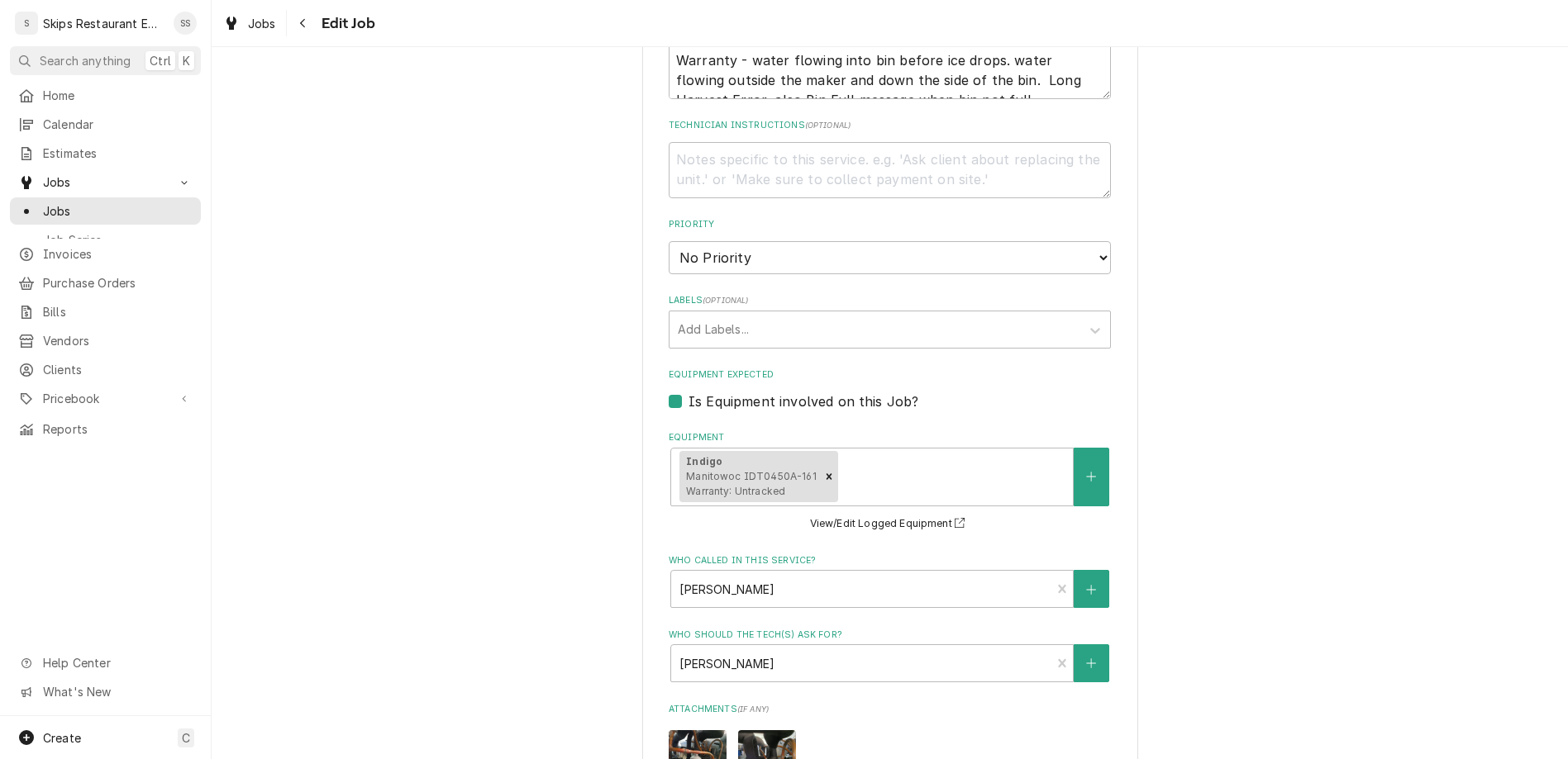
select select "14:30:00"
click option "2:30 PM" at bounding box center [0, 0] width 0 height 0
type textarea "x"
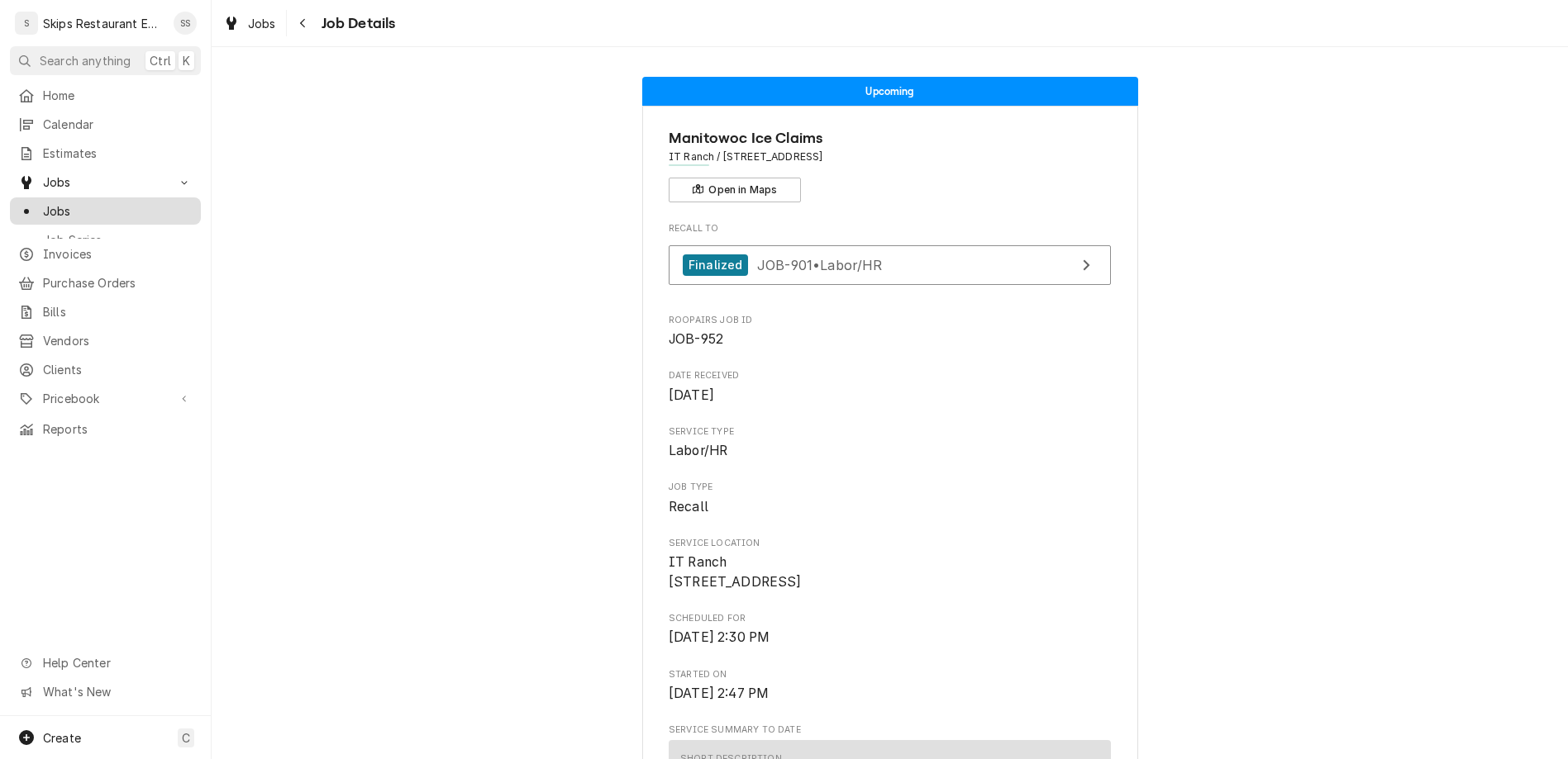
click at [48, 202] on span "Jobs" at bounding box center [118, 210] width 150 height 17
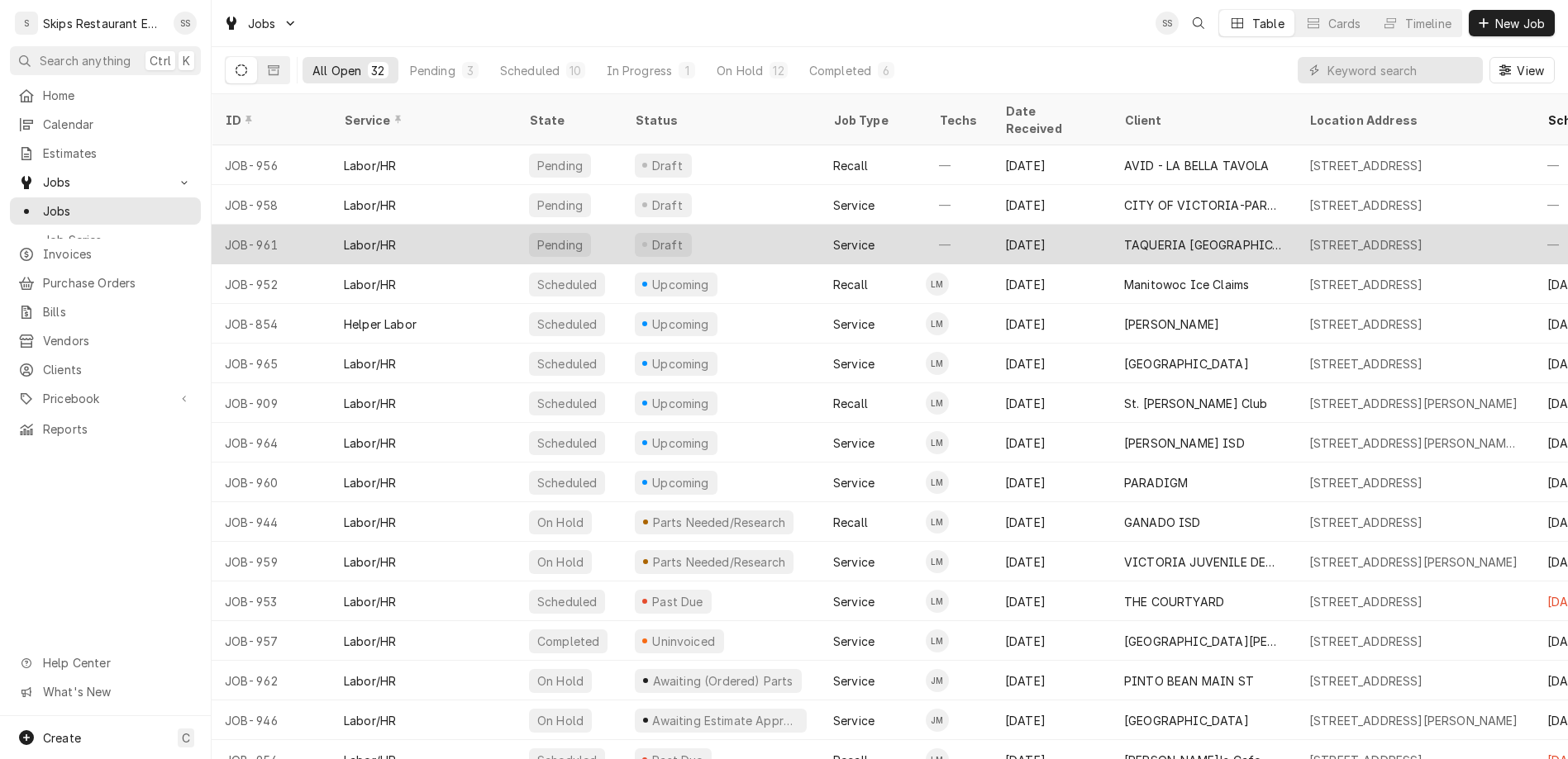
click at [1160, 224] on div "TAQUERIA [GEOGRAPHIC_DATA] - [GEOGRAPHIC_DATA]" at bounding box center [1203, 244] width 185 height 40
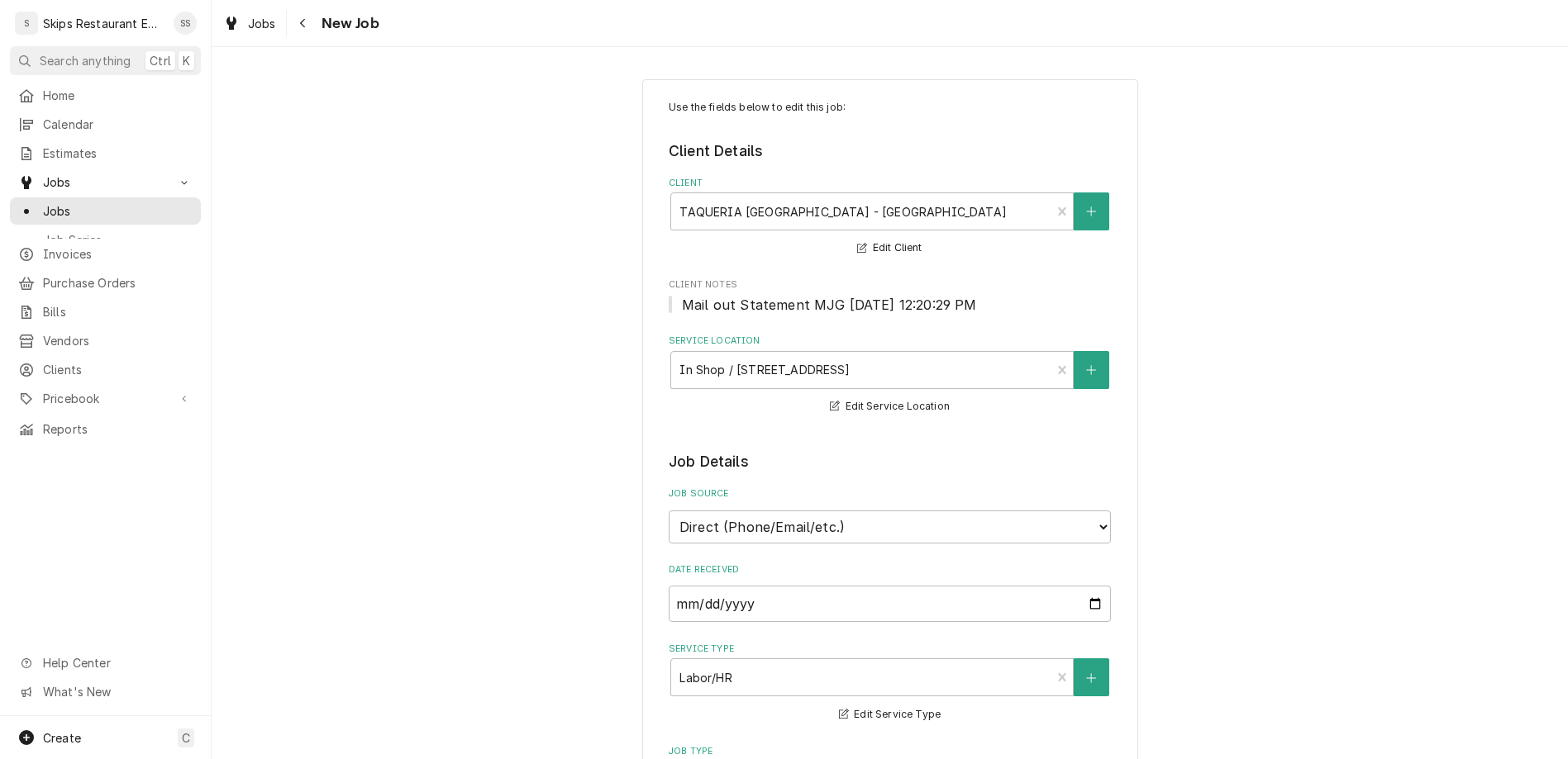
type textarea "x"
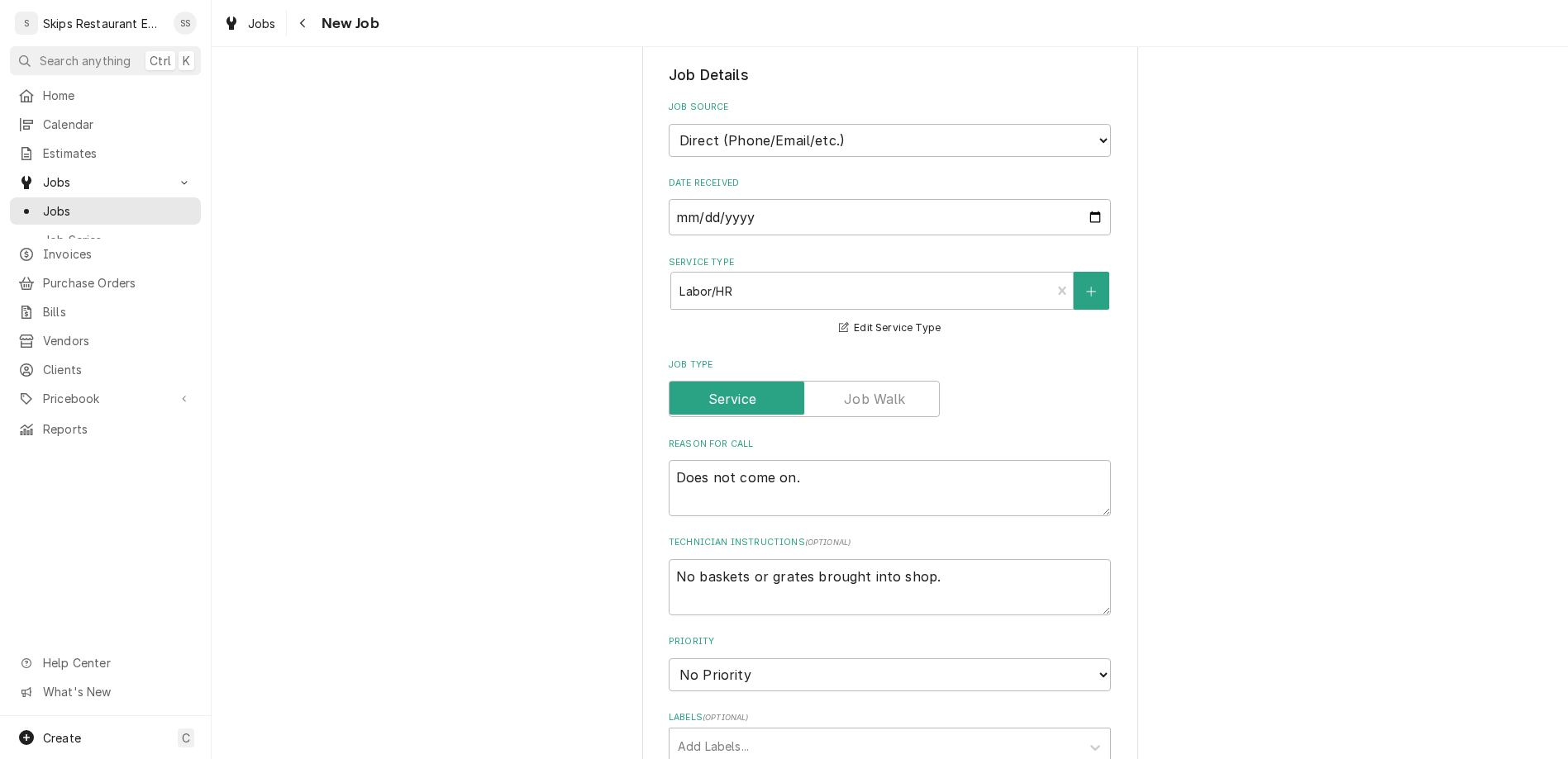
scroll to position [579, 0]
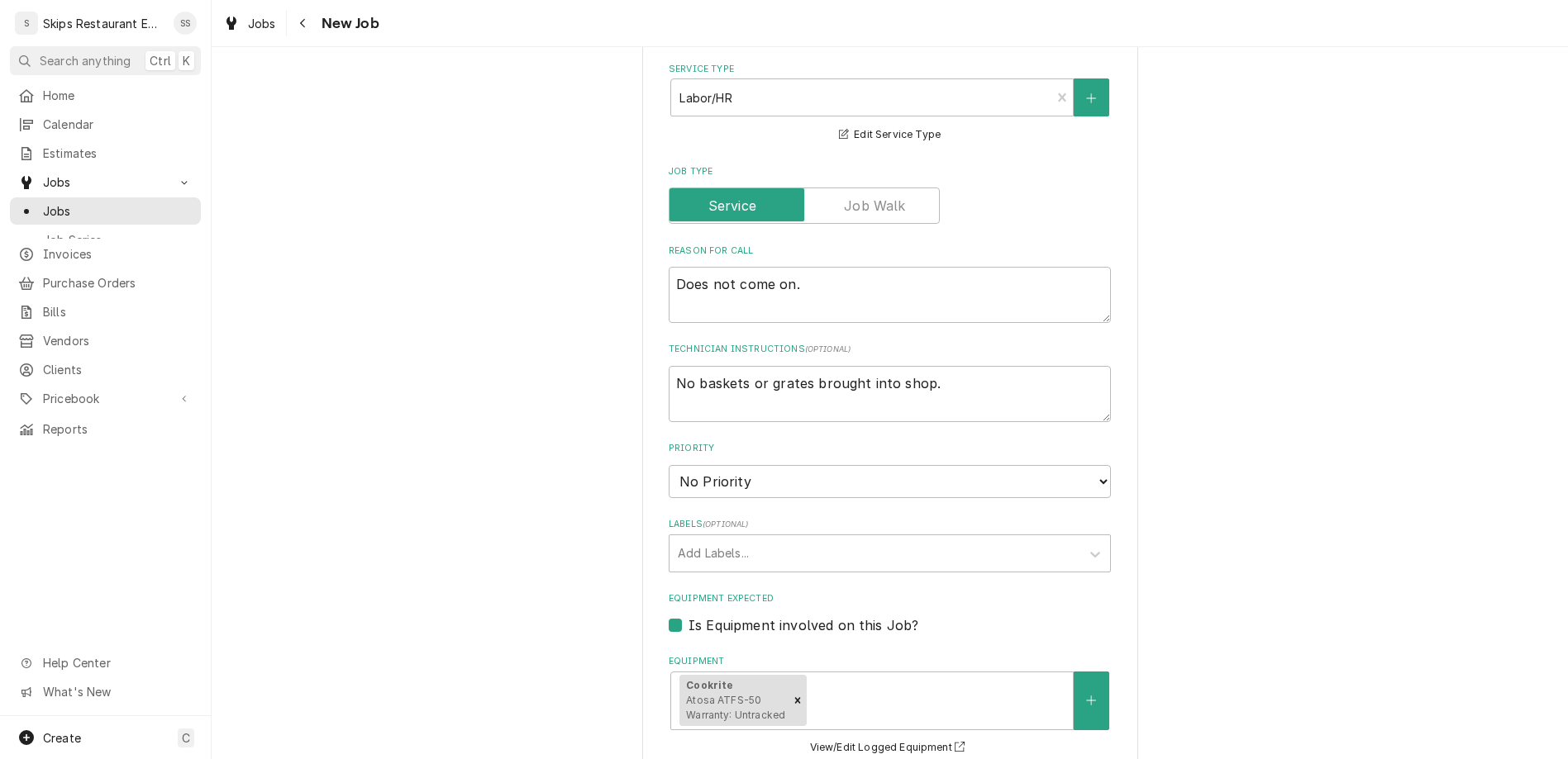
type input "[DATE]"
type textarea "x"
select select "13:00:00"
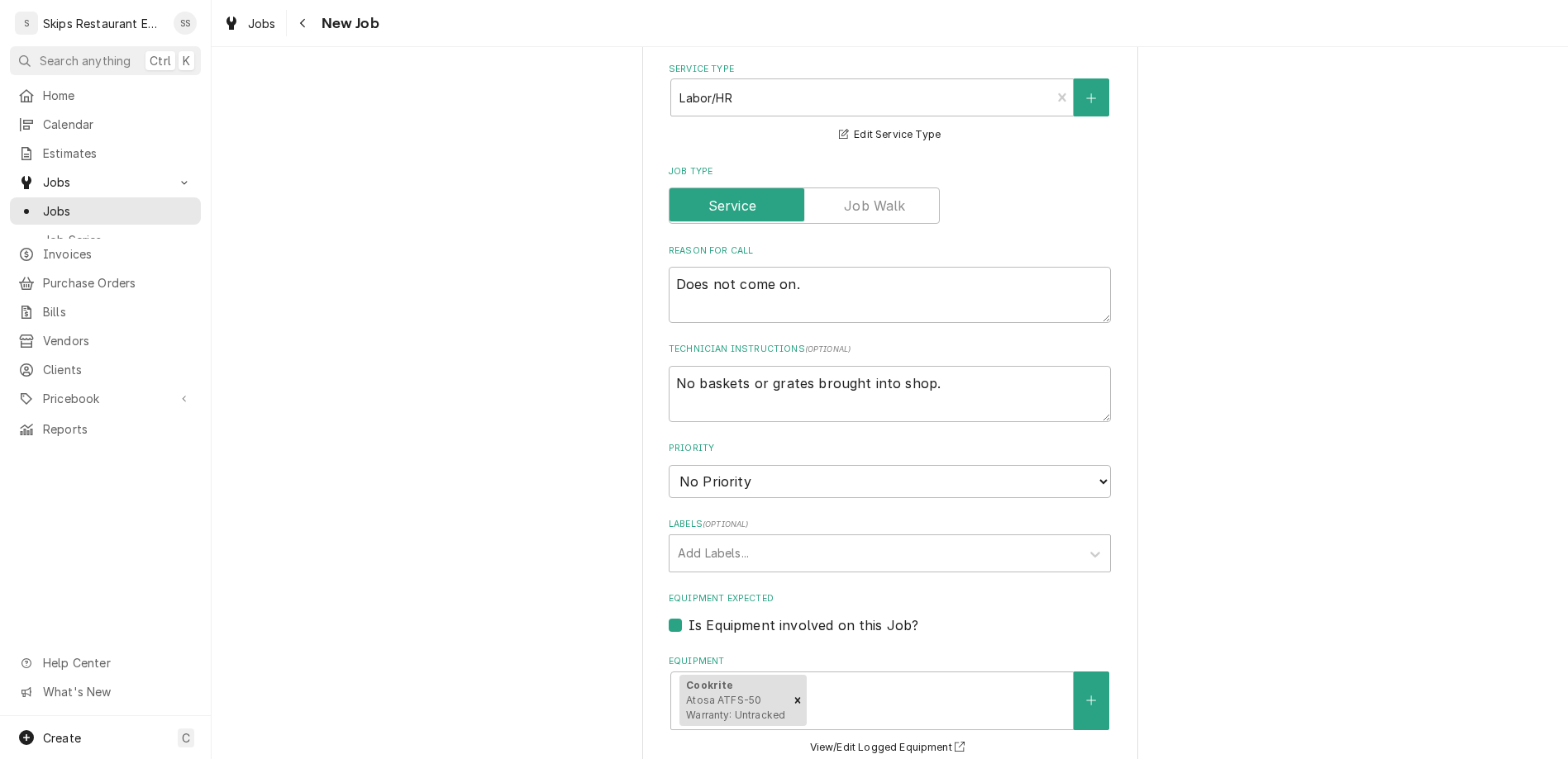
click option "1:00 PM" at bounding box center [0, 0] width 0 height 0
type textarea "x"
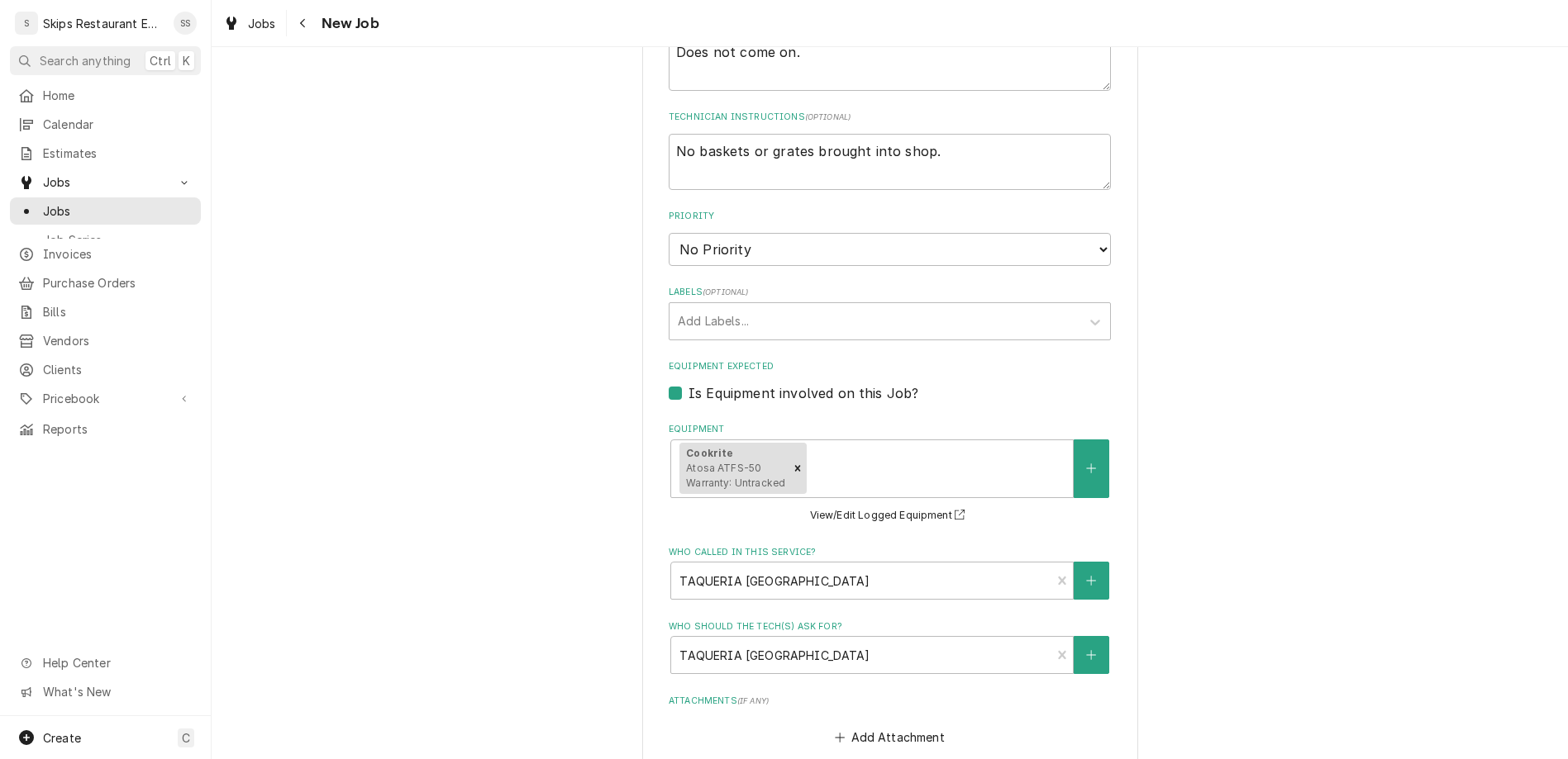
type input "1"
type textarea "x"
type input "1"
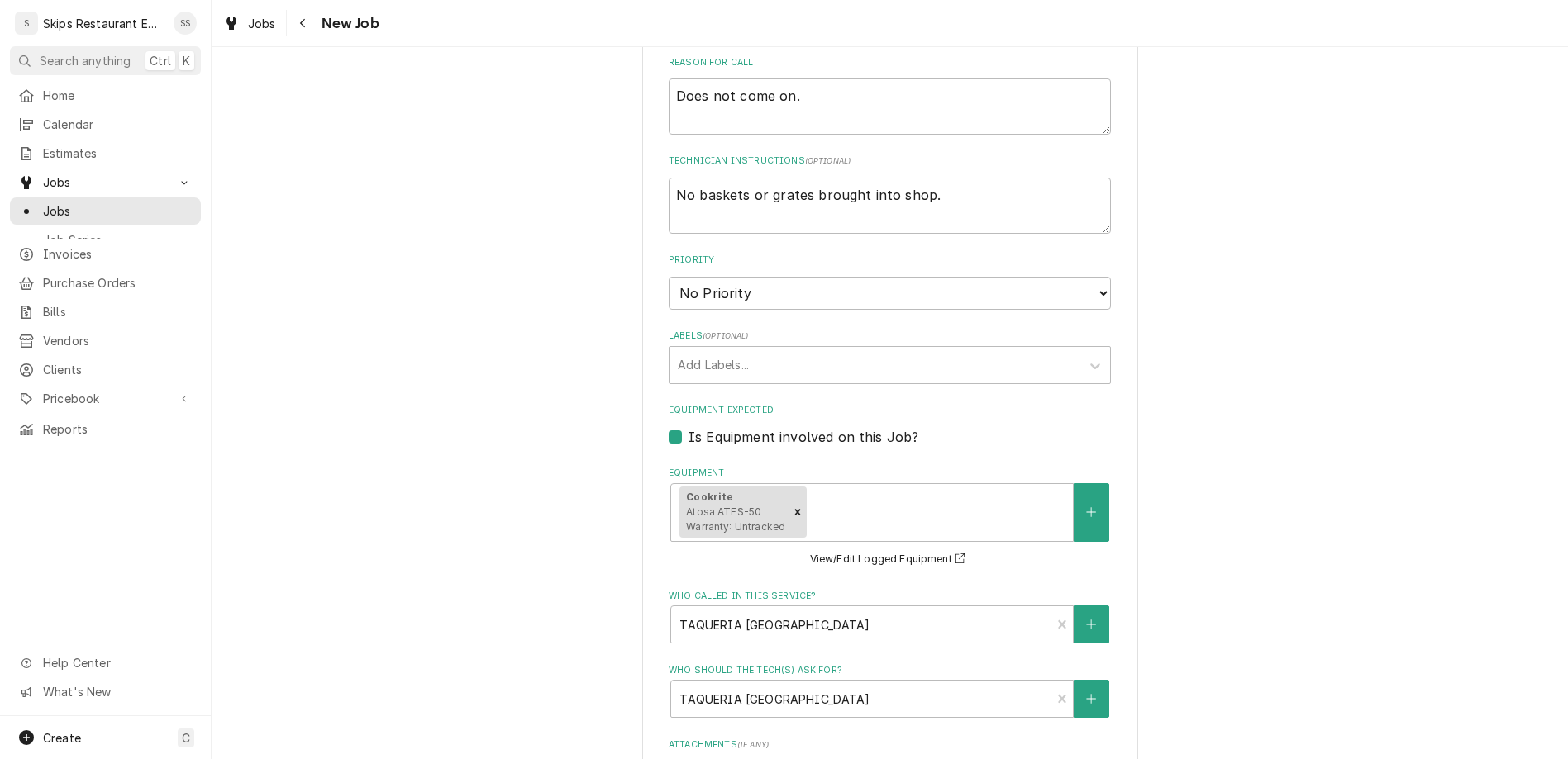
type textarea "x"
